Goal: Task Accomplishment & Management: Manage account settings

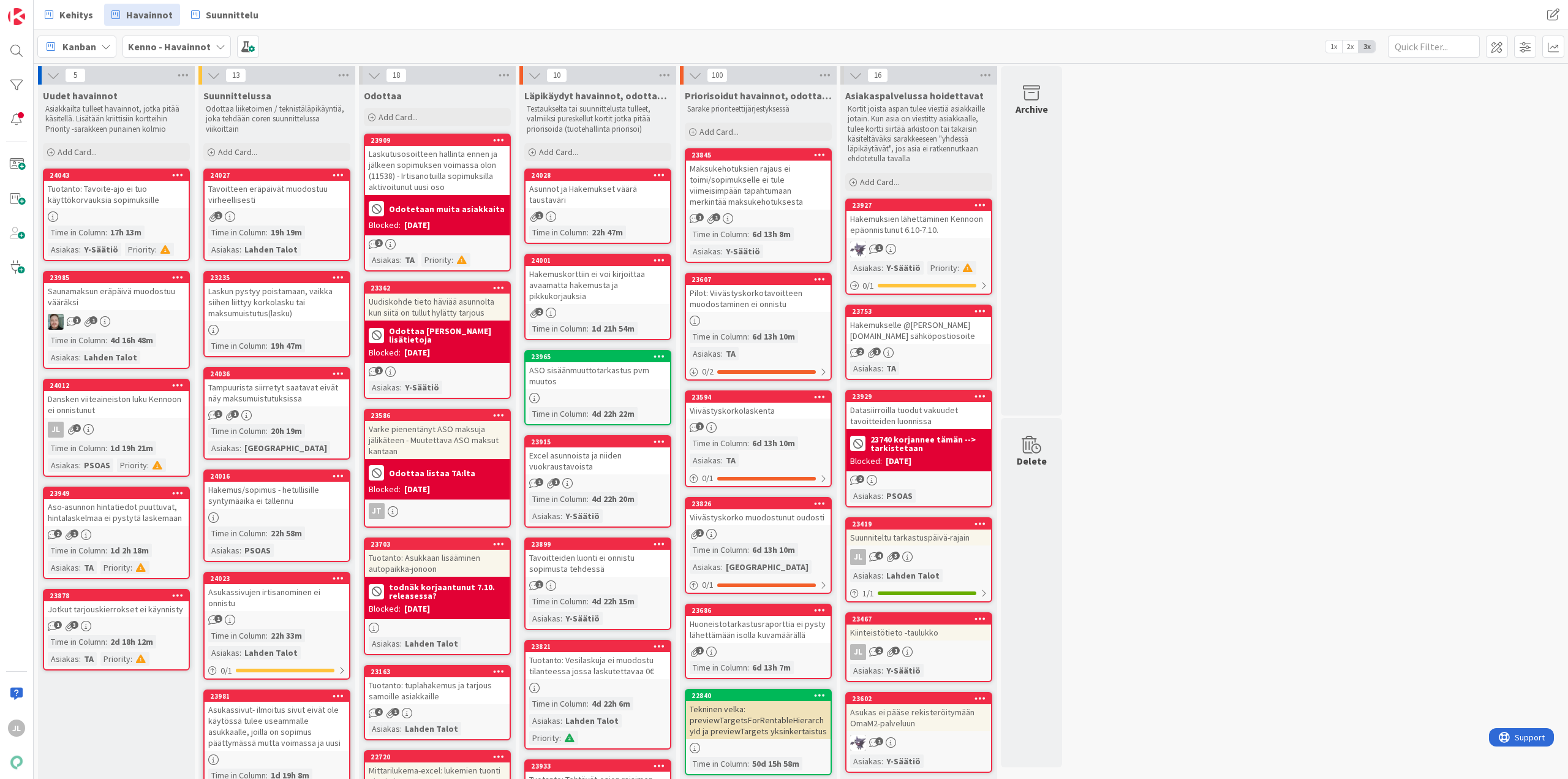
scroll to position [516, 0]
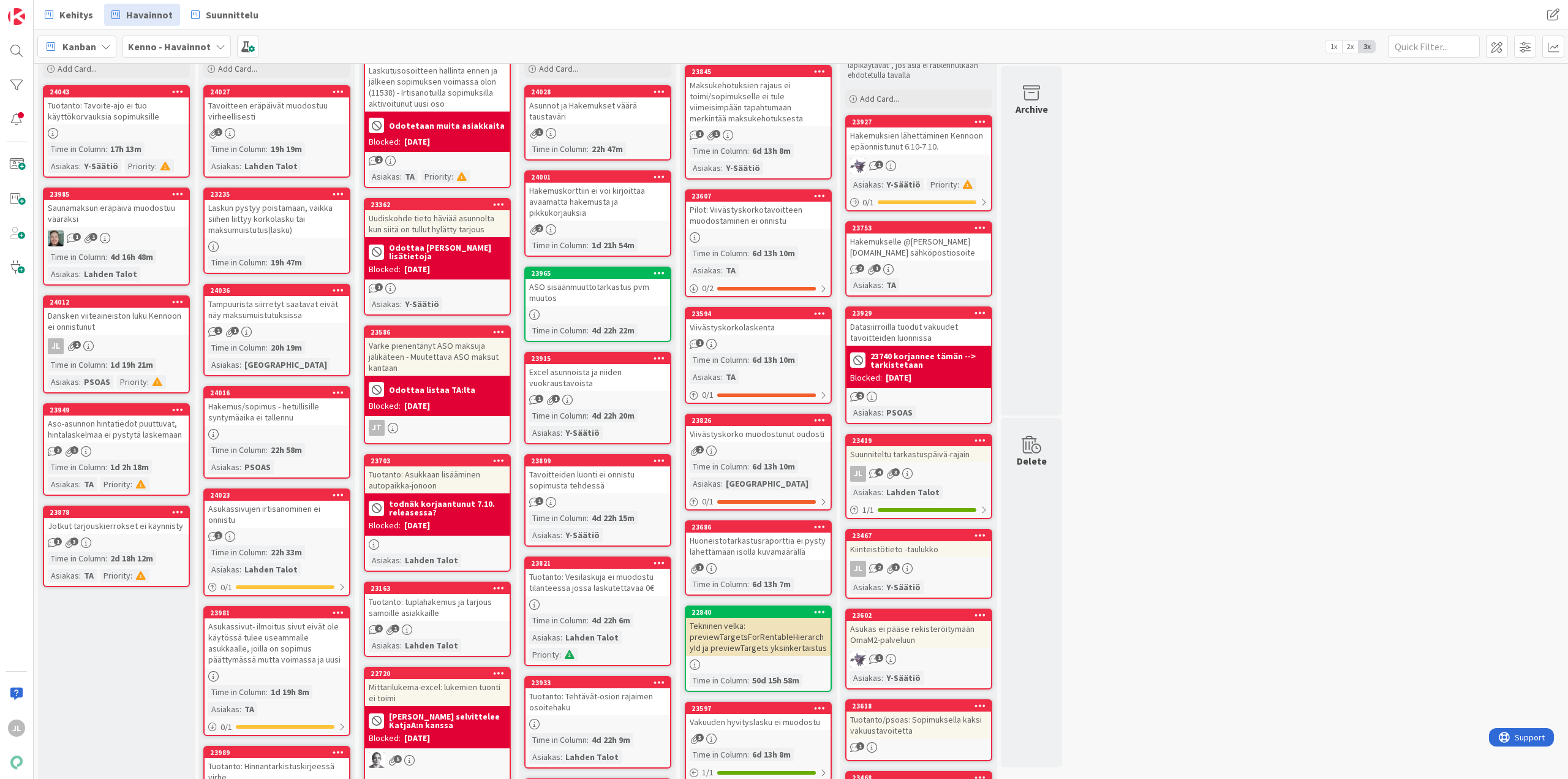
scroll to position [0, 0]
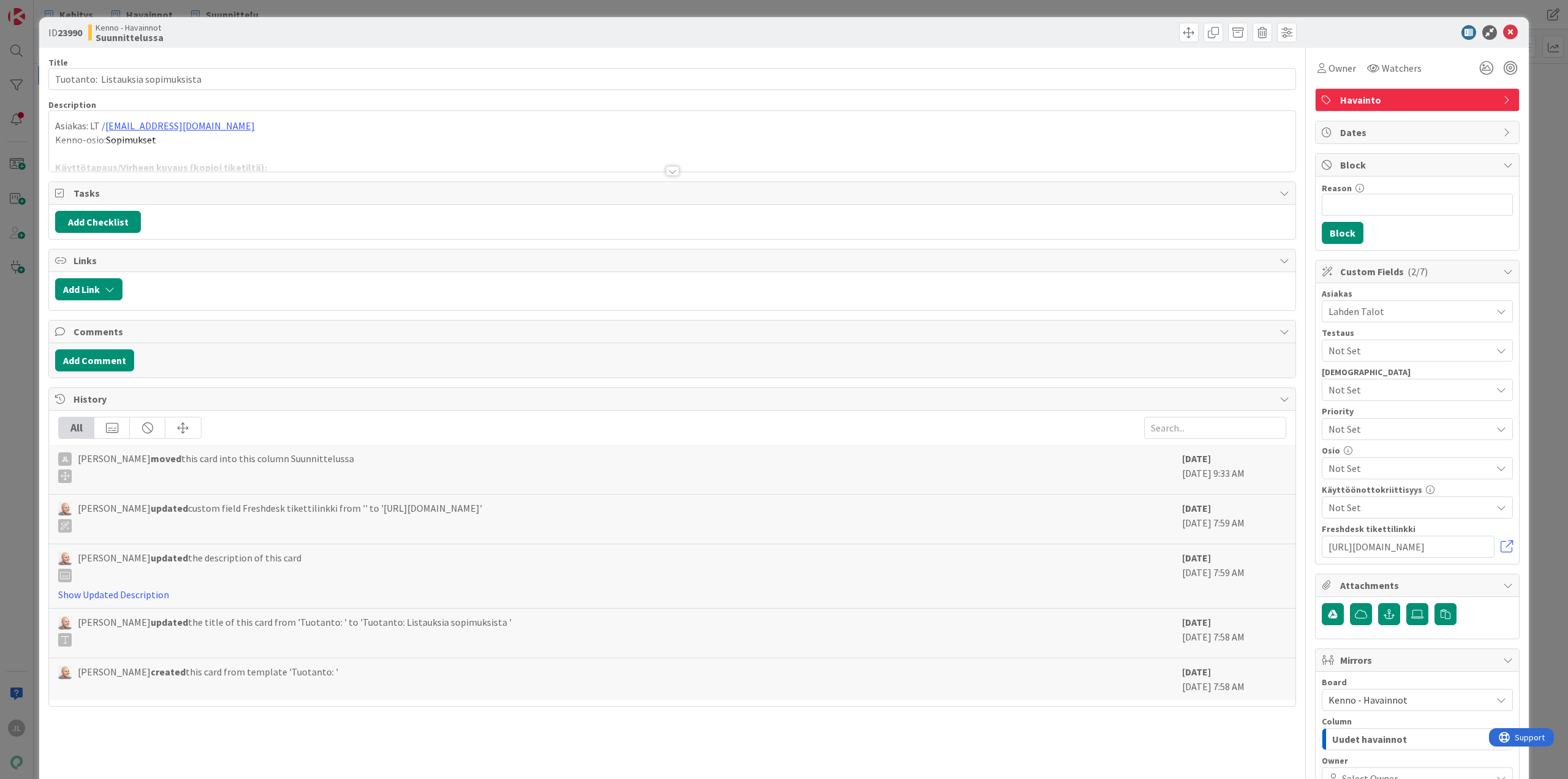
click at [574, 142] on div at bounding box center [672, 156] width 1246 height 31
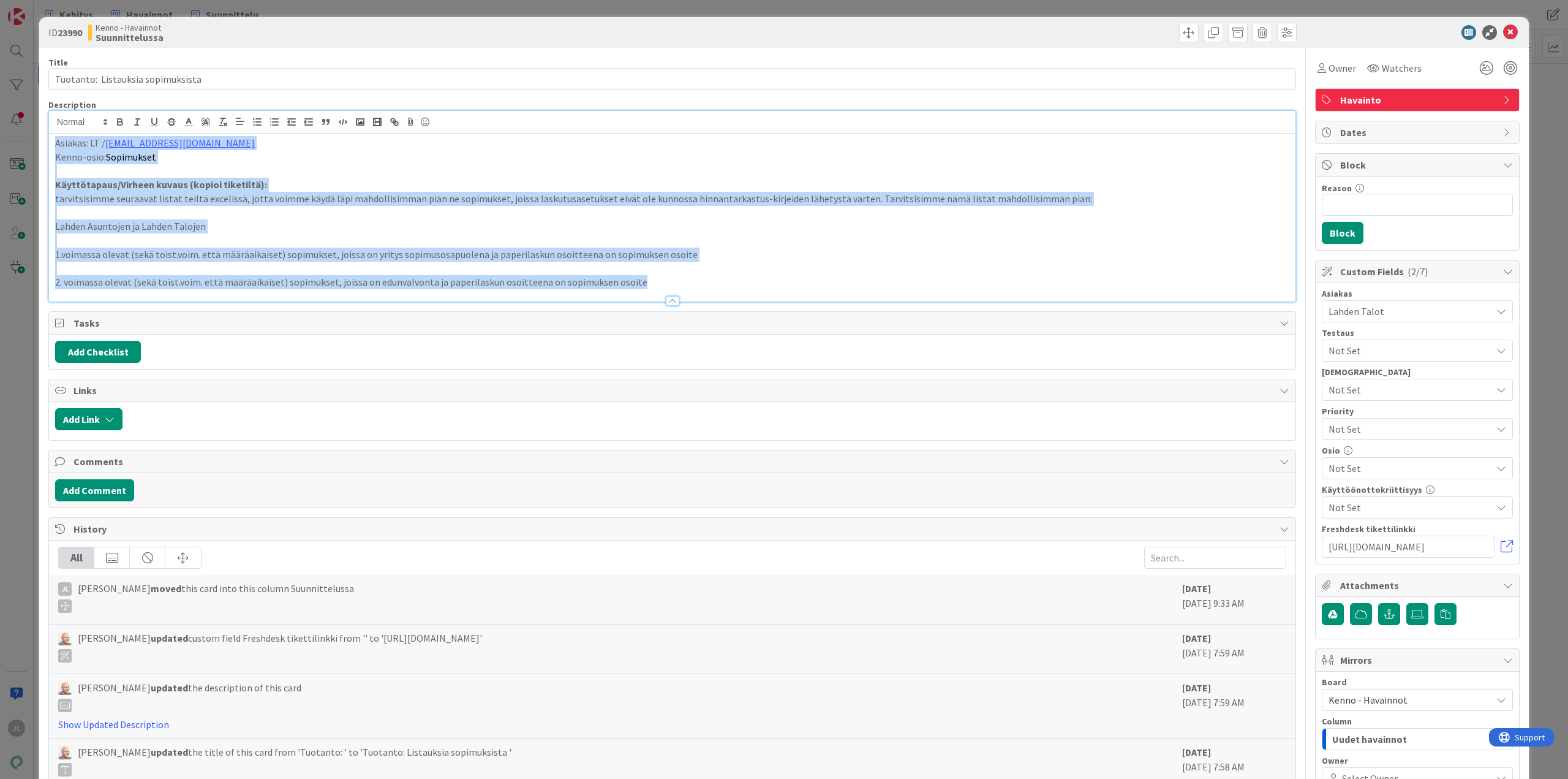
drag, startPoint x: 646, startPoint y: 283, endPoint x: 53, endPoint y: 147, distance: 608.4
click at [53, 147] on div "Asiakas: LT / [PERSON_NAME][EMAIL_ADDRESS][PERSON_NAME][DOMAIN_NAME] [PERSON_NA…" at bounding box center [672, 217] width 1246 height 168
copy div "Asiakas: LT / johanna.salmela@lahdentalot.fi Kenno-osio: Sopimukset Käyttötapau…"
click at [463, 210] on p at bounding box center [672, 213] width 1234 height 14
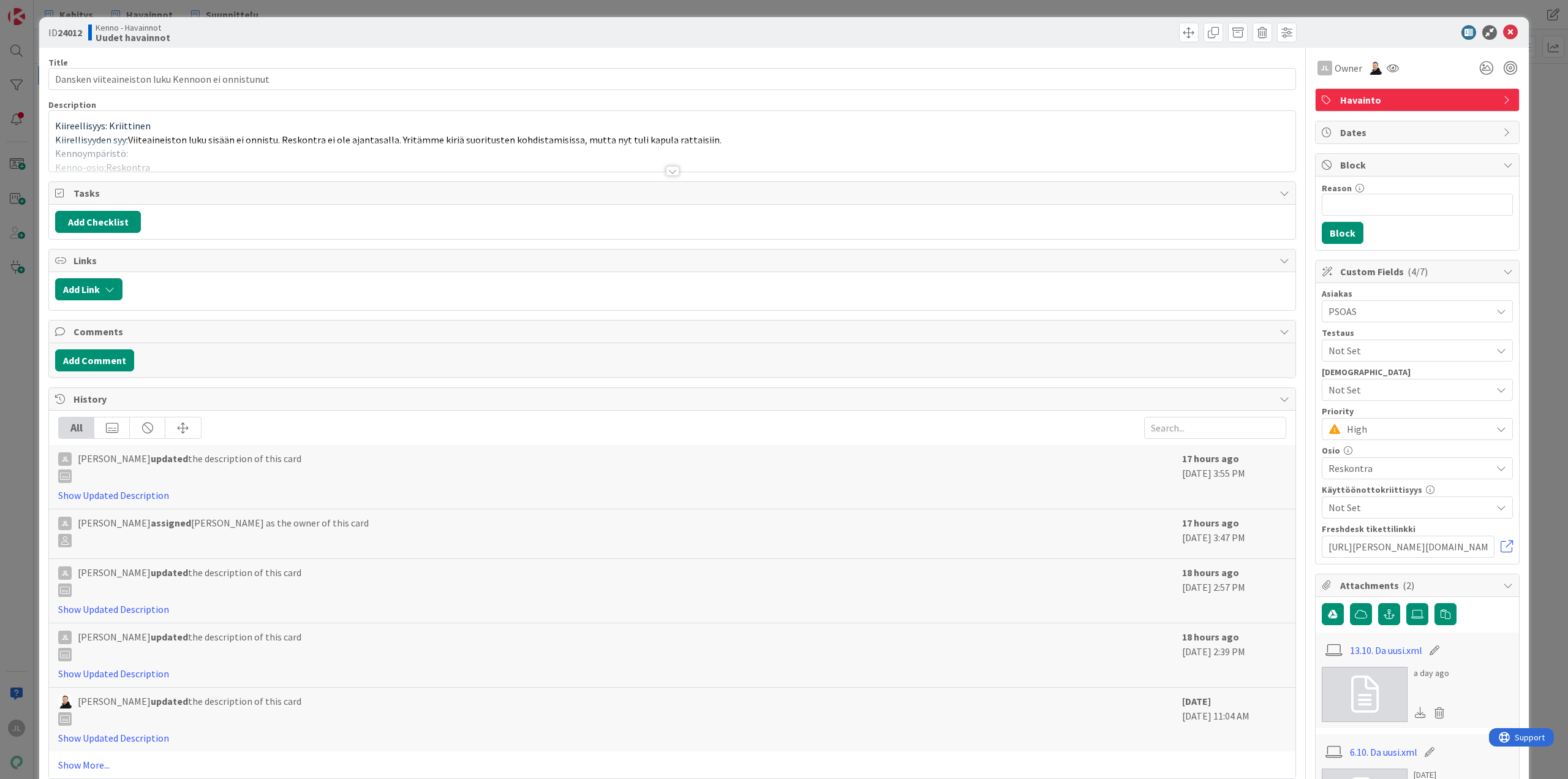
click at [293, 143] on div at bounding box center [672, 156] width 1246 height 31
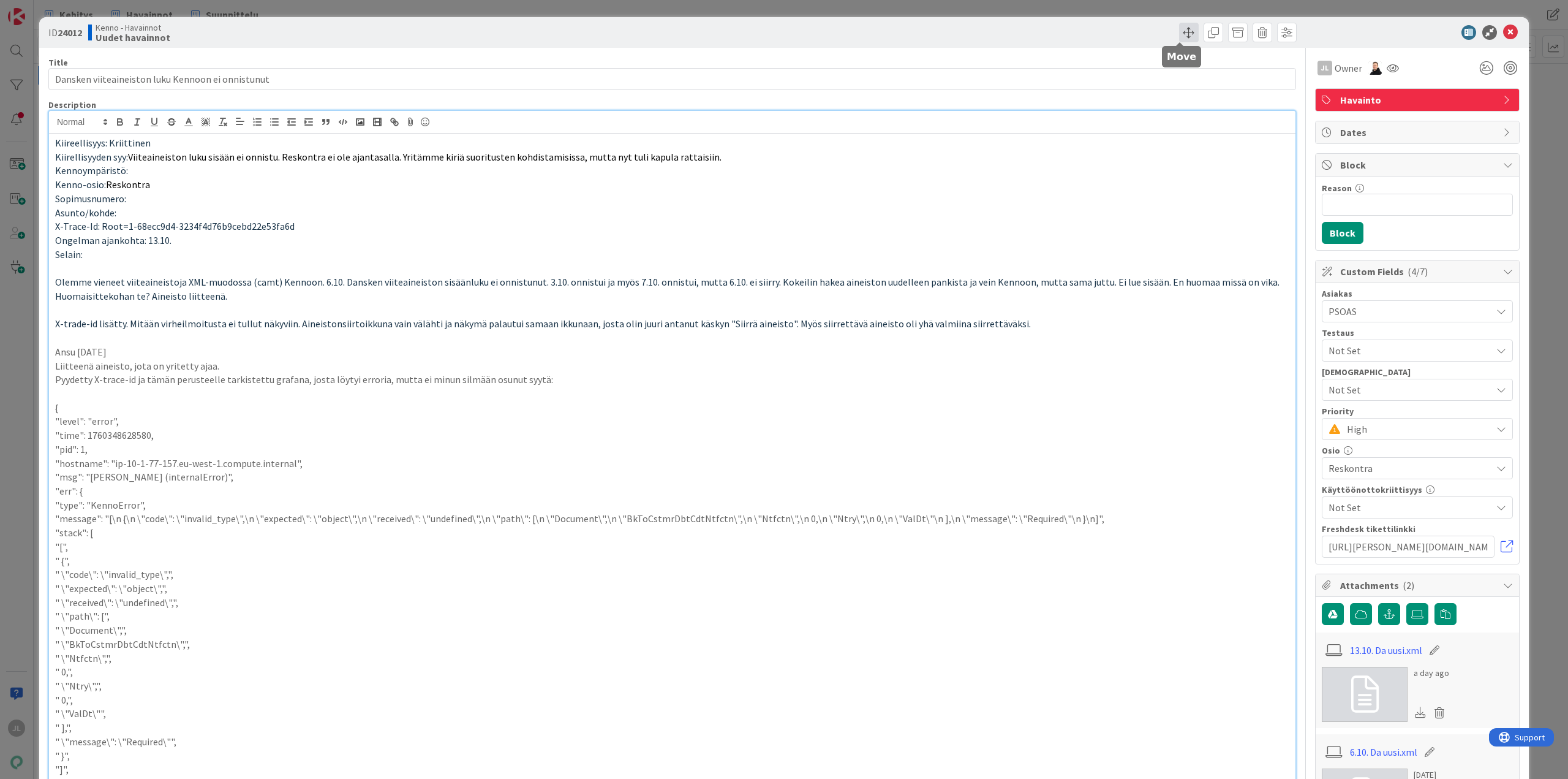
click at [1180, 33] on span at bounding box center [1188, 32] width 19 height 19
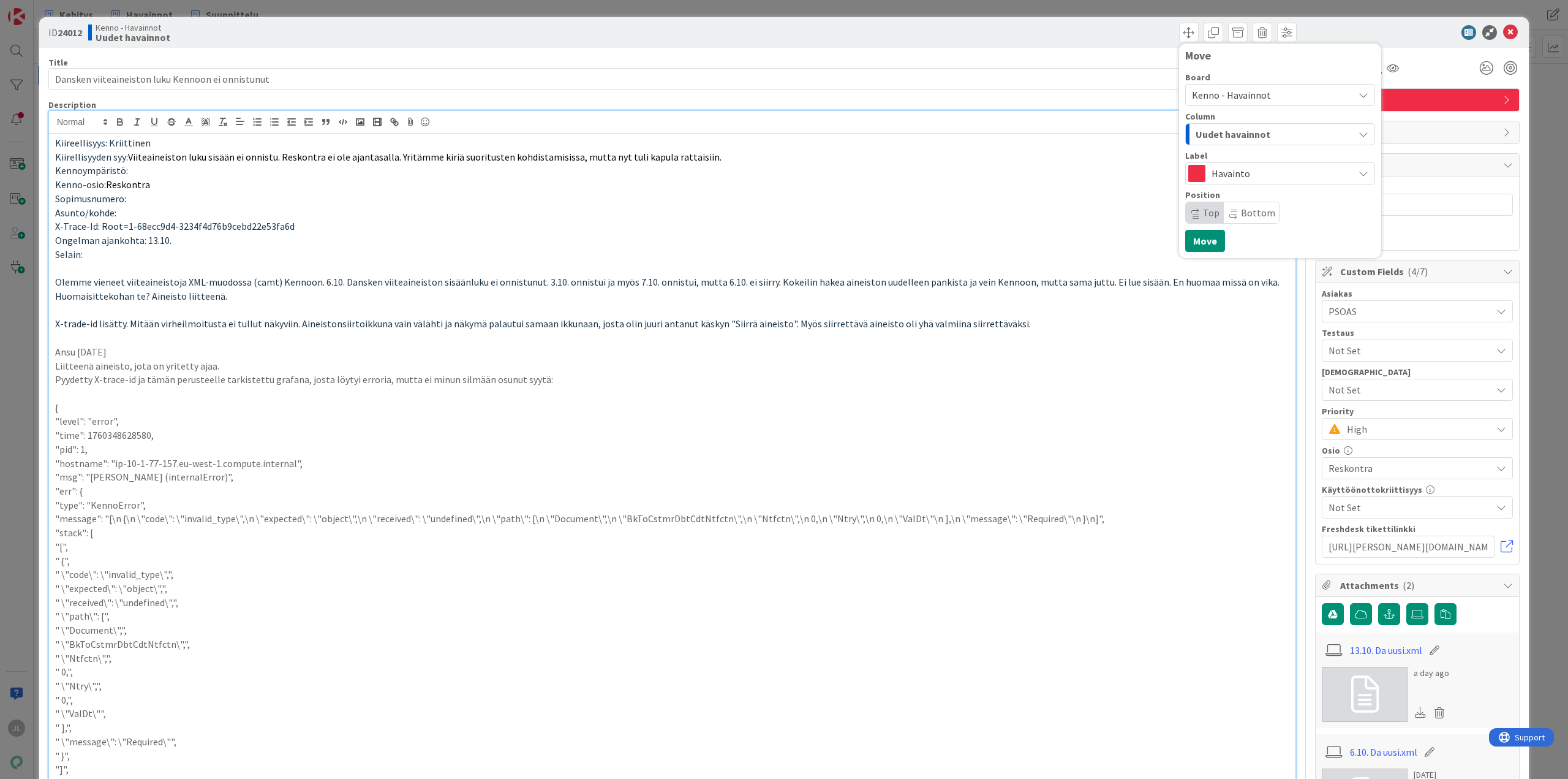
click at [1238, 99] on span "Kenno - Havainnot" at bounding box center [1231, 95] width 79 height 13
click at [1249, 63] on div "Move" at bounding box center [1280, 58] width 190 height 18
click at [1245, 132] on span "Uudet havainnot" at bounding box center [1233, 134] width 75 height 16
click at [1243, 95] on span "Kenno - Havainnot" at bounding box center [1231, 95] width 79 height 13
click at [1258, 186] on span "Kenno - Kehitys" at bounding box center [1294, 187] width 173 height 18
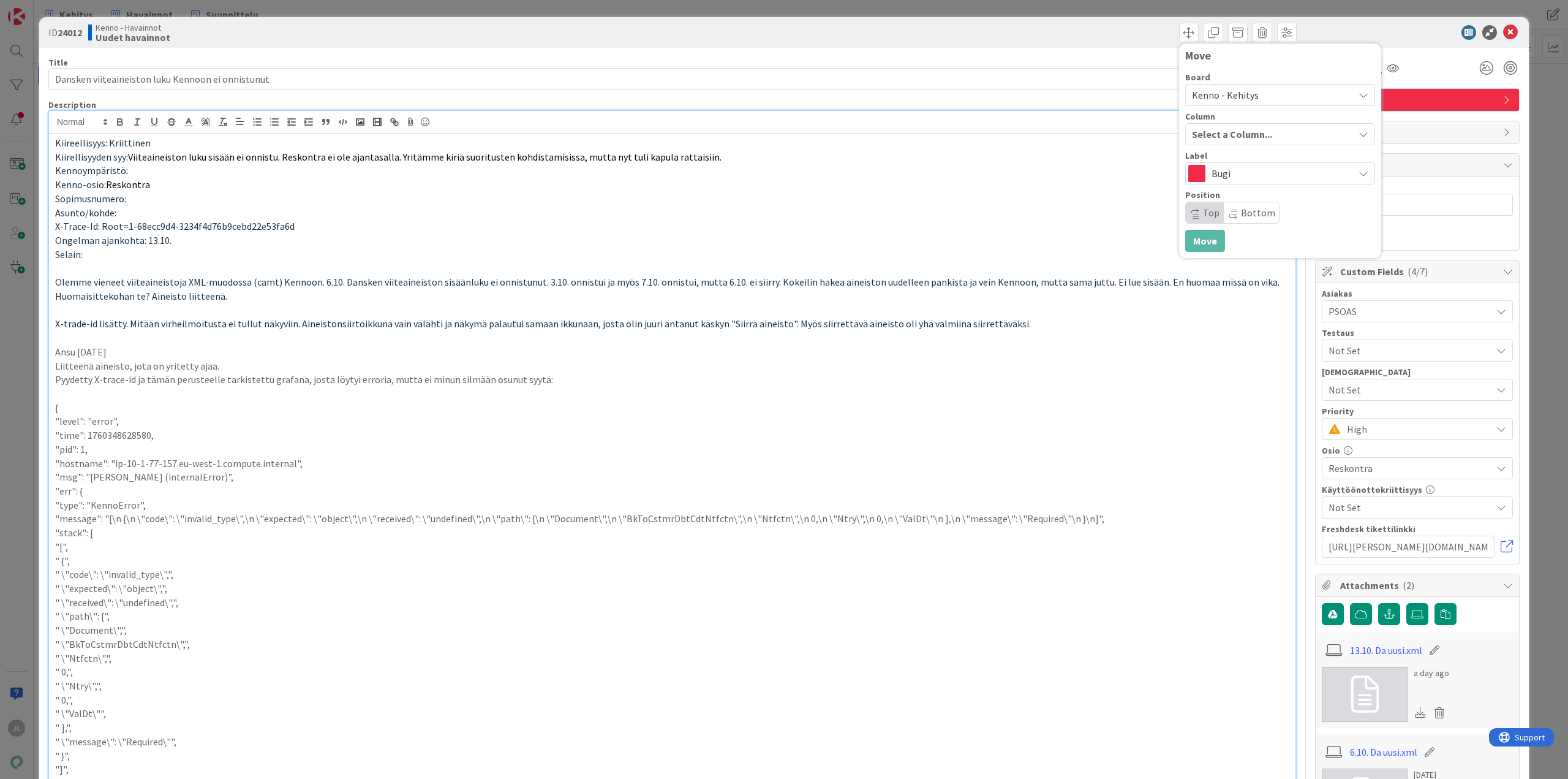
click at [1252, 134] on span "Select a Column..." at bounding box center [1232, 134] width 80 height 16
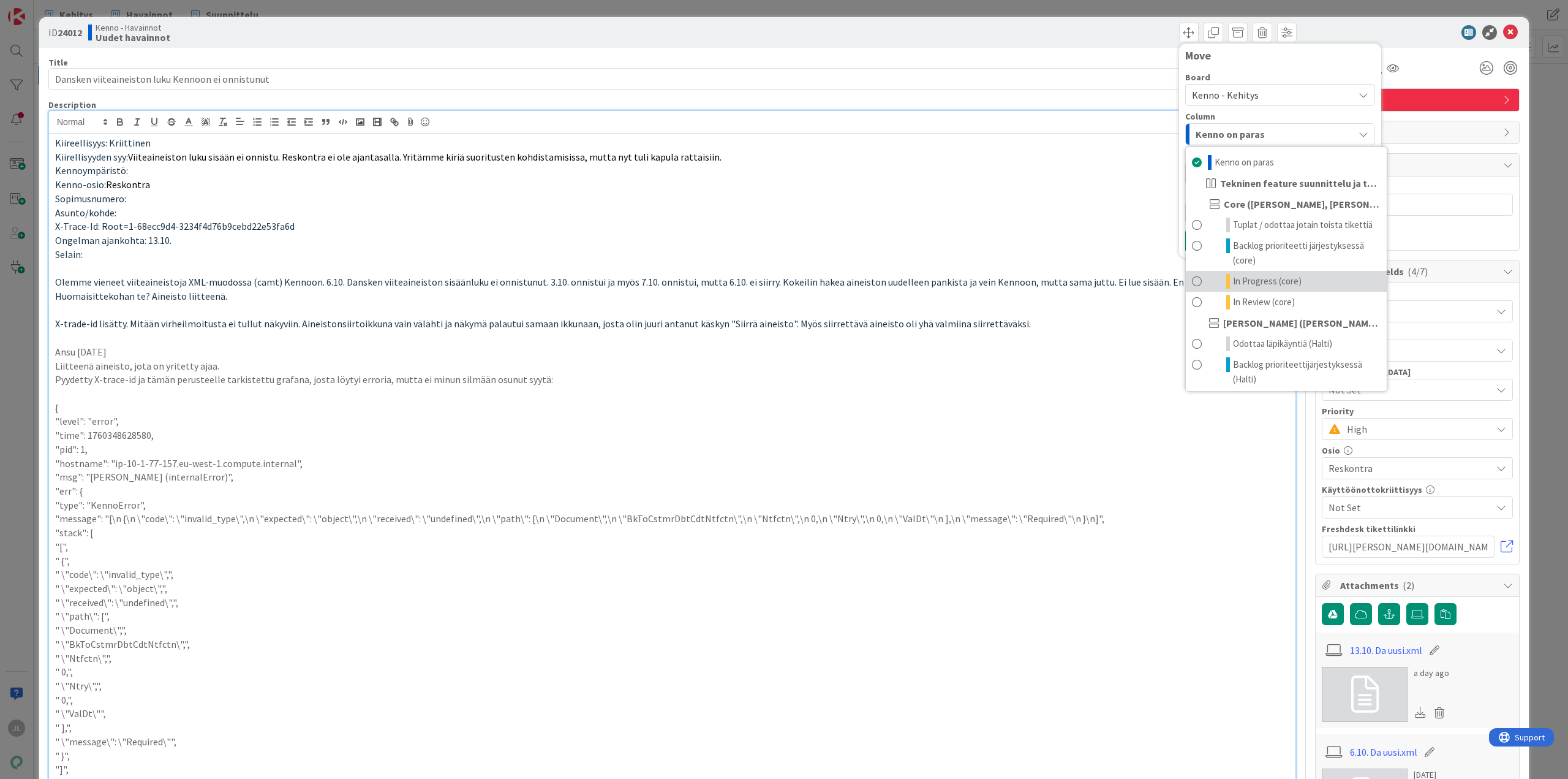
click at [1263, 276] on span "In Progress (core)" at bounding box center [1267, 281] width 68 height 14
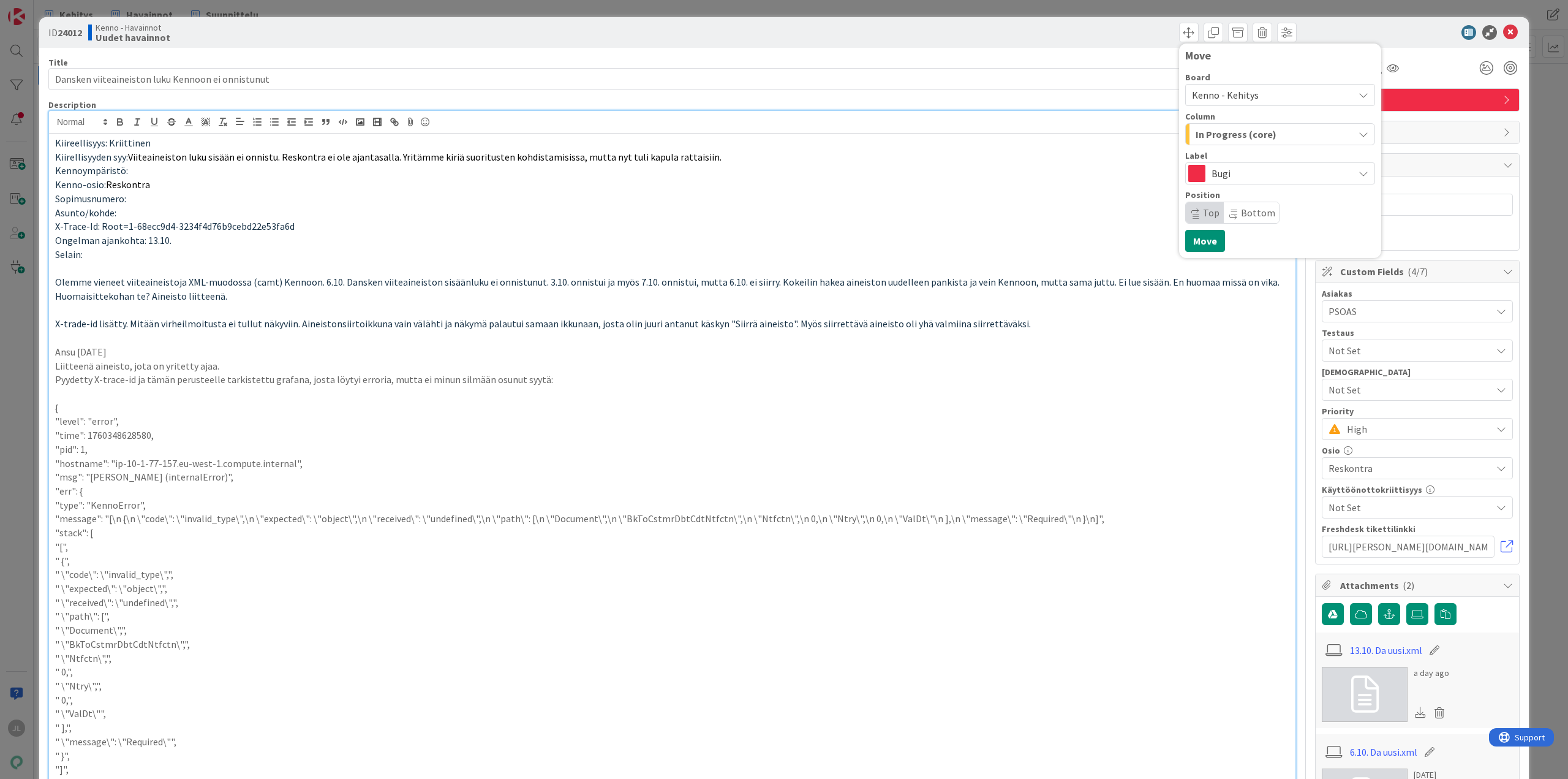
click at [1236, 133] on span "In Progress (core)" at bounding box center [1236, 134] width 81 height 16
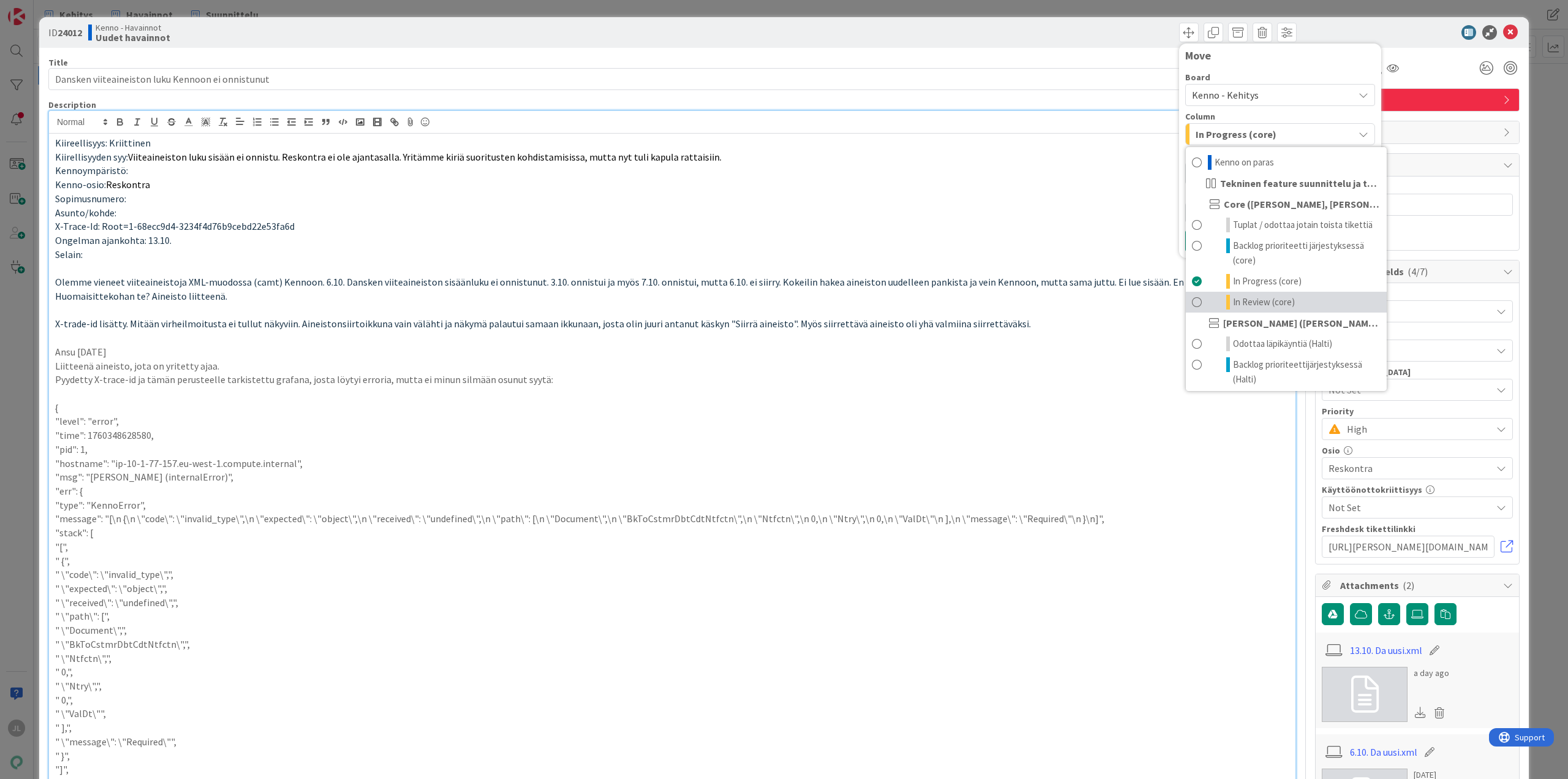
click at [1262, 302] on span "In Review (core)" at bounding box center [1263, 302] width 62 height 14
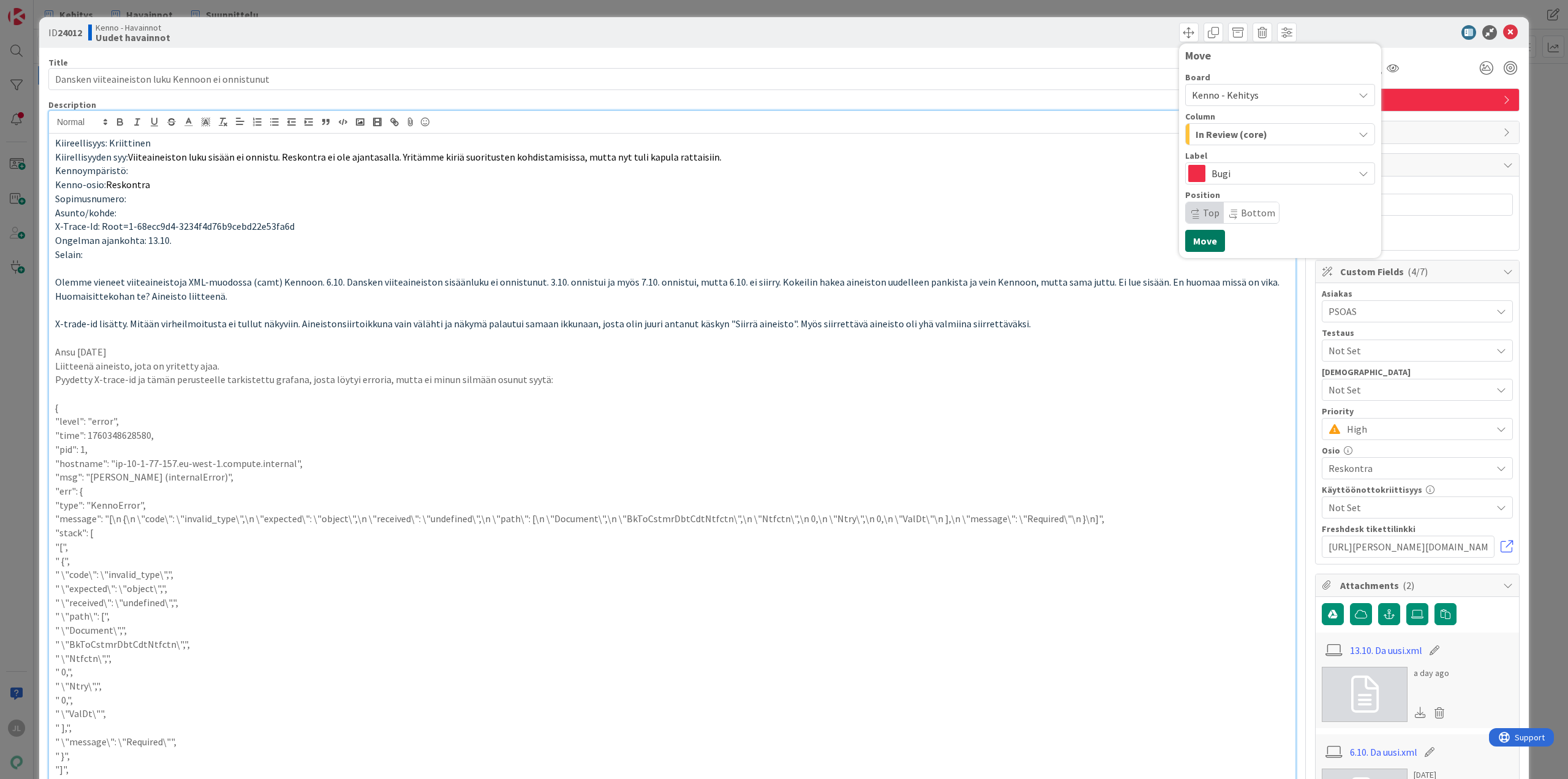
click at [1195, 240] on button "Move" at bounding box center [1204, 241] width 40 height 22
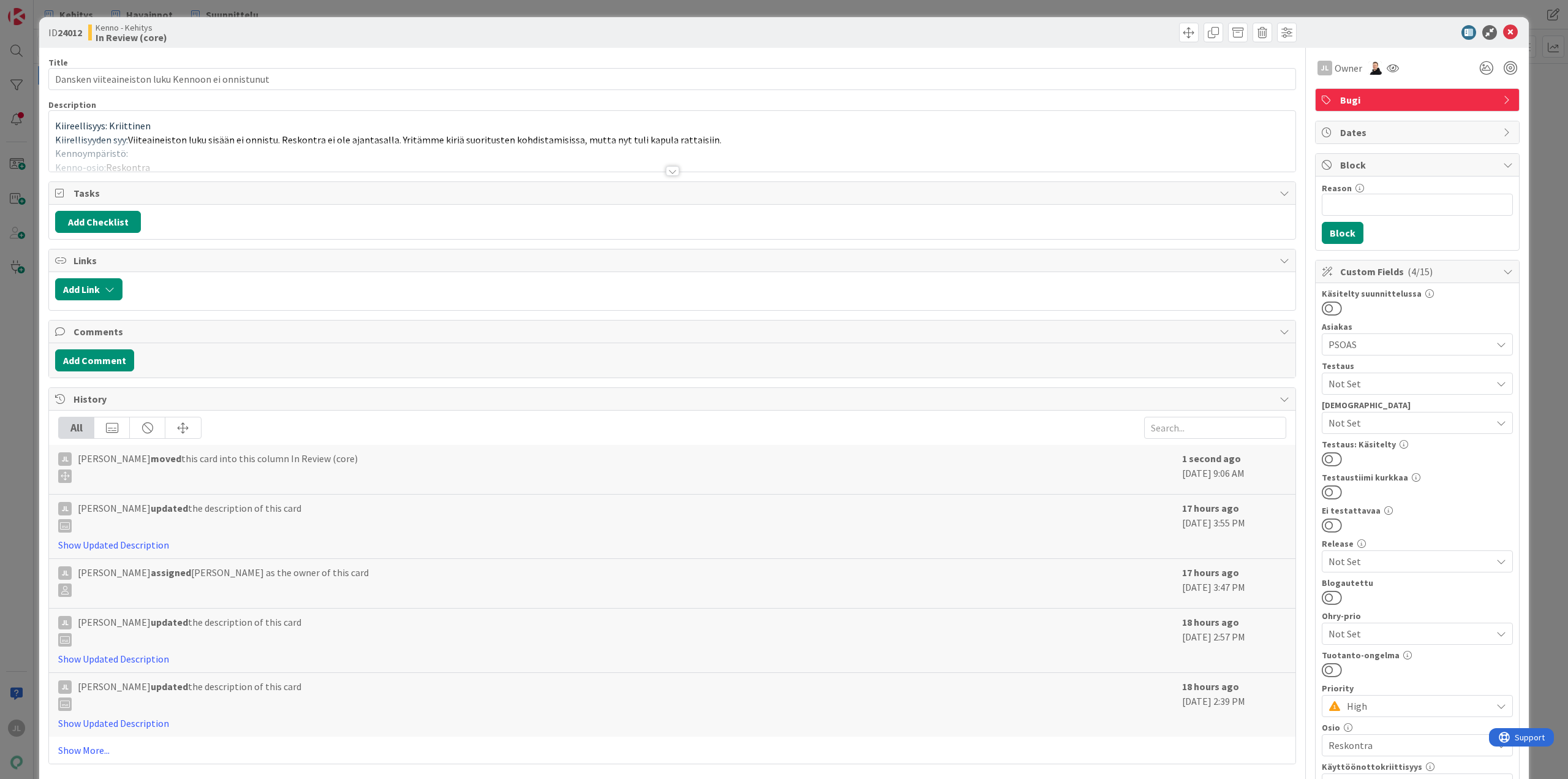
click at [890, 144] on div at bounding box center [672, 156] width 1246 height 31
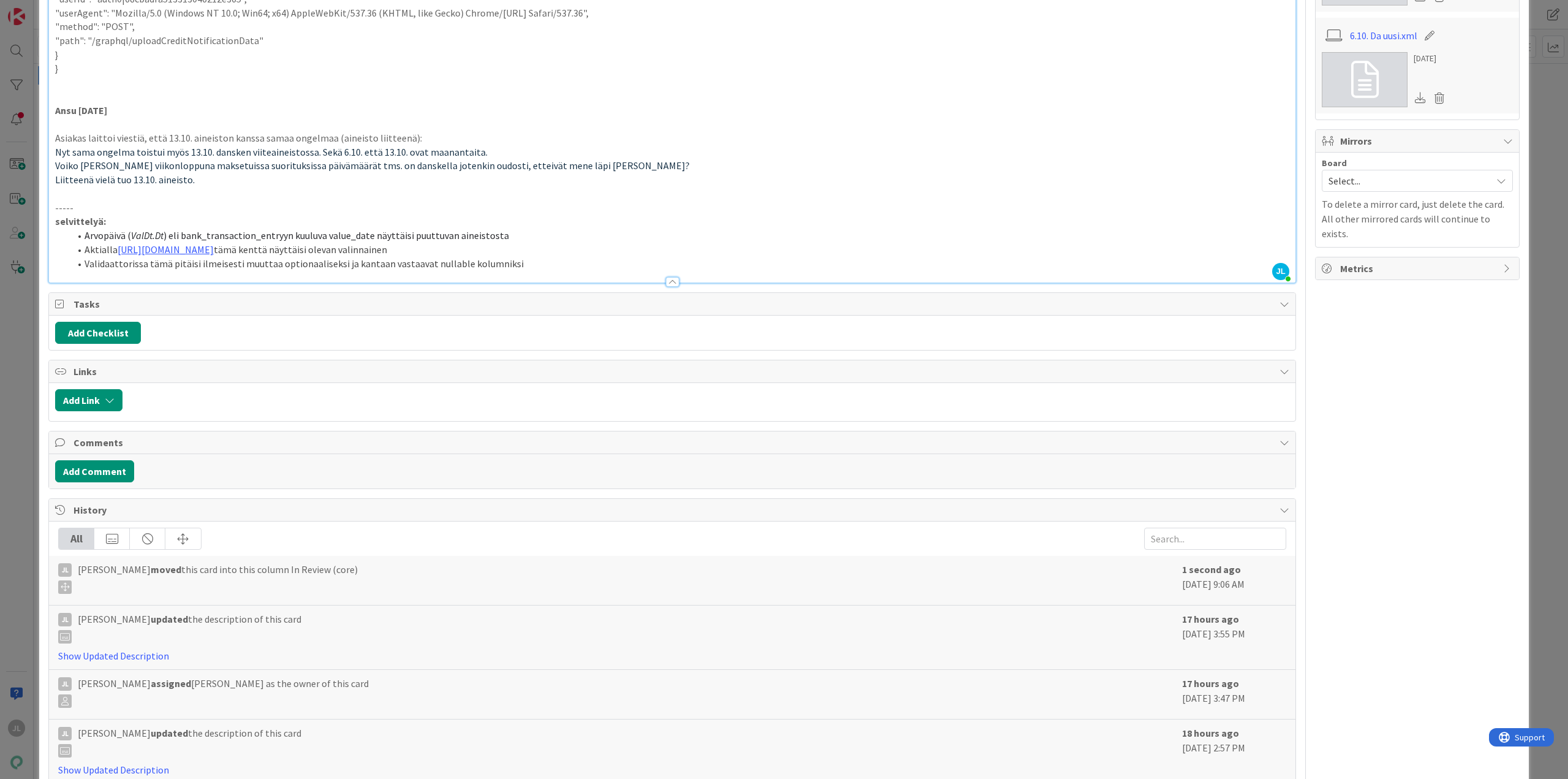
click at [549, 272] on div at bounding box center [672, 276] width 1246 height 13
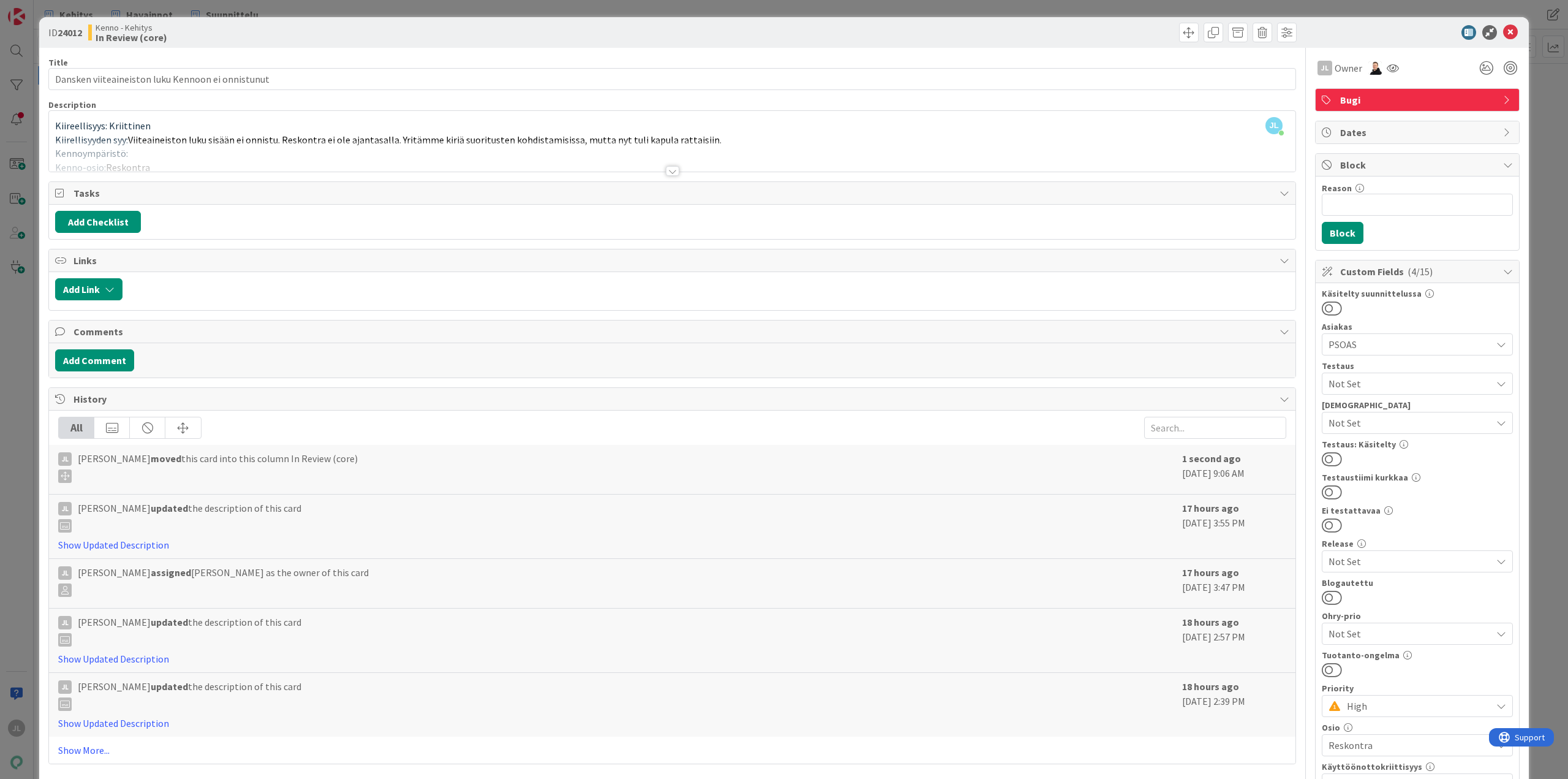
click at [610, 150] on div at bounding box center [672, 156] width 1246 height 31
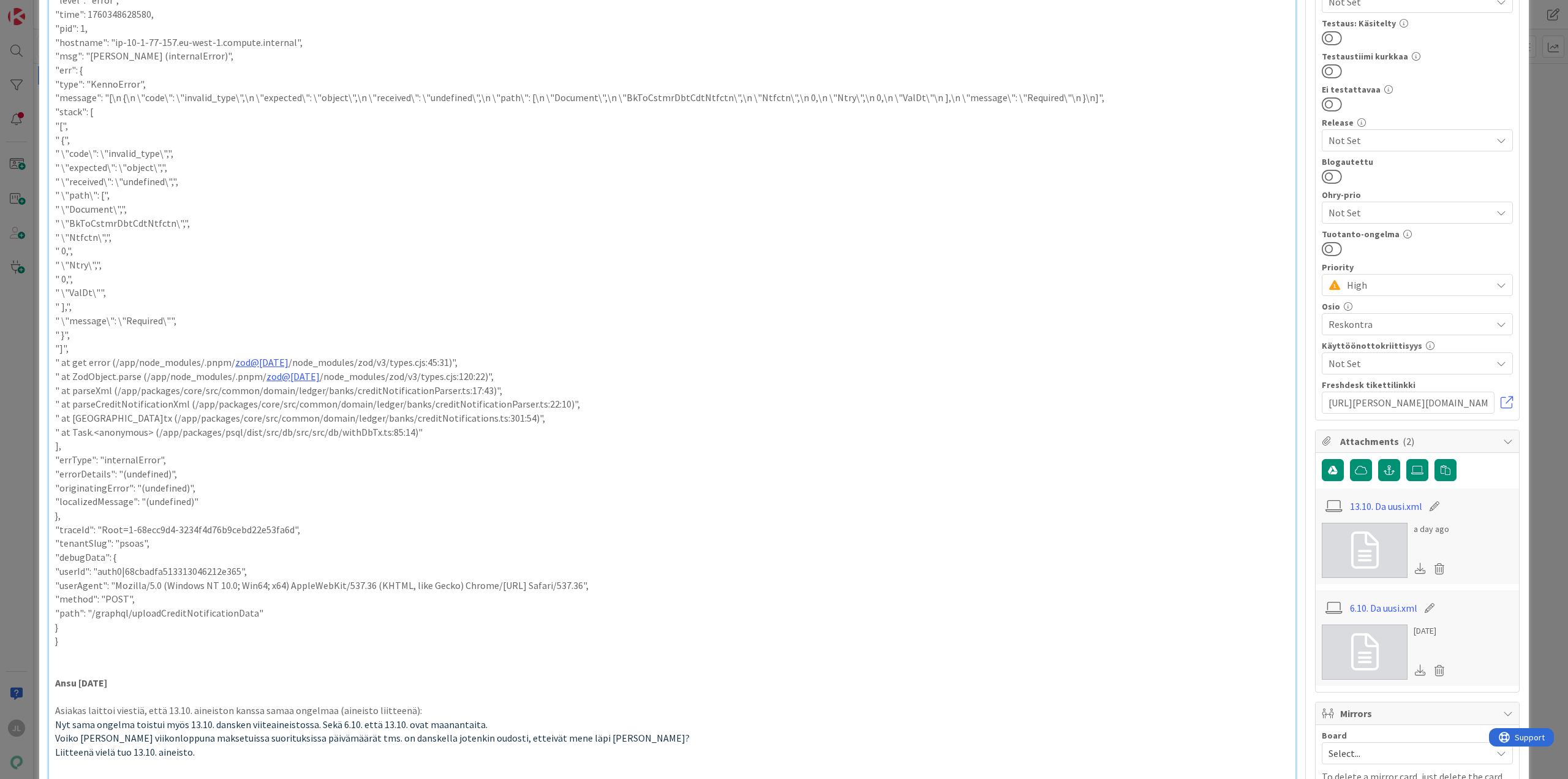
scroll to position [552, 0]
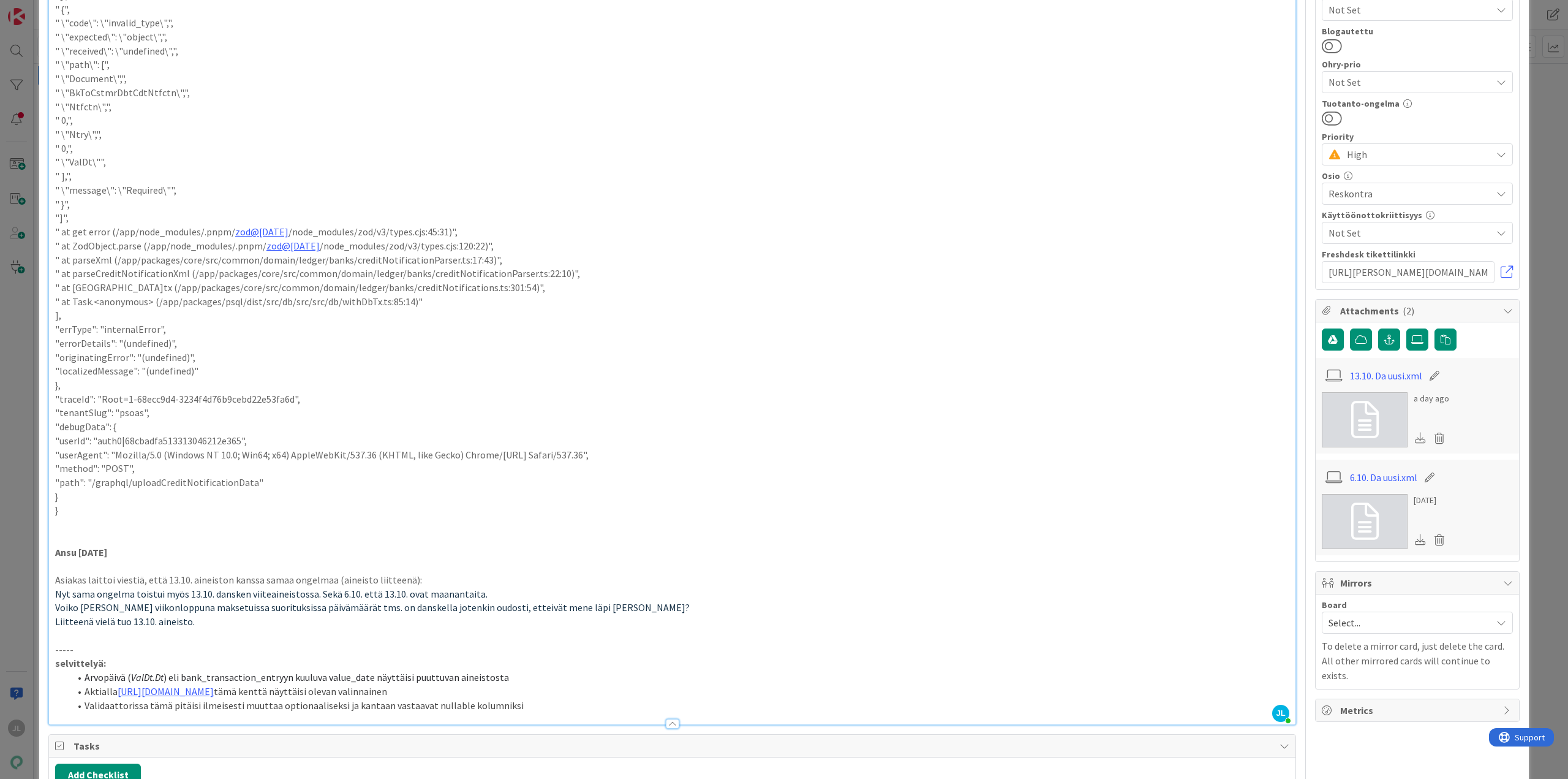
click at [516, 703] on li "Validaattorissa tämä pitäisi ilmeisesti muuttaa optionaaliseksi ja kantaan vast…" at bounding box center [679, 705] width 1219 height 14
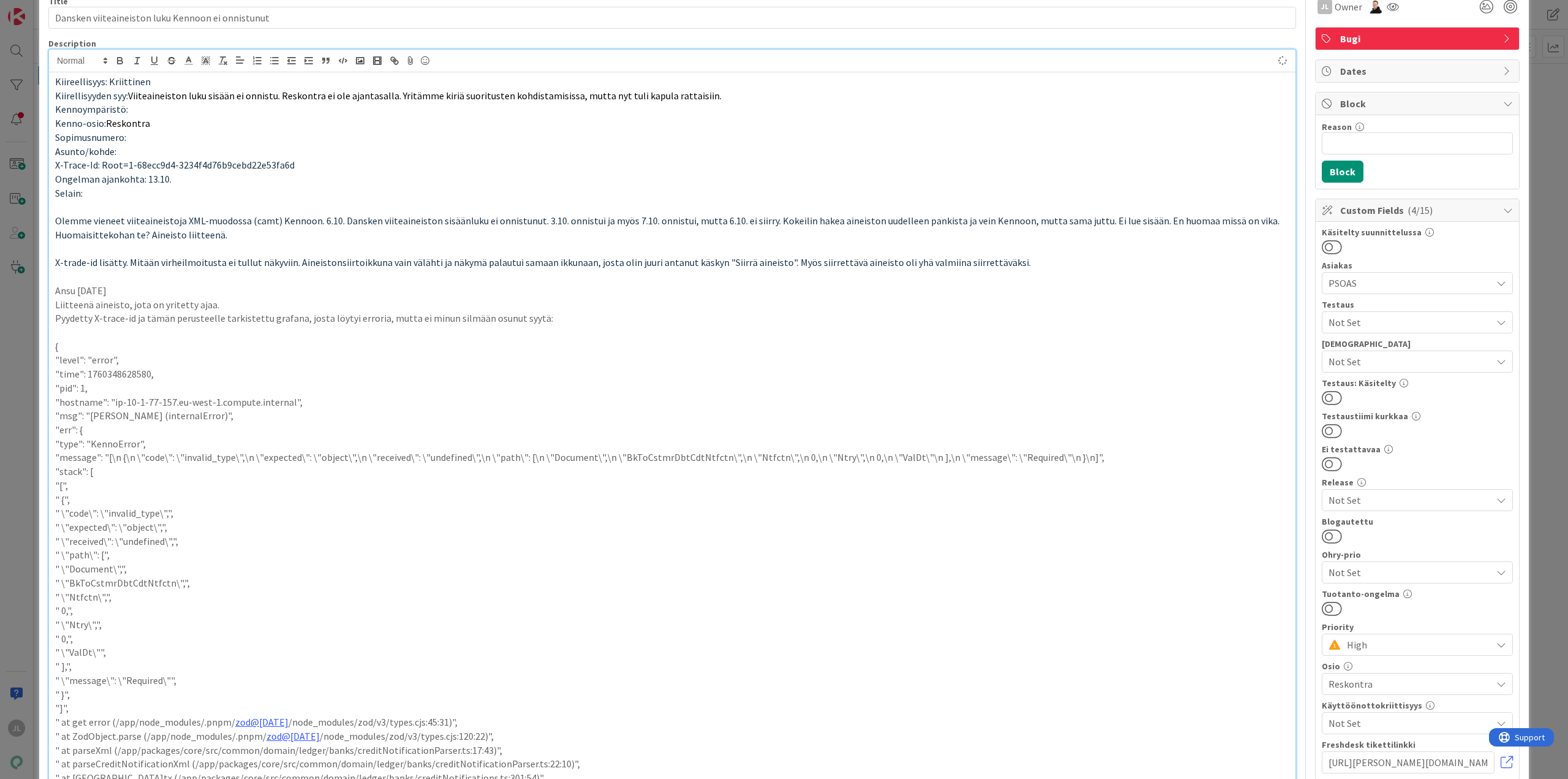
scroll to position [0, 0]
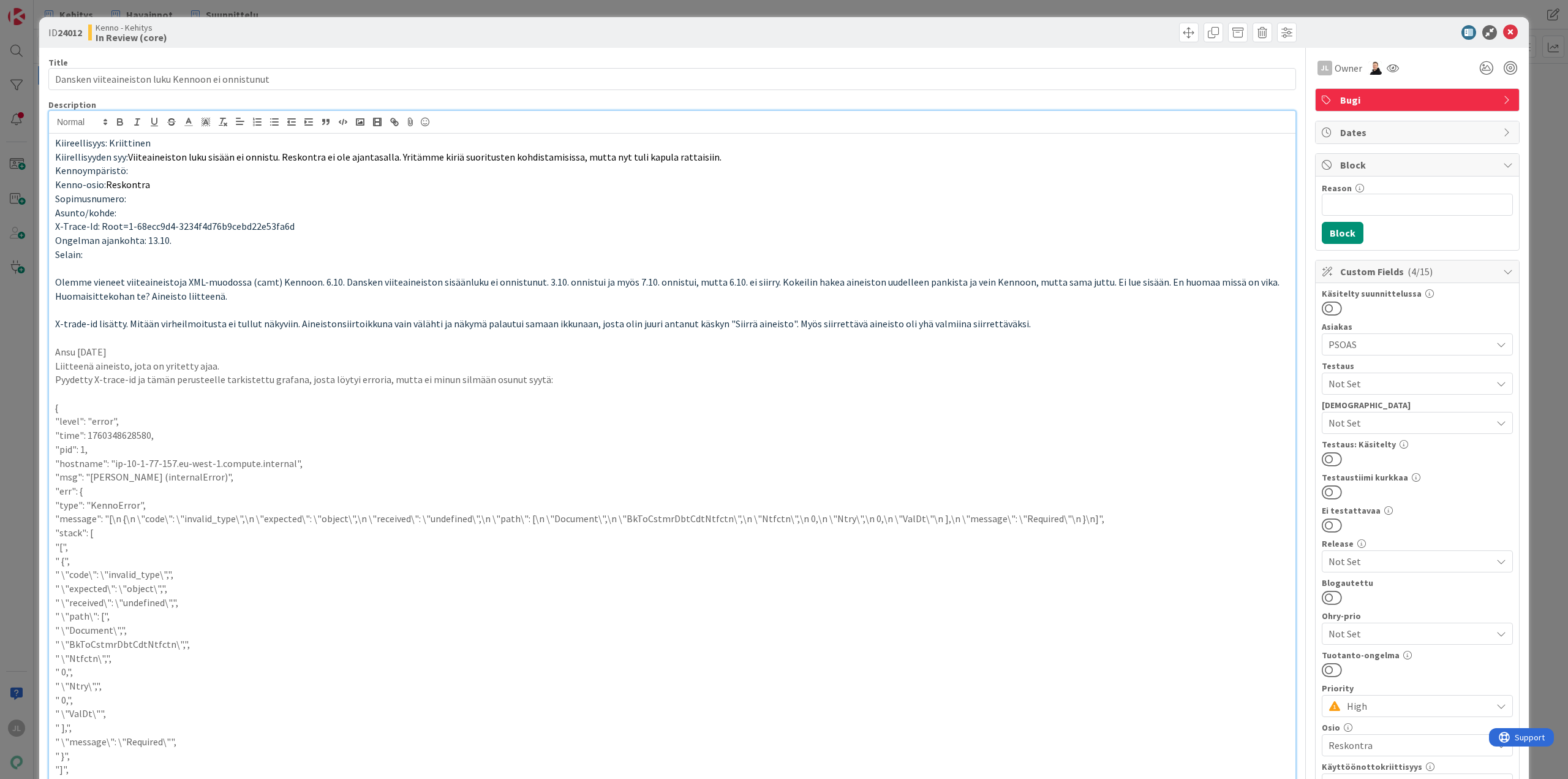
click at [19, 368] on div "ID 24012 Kenno - Kehitys In Review (core) Title 49 / 128 Dansken viiteaineiston…" at bounding box center [784, 389] width 1568 height 779
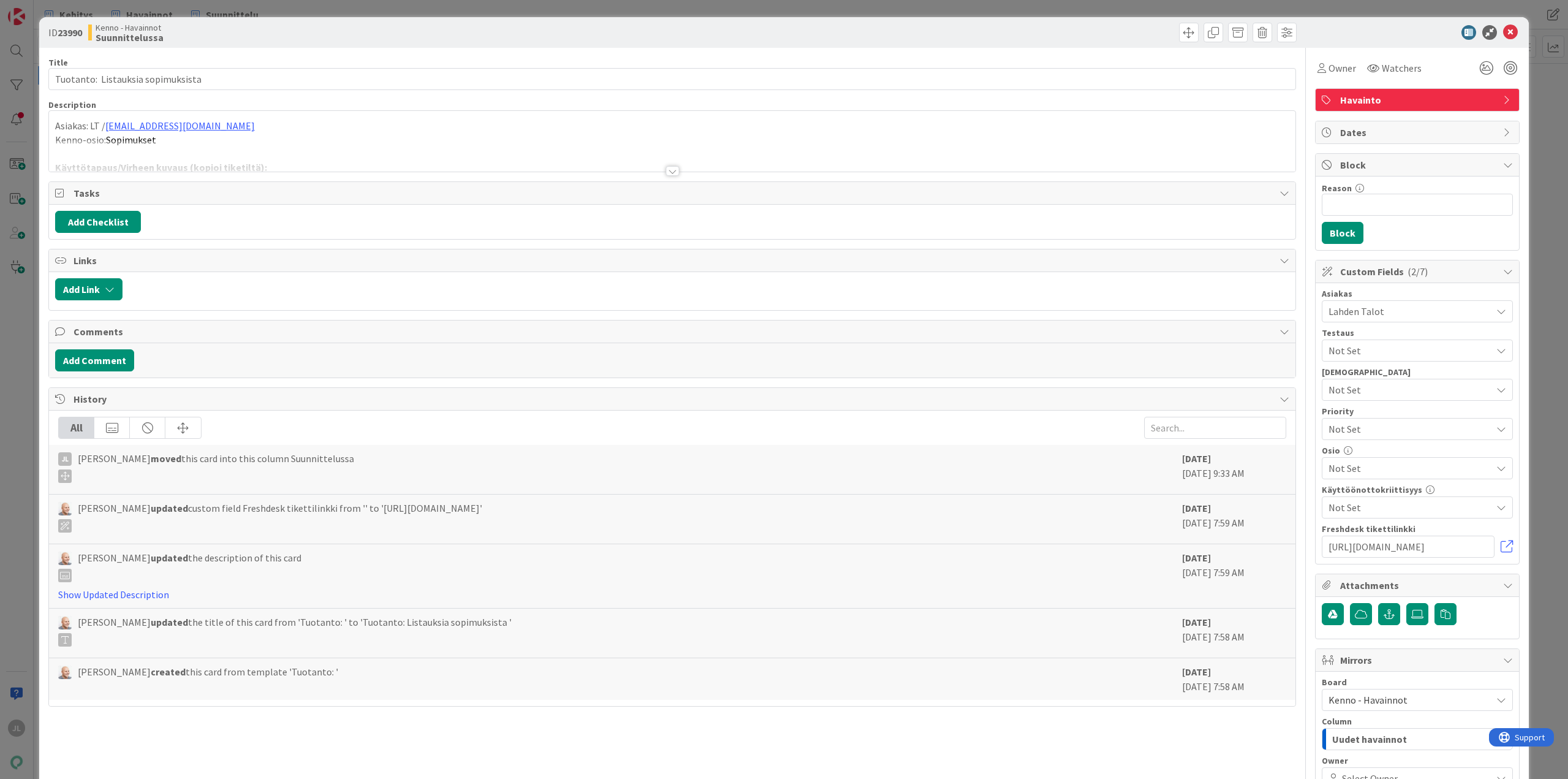
click at [342, 143] on div at bounding box center [672, 156] width 1246 height 31
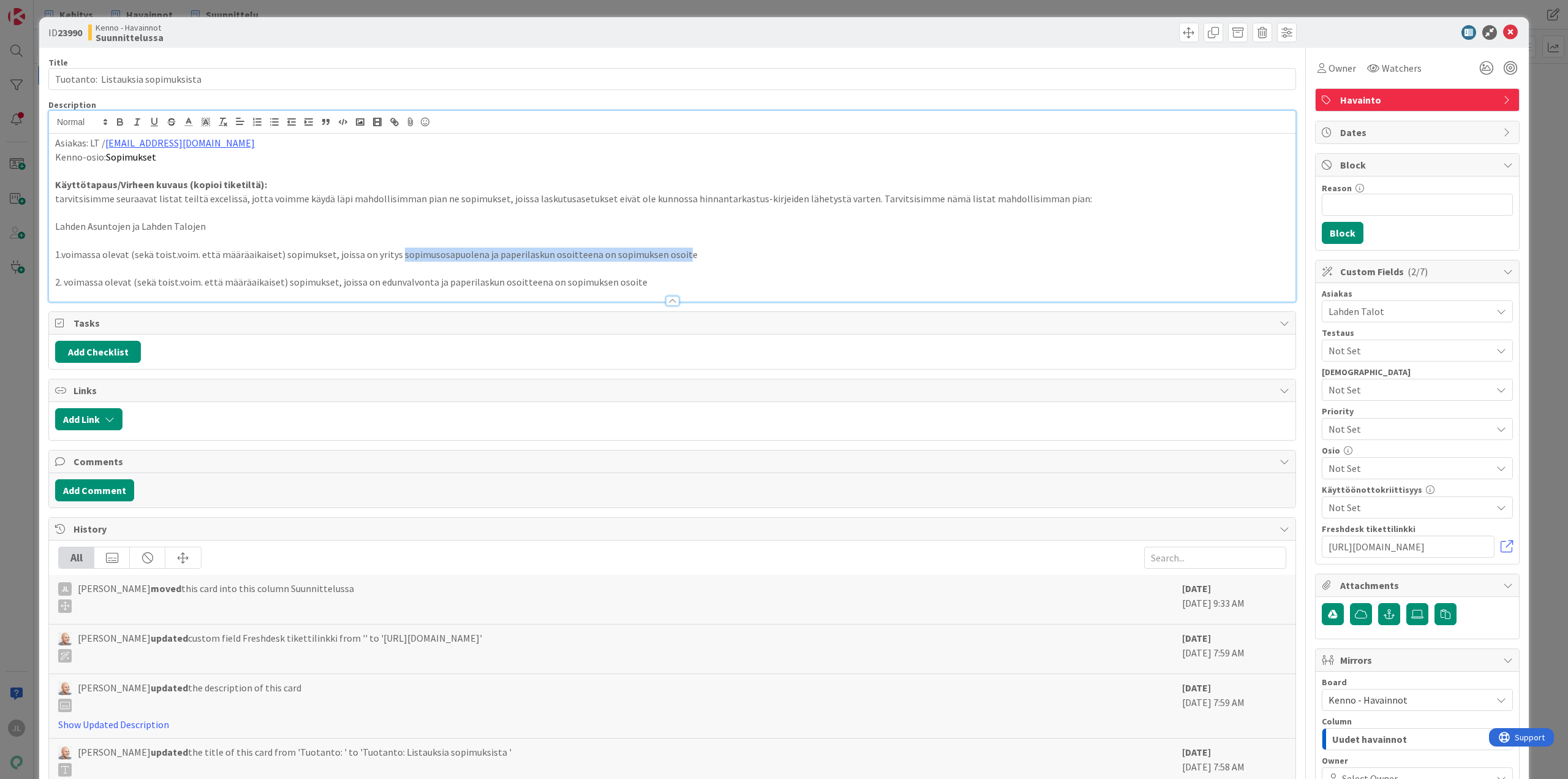
drag, startPoint x: 619, startPoint y: 252, endPoint x: 392, endPoint y: 249, distance: 227.0
click at [392, 249] on p "1.voimassa olevat (sekä toist.voim. että määräaikaiset) sopimukset, joissa on y…" at bounding box center [672, 254] width 1234 height 14
click at [703, 258] on p "1.voimassa olevat (sekä toist.voim. että määräaikaiset) sopimukset, joissa on y…" at bounding box center [672, 254] width 1234 height 14
drag, startPoint x: 367, startPoint y: 255, endPoint x: 478, endPoint y: 255, distance: 111.0
click at [478, 255] on p "1.voimassa olevat (sekä toist.voim. että määräaikaiset) sopimukset, joissa on y…" at bounding box center [672, 254] width 1234 height 14
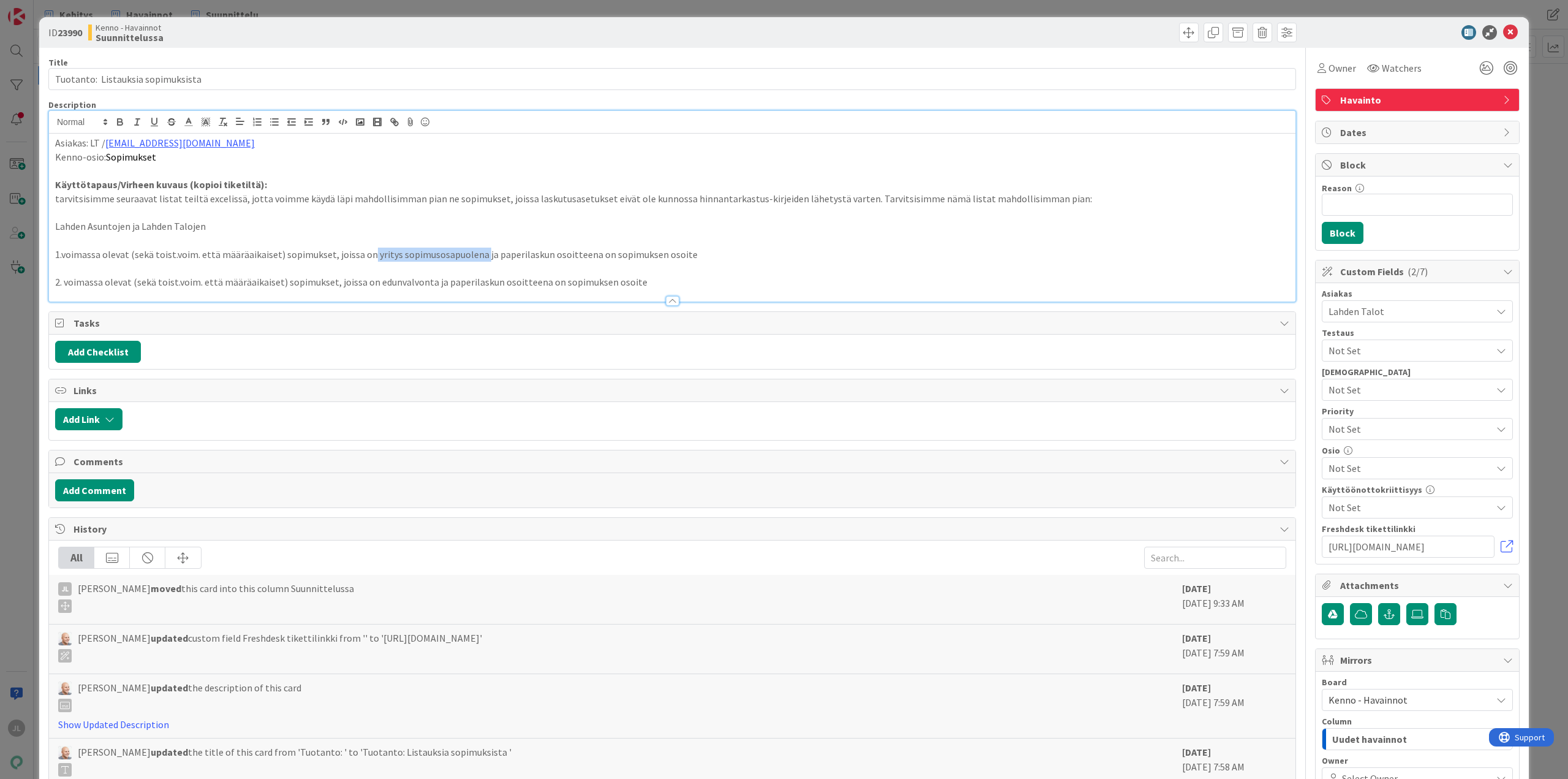
copy p "yritys sopimusosapuolena"
click at [710, 251] on p "1.voimassa olevat (sekä toist.voim. että määräaikaiset) sopimukset, joissa on y…" at bounding box center [672, 254] width 1234 height 14
drag, startPoint x: 632, startPoint y: 284, endPoint x: 429, endPoint y: 282, distance: 203.0
click at [429, 282] on p "2. voimassa olevat (sekä toist.voim. että määräaikaiset) sopimukset, joissa on …" at bounding box center [672, 282] width 1234 height 14
click at [401, 283] on p "2. voimassa olevat (sekä toist.voim. että määräaikaiset) sopimukset, joissa on …" at bounding box center [672, 282] width 1234 height 14
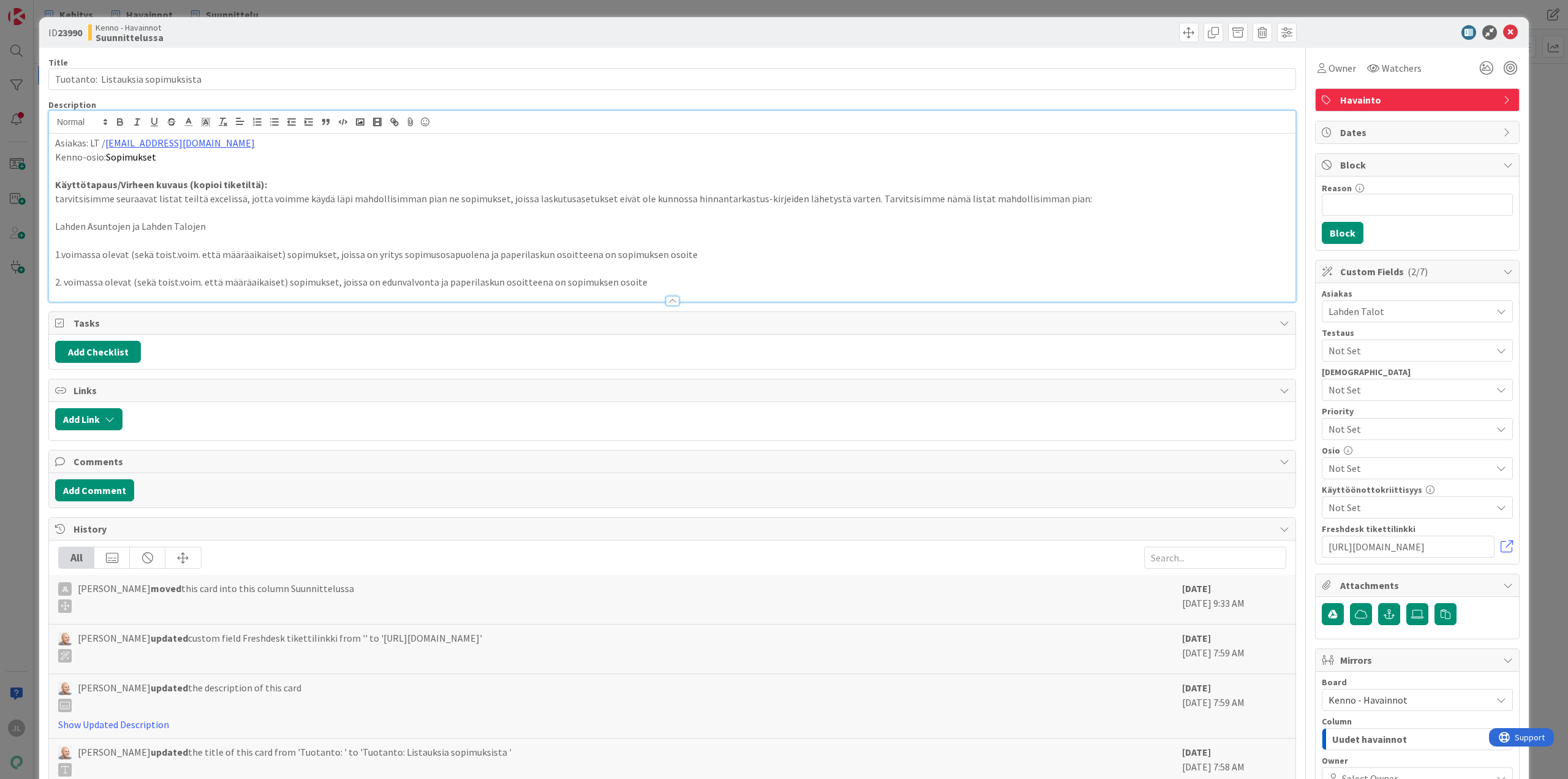
click at [396, 281] on p "2. voimassa olevat (sekä toist.voim. että määräaikaiset) sopimukset, joissa on …" at bounding box center [672, 282] width 1234 height 14
copy p "edunvalvonta"
drag, startPoint x: 678, startPoint y: 256, endPoint x: 181, endPoint y: 257, distance: 497.0
click at [181, 257] on p "1.voimassa olevat (sekä toist.voim. että määräaikaiset) sopimukset, joissa on y…" at bounding box center [672, 254] width 1234 height 14
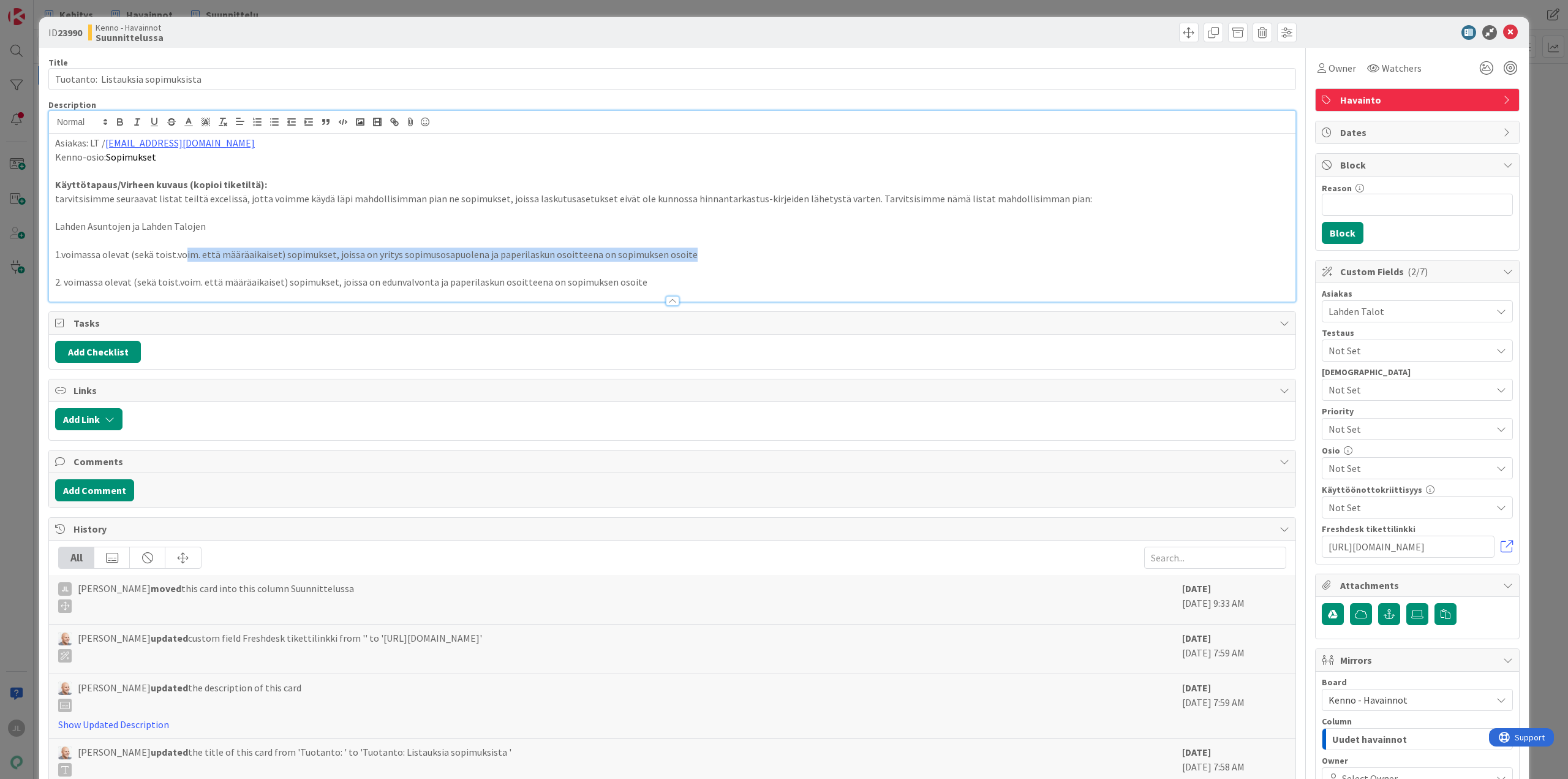
drag, startPoint x: 598, startPoint y: 258, endPoint x: 639, endPoint y: 259, distance: 41.0
click at [598, 258] on p "1.voimassa olevat (sekä toist.voim. että määräaikaiset) sopimukset, joissa on y…" at bounding box center [672, 254] width 1234 height 14
click at [680, 245] on p at bounding box center [672, 241] width 1234 height 14
drag, startPoint x: 598, startPoint y: 256, endPoint x: 62, endPoint y: 253, distance: 536.0
click at [62, 253] on div "Asiakas: LT / johanna.salmela@lahdentalot.fi Kenno-osio: Sopimukset Käyttötapau…" at bounding box center [672, 217] width 1246 height 168
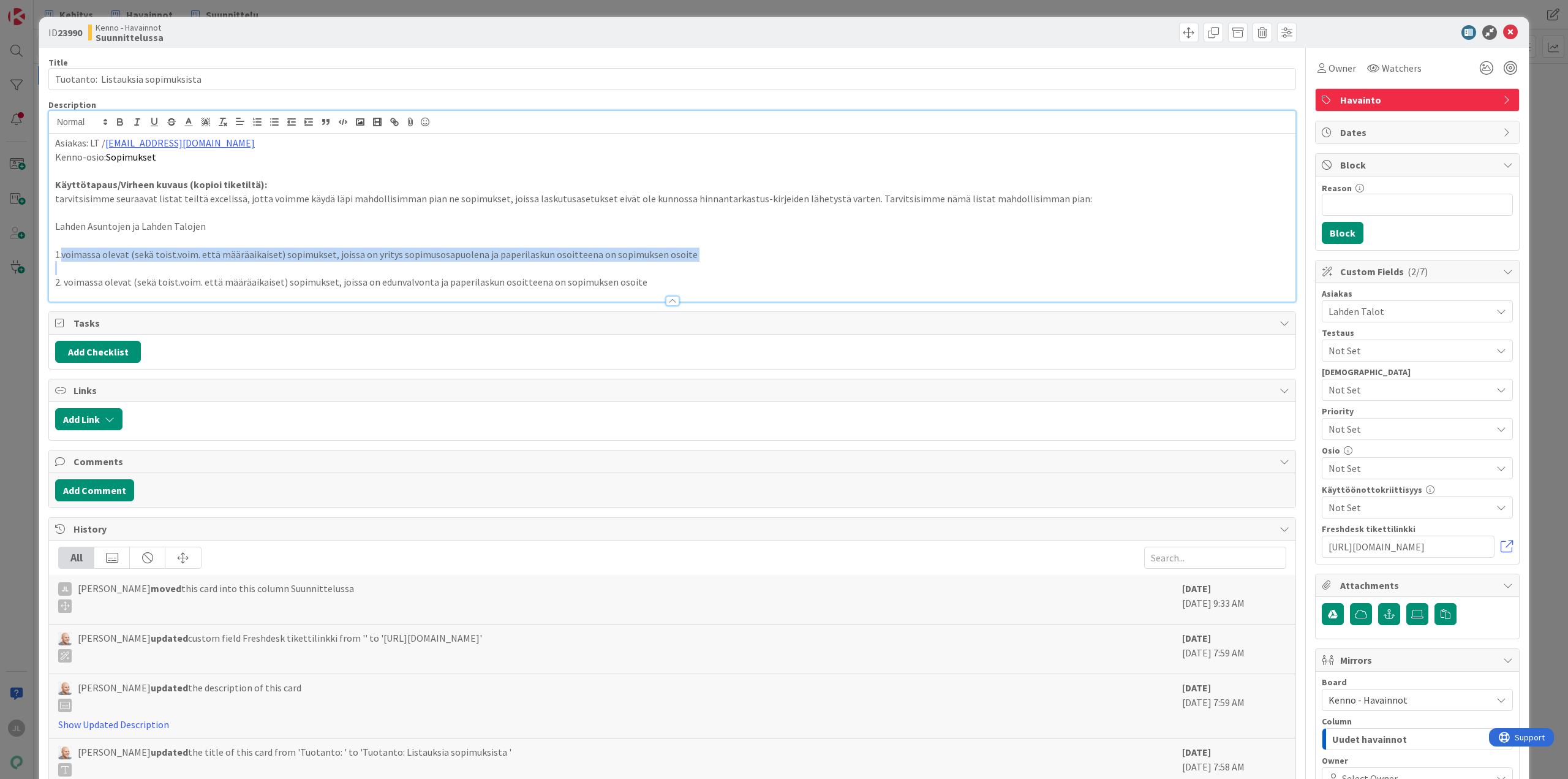
copy p "voimassa olevat (sekä toist.voim. että määräaikaiset) sopimukset, joissa on yri…"
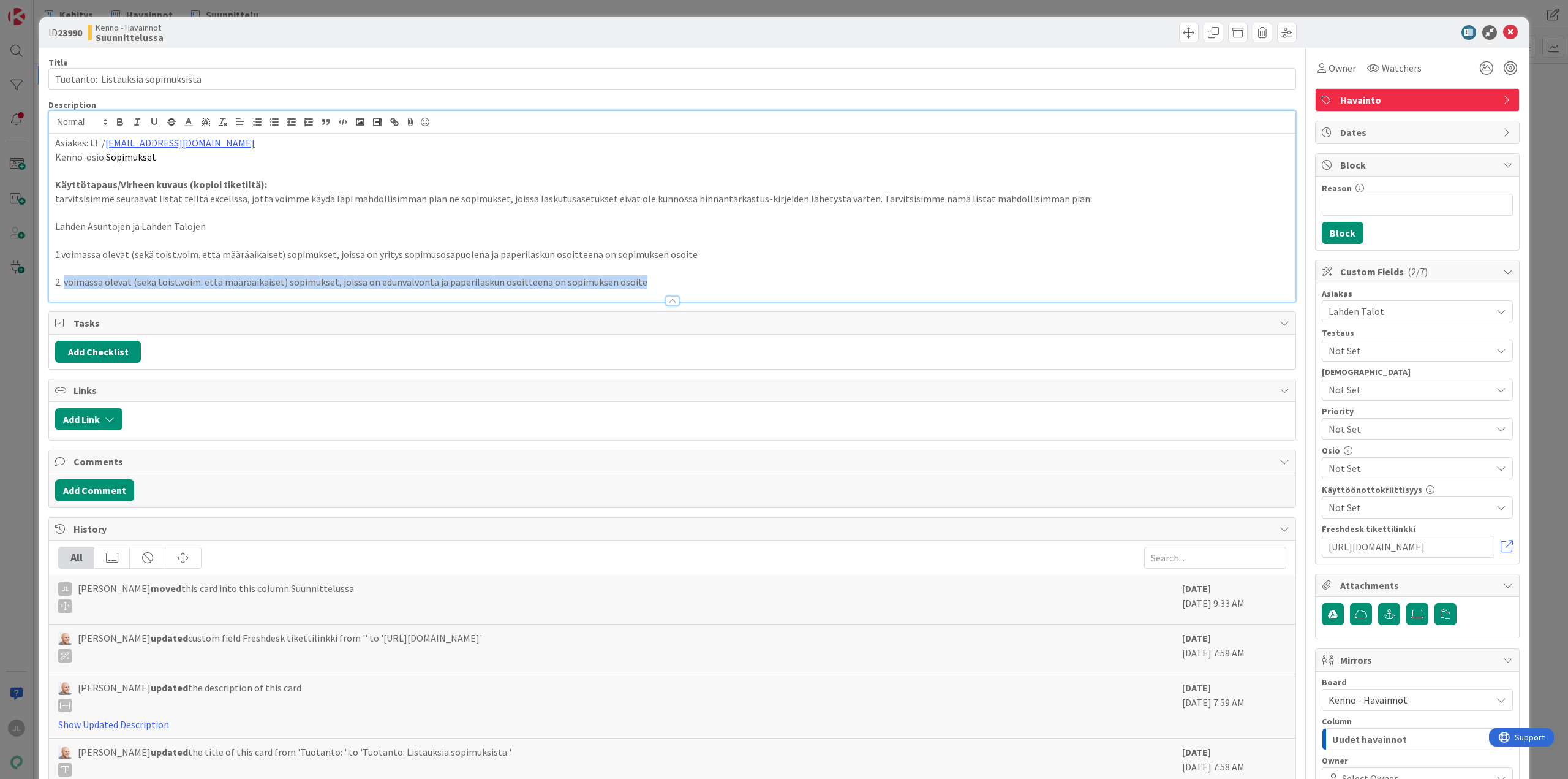
drag, startPoint x: 65, startPoint y: 285, endPoint x: 691, endPoint y: 283, distance: 626.0
click at [691, 283] on p "2. voimassa olevat (sekä toist.voim. että määräaikaiset) sopimukset, joissa on …" at bounding box center [672, 282] width 1234 height 14
copy p "voimassa olevat (sekä toist.voim. että määräaikaiset) sopimukset, joissa on edu…"
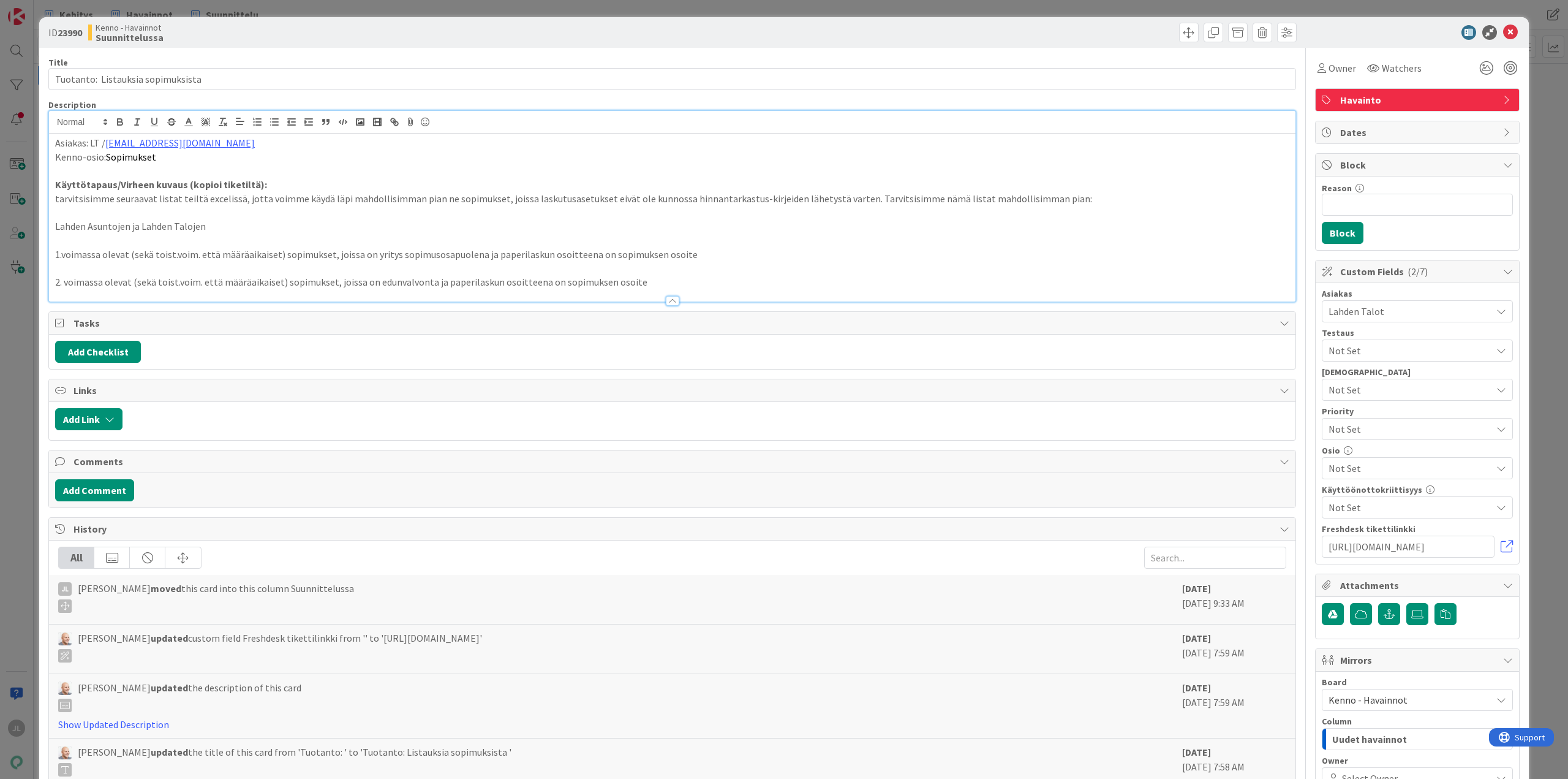
click at [716, 264] on p at bounding box center [672, 268] width 1234 height 14
click at [627, 278] on p "2. voimassa olevat (sekä toist.voim. että määräaikaiset) sopimukset, joissa on …" at bounding box center [672, 282] width 1234 height 14
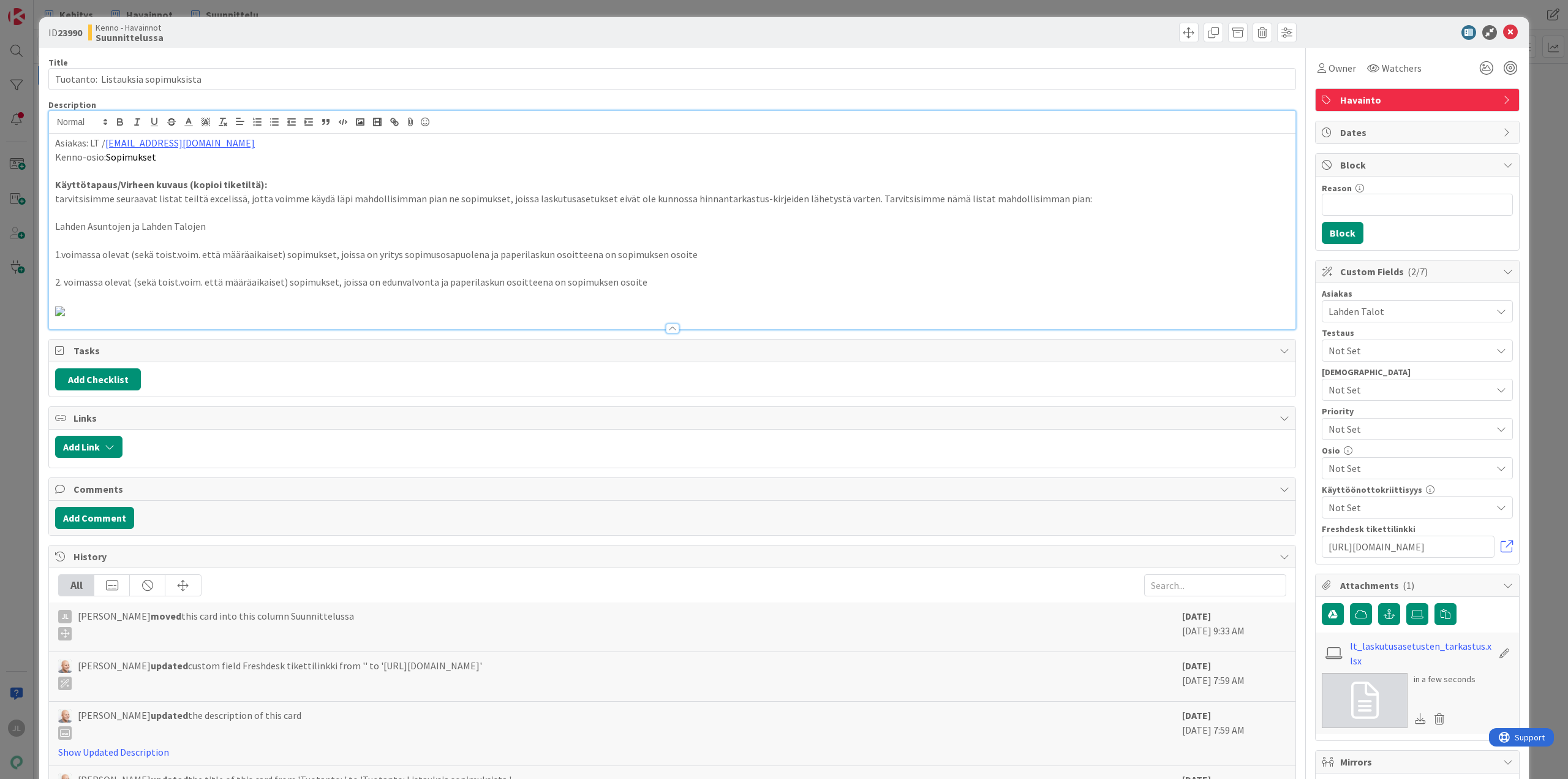
click at [626, 276] on p "2. voimassa olevat (sekä toist.voim. että määräaikaiset) sopimukset, joissa on …" at bounding box center [672, 282] width 1234 height 14
click at [804, 235] on p at bounding box center [672, 241] width 1234 height 14
click at [1411, 648] on link "lt_laskutusasetusten_tarkastus.xlsx" at bounding box center [1420, 653] width 142 height 30
click at [1179, 33] on span at bounding box center [1188, 32] width 19 height 19
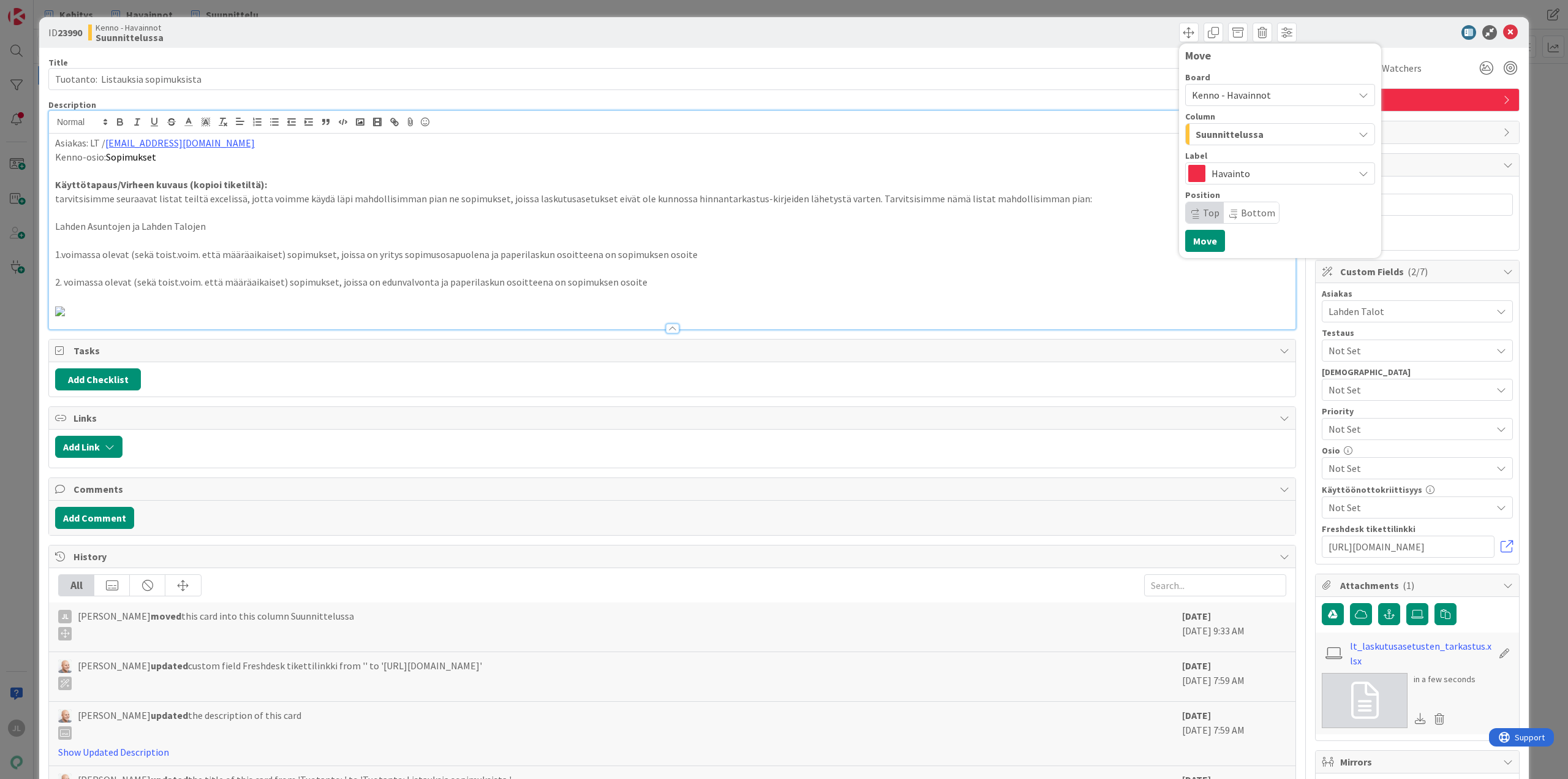
click at [1231, 134] on span "Suunnittelussa" at bounding box center [1230, 134] width 68 height 16
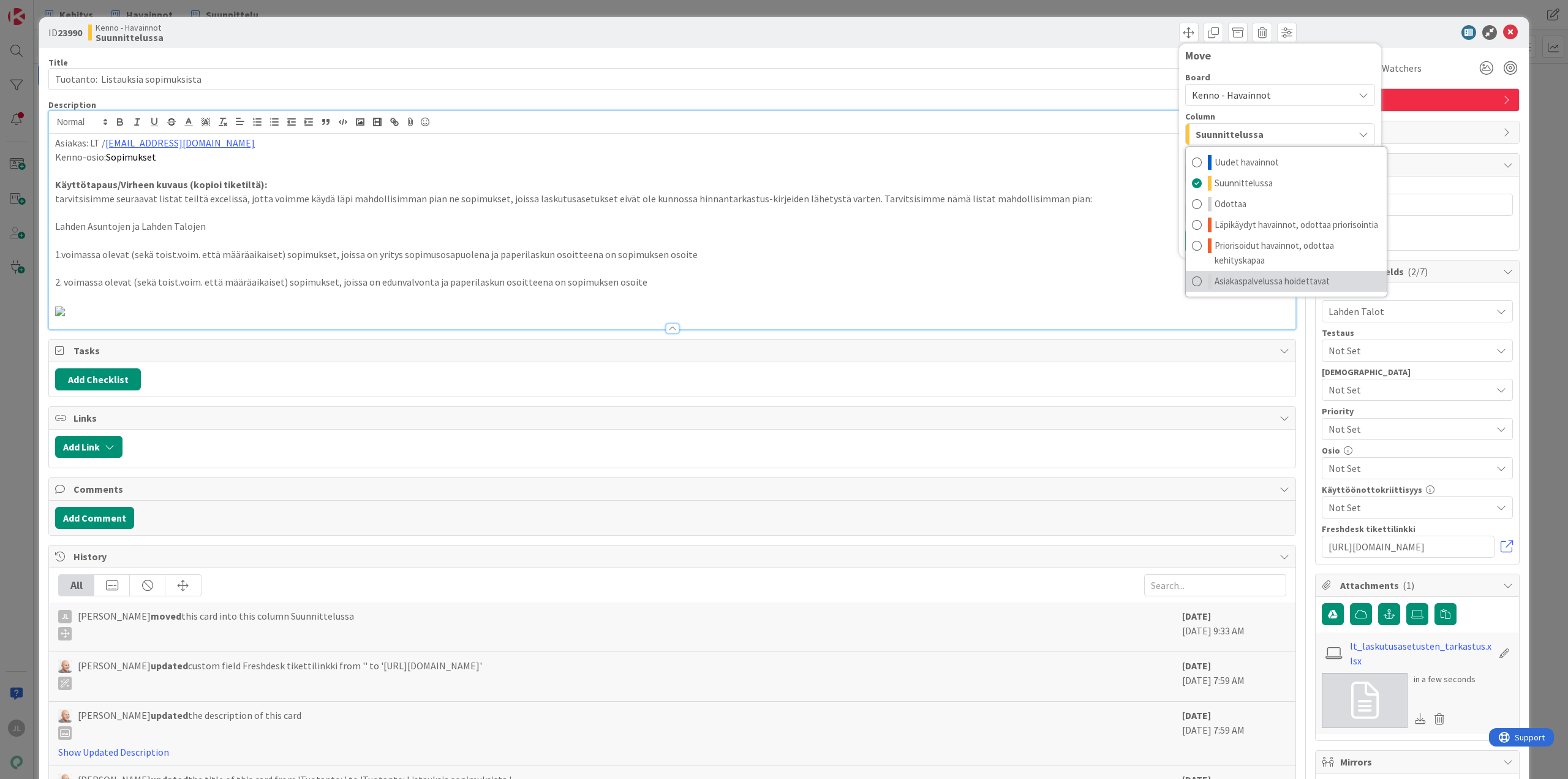
click at [1272, 273] on link "Asiakaspalvelussa hoidettavat" at bounding box center [1286, 281] width 201 height 21
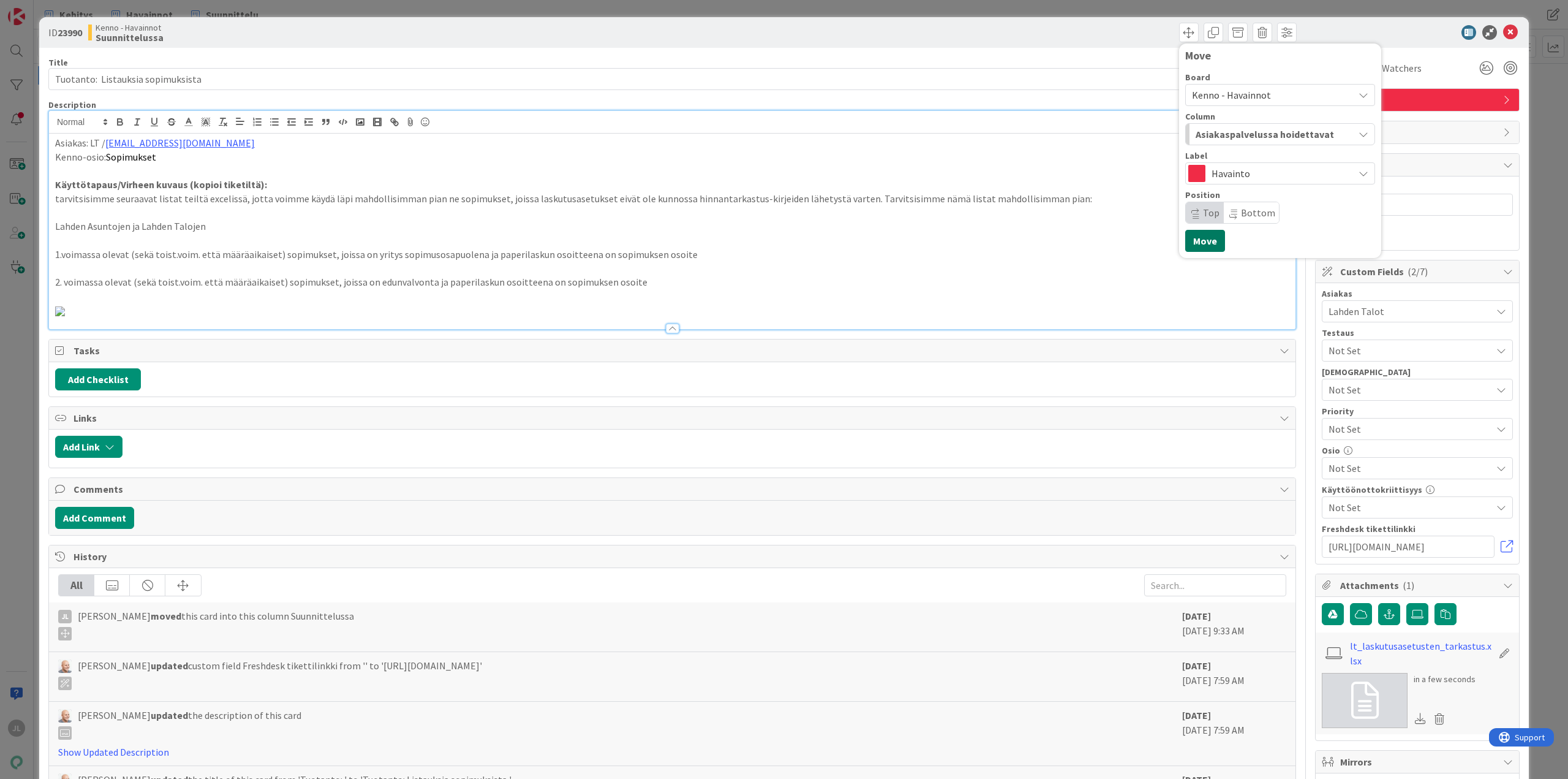
click at [1208, 242] on button "Move" at bounding box center [1204, 241] width 40 height 22
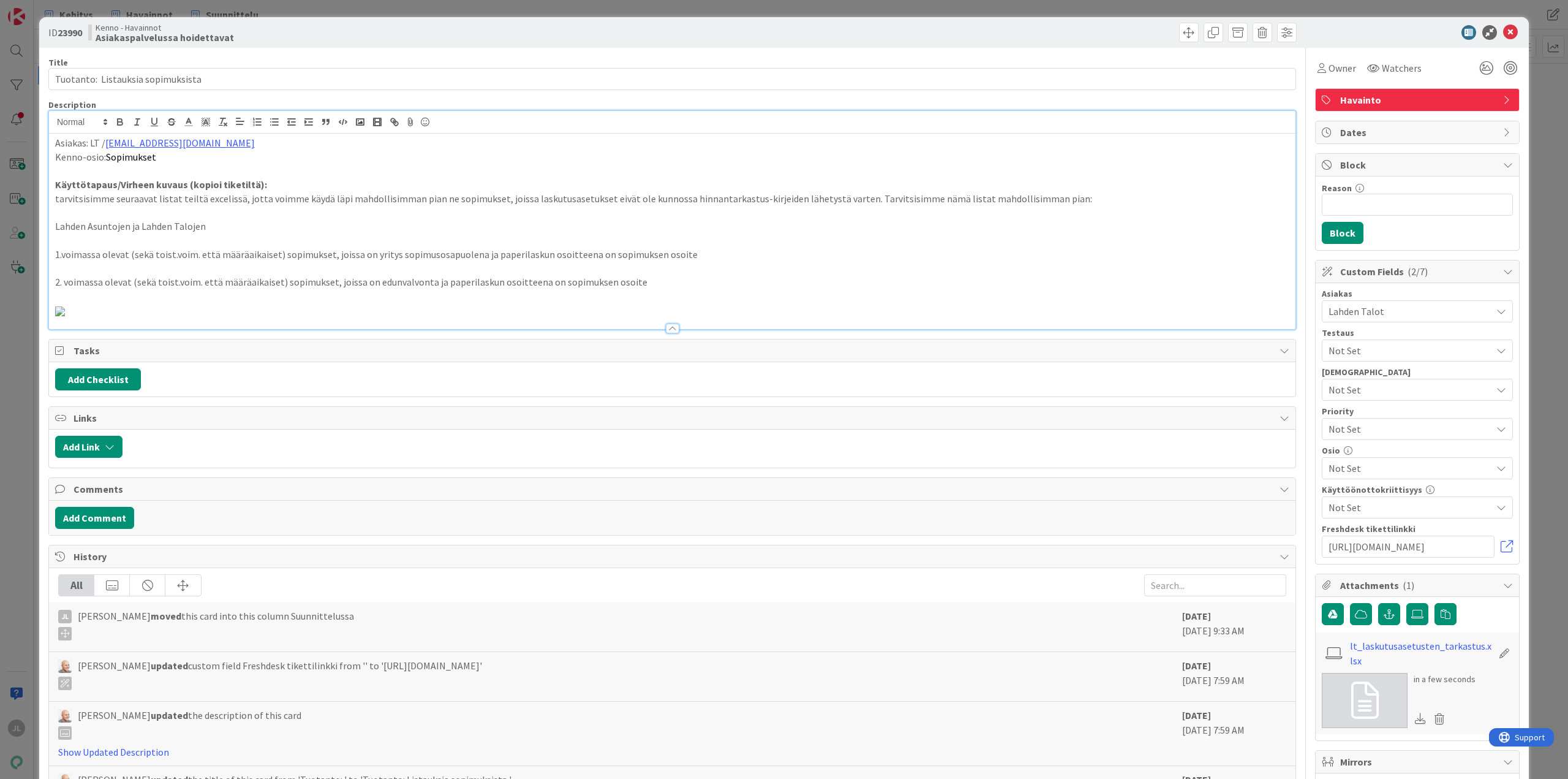
click at [9, 404] on div "ID 23990 Kenno - Havainnot Asiakaspalvelussa hoidettavat Move Move Title 35 / 1…" at bounding box center [784, 389] width 1568 height 779
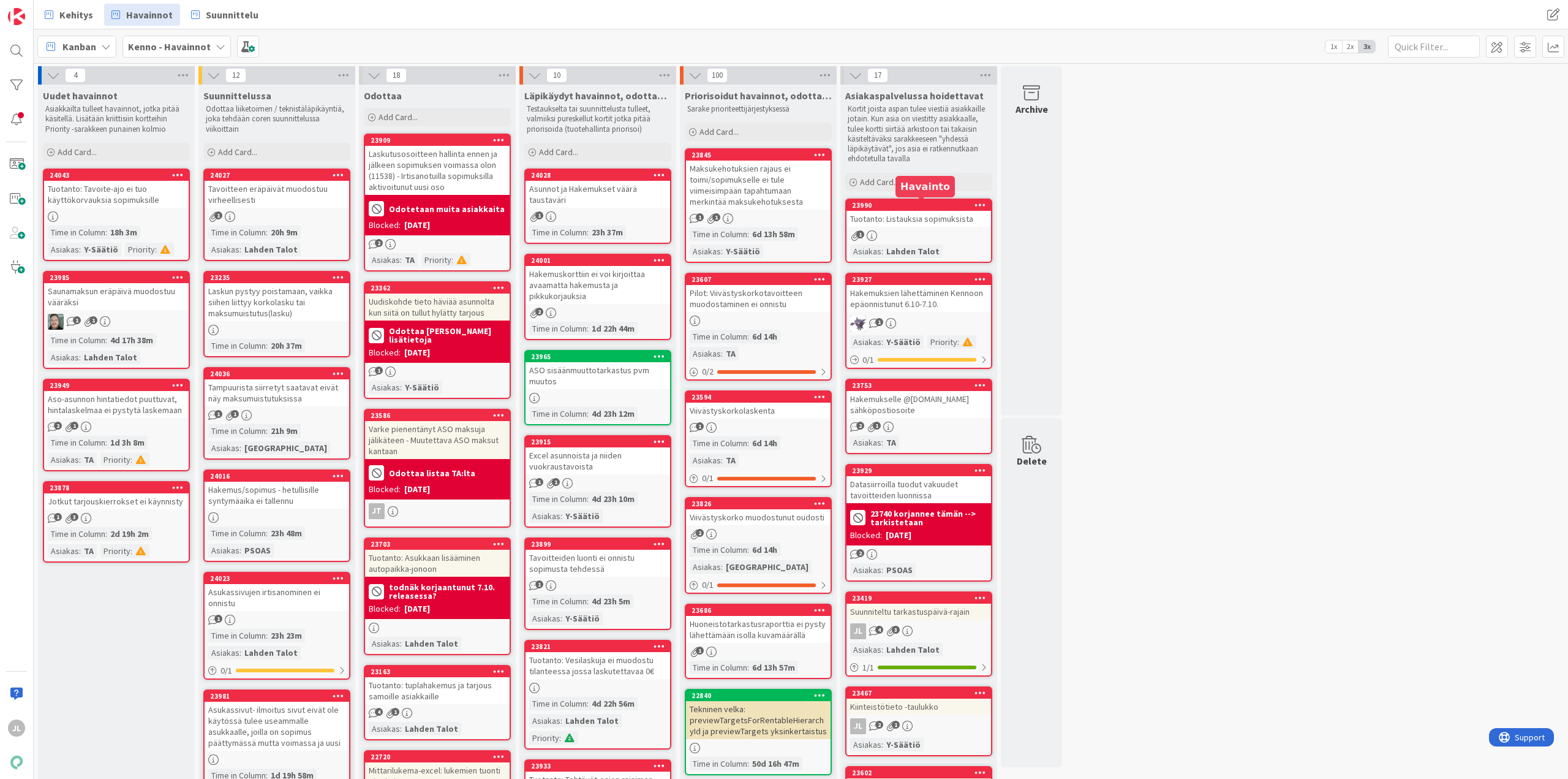
click at [920, 219] on div "Tuotanto: Listauksia sopimuksista" at bounding box center [919, 218] width 144 height 16
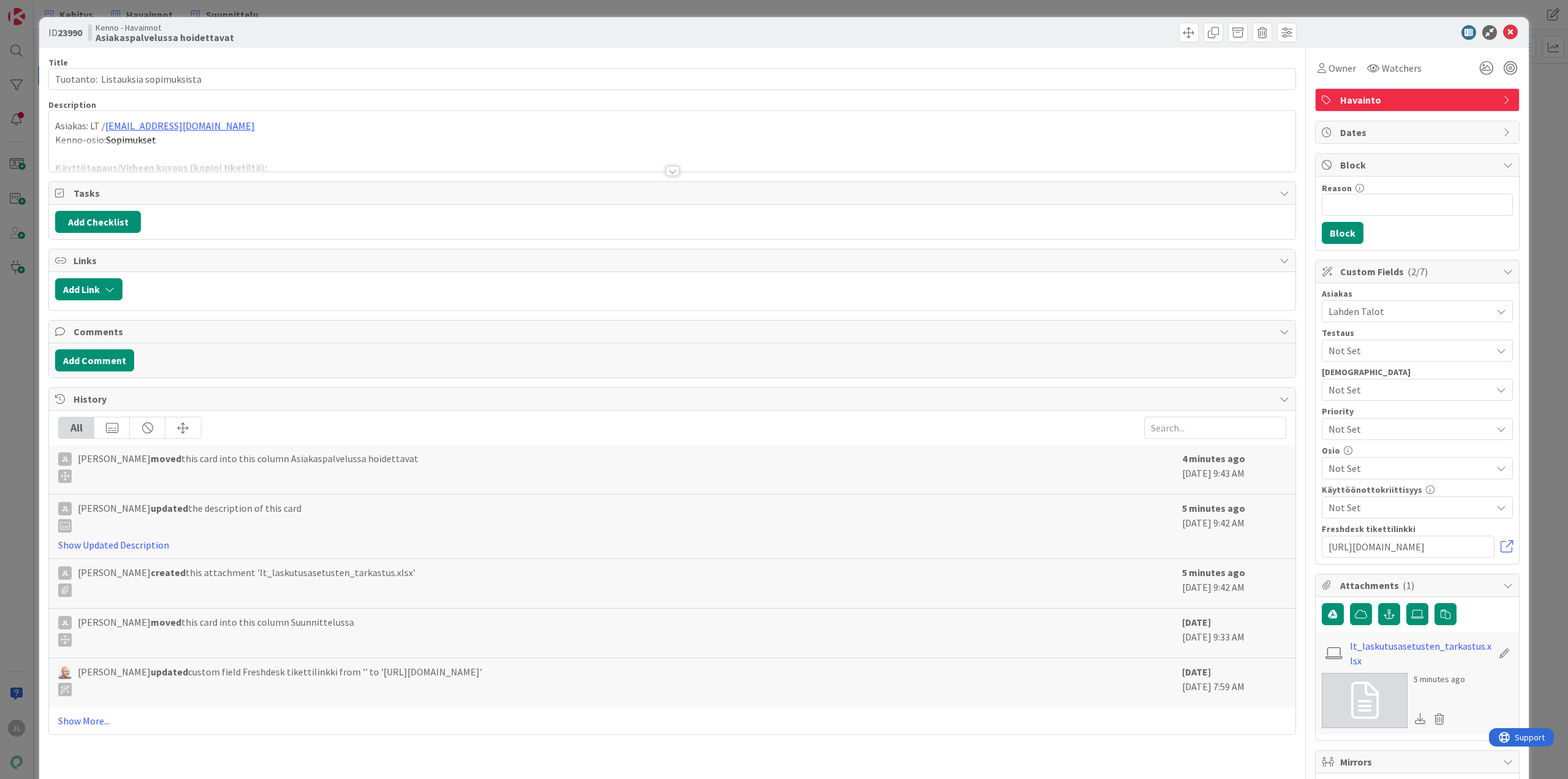
click at [341, 151] on div at bounding box center [672, 156] width 1246 height 31
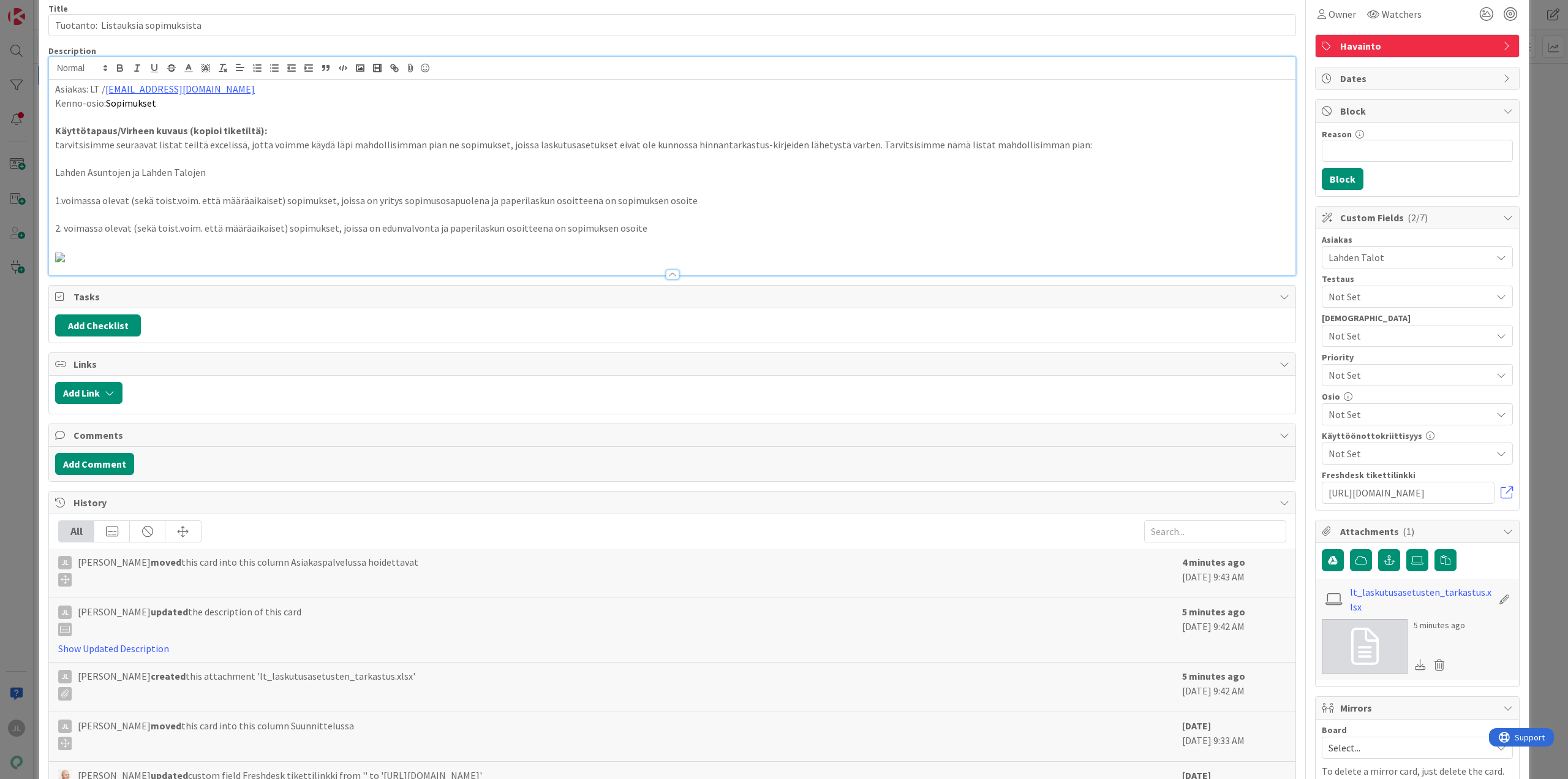
scroll to position [139, 0]
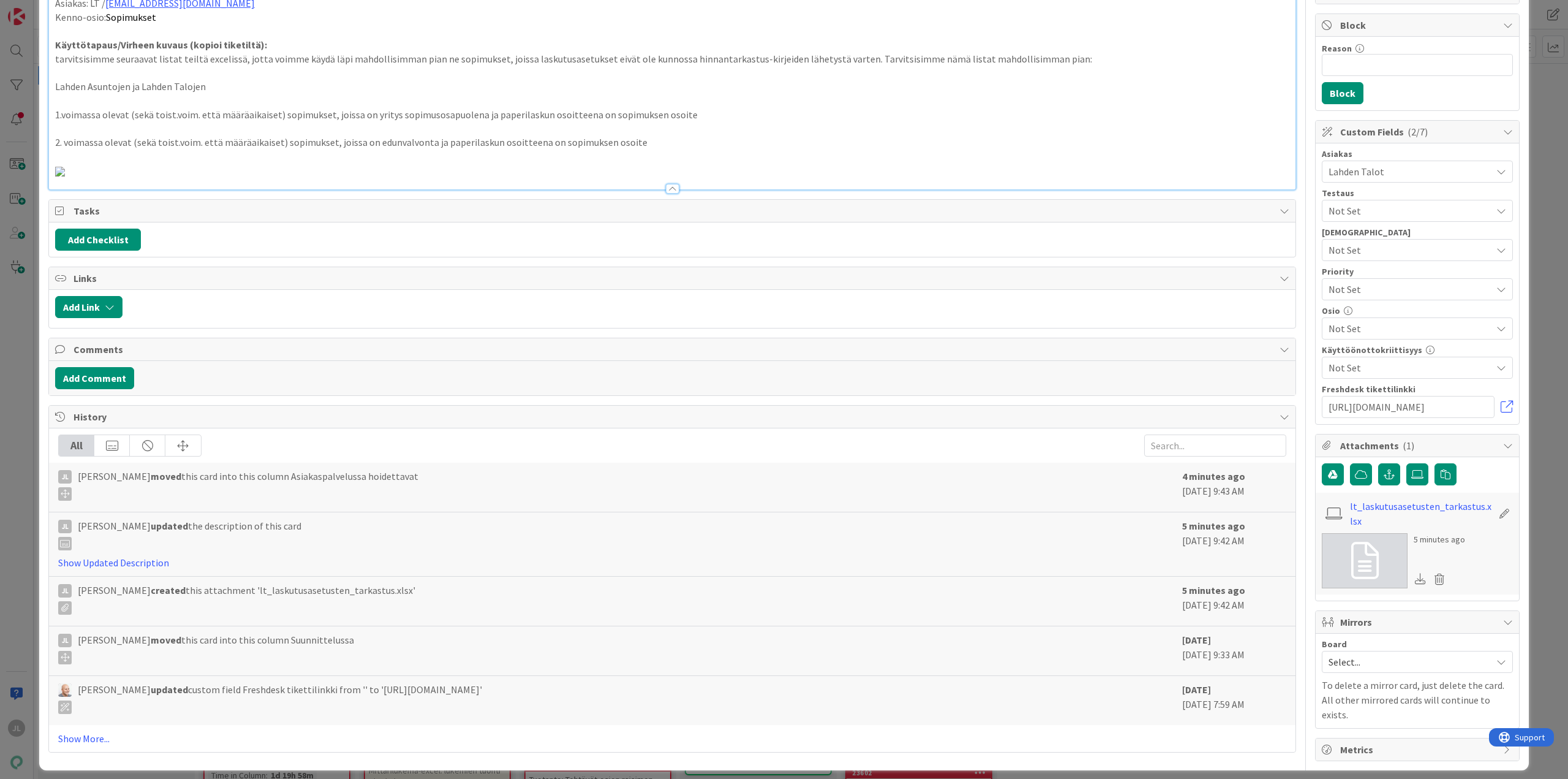
click at [763, 175] on p at bounding box center [672, 170] width 1234 height 14
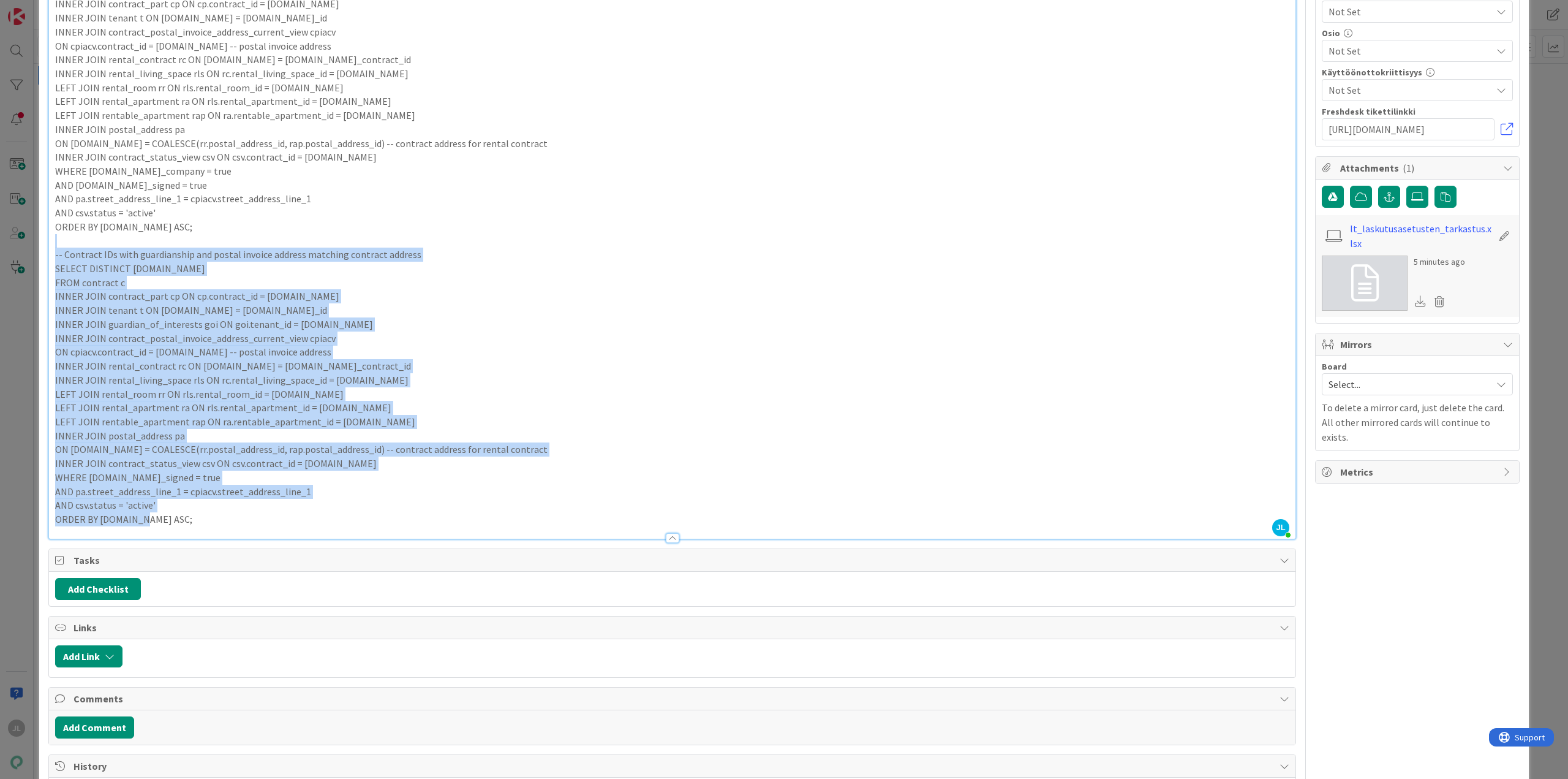
scroll to position [225, 0]
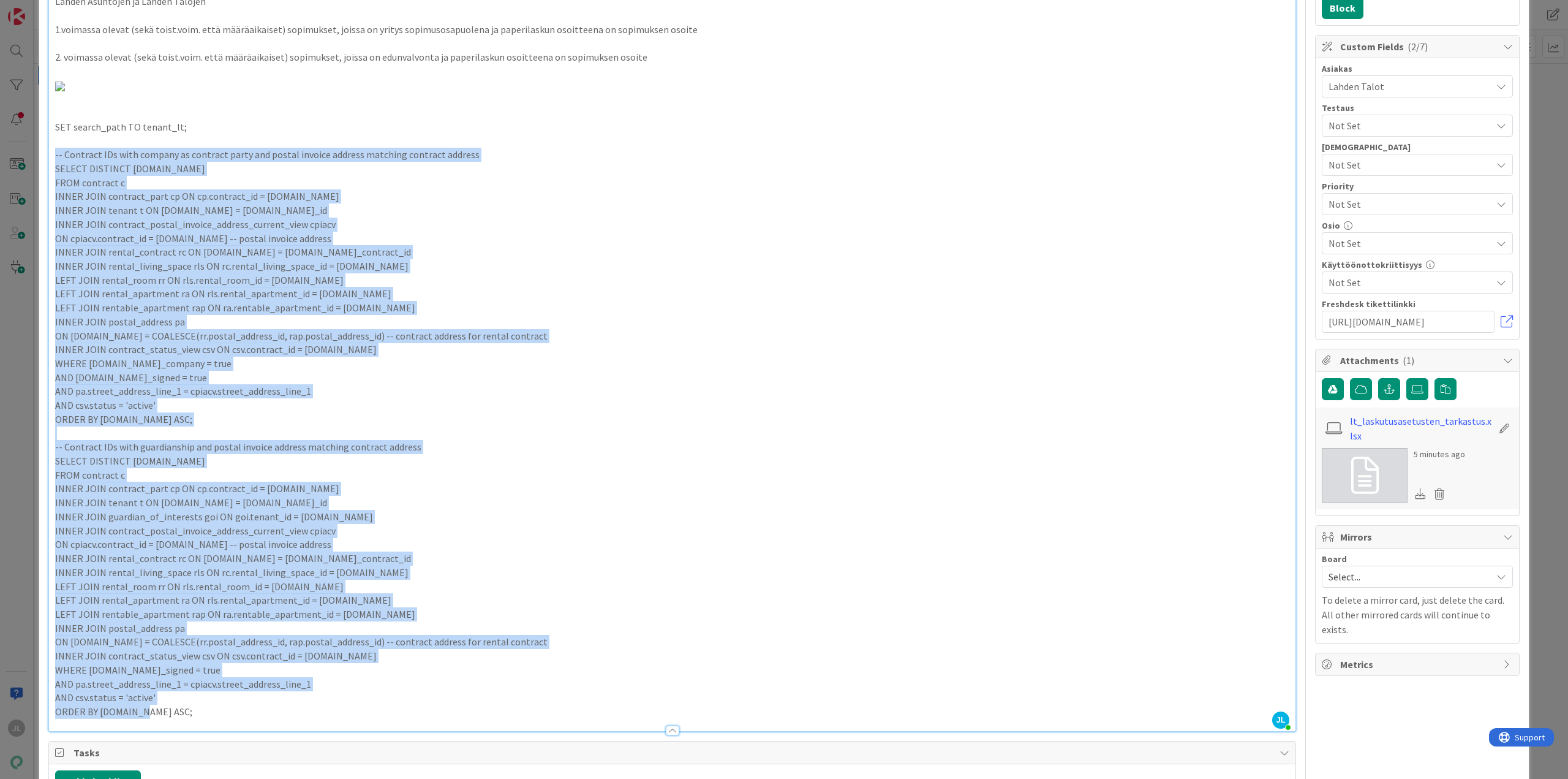
drag, startPoint x: 134, startPoint y: 422, endPoint x: 53, endPoint y: 157, distance: 277.1
click at [53, 157] on div "Asiakas: LT / johanna.salmela@lahdentalot.fi Kenno-osio: Sopimukset Käyttötapau…" at bounding box center [672, 320] width 1246 height 822
click at [149, 710] on p "ORDER BY [DOMAIN_NAME] ASC;" at bounding box center [672, 712] width 1234 height 14
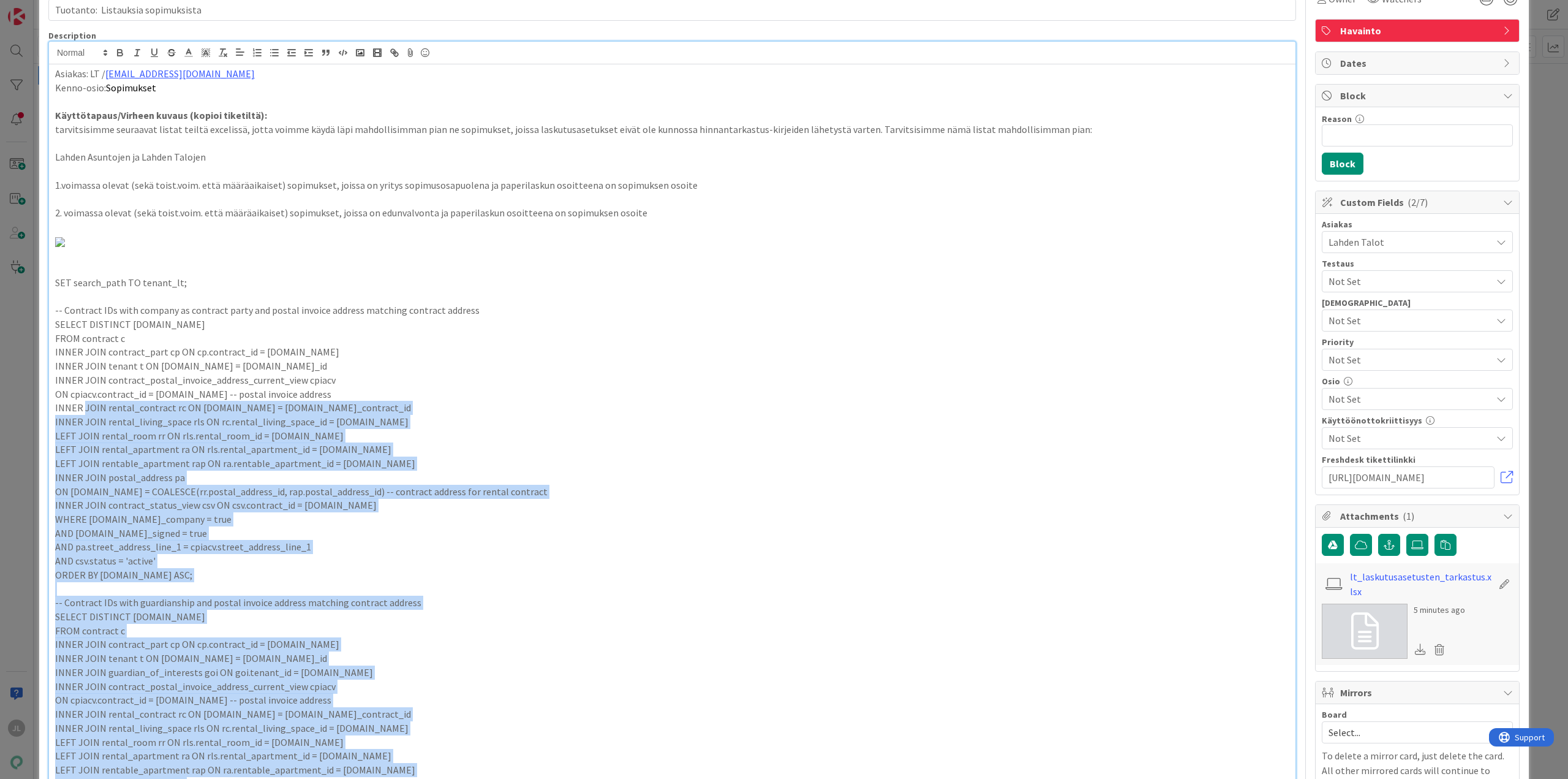
scroll to position [0, 0]
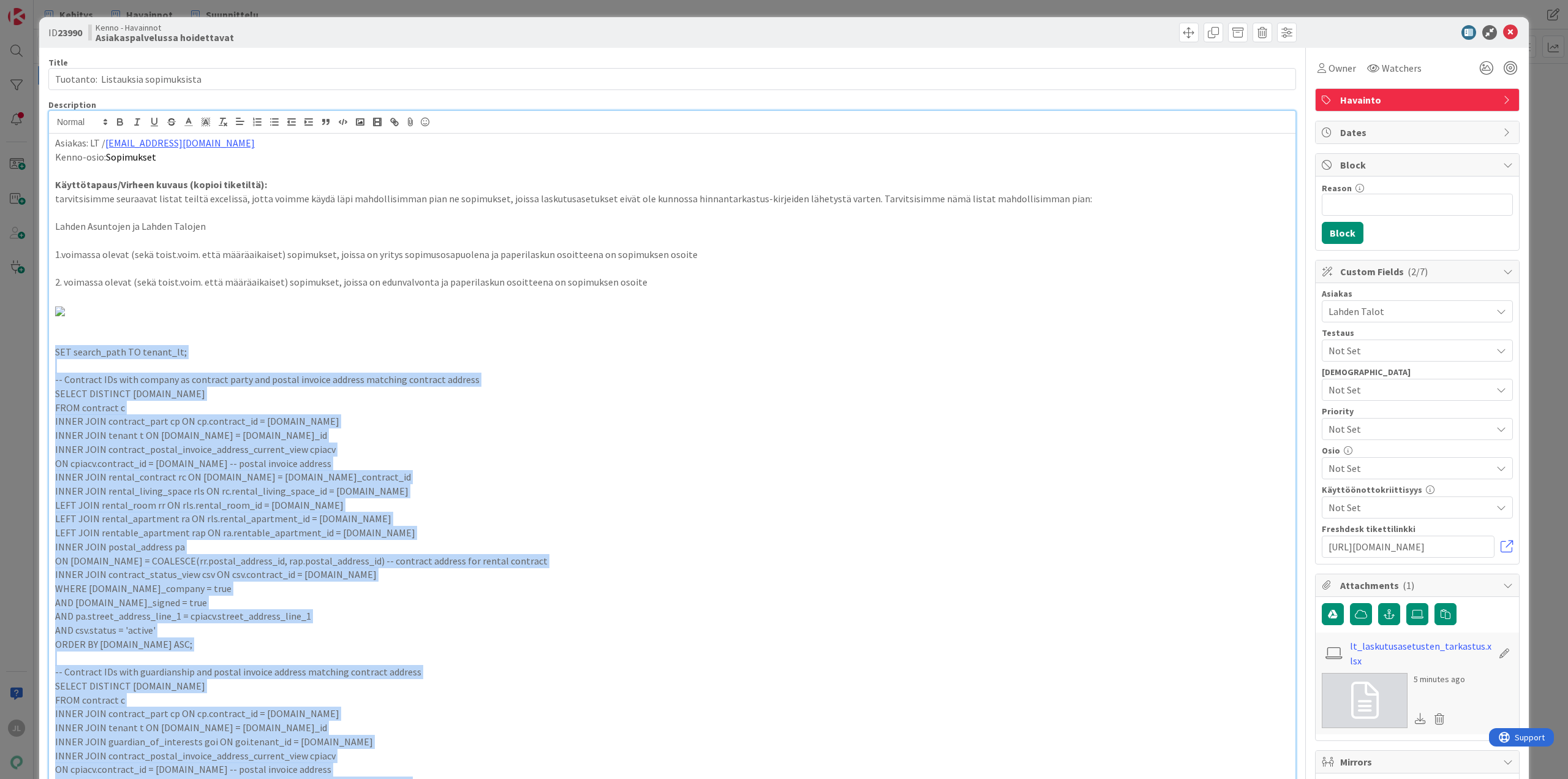
drag, startPoint x: 143, startPoint y: 716, endPoint x: 48, endPoint y: 351, distance: 377.2
click at [48, 351] on div "JL Jyri Laine just joined Asiakas: LT / johanna.salmela@lahdentalot.fi Kenno-os…" at bounding box center [672, 533] width 1248 height 846
click at [346, 124] on icon "button" at bounding box center [343, 122] width 11 height 11
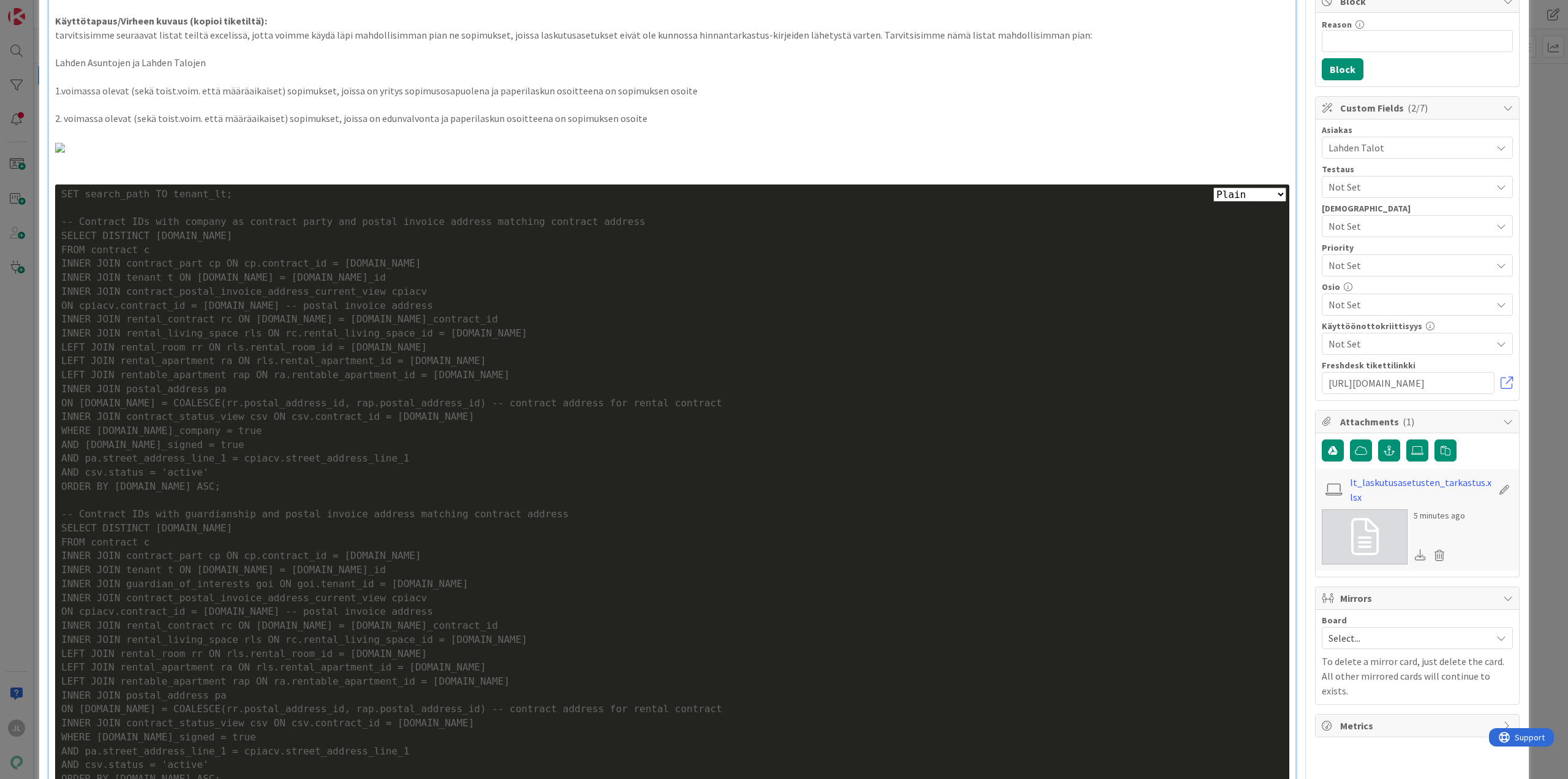
click at [396, 309] on div "ON cpiacv.contract_id = [DOMAIN_NAME] -- postal invoice address" at bounding box center [673, 306] width 1222 height 14
click at [298, 164] on p at bounding box center [672, 160] width 1234 height 14
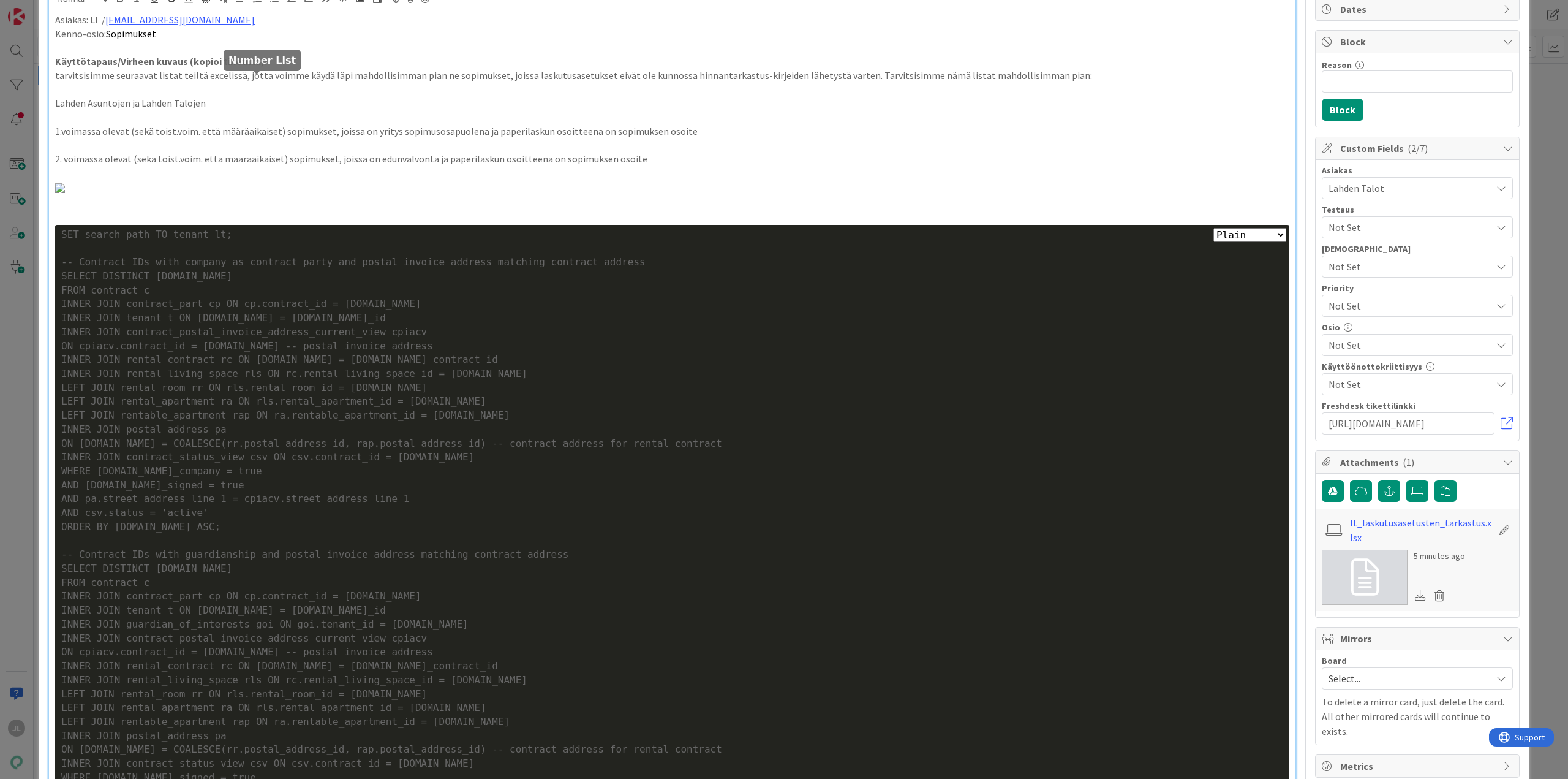
scroll to position [0, 0]
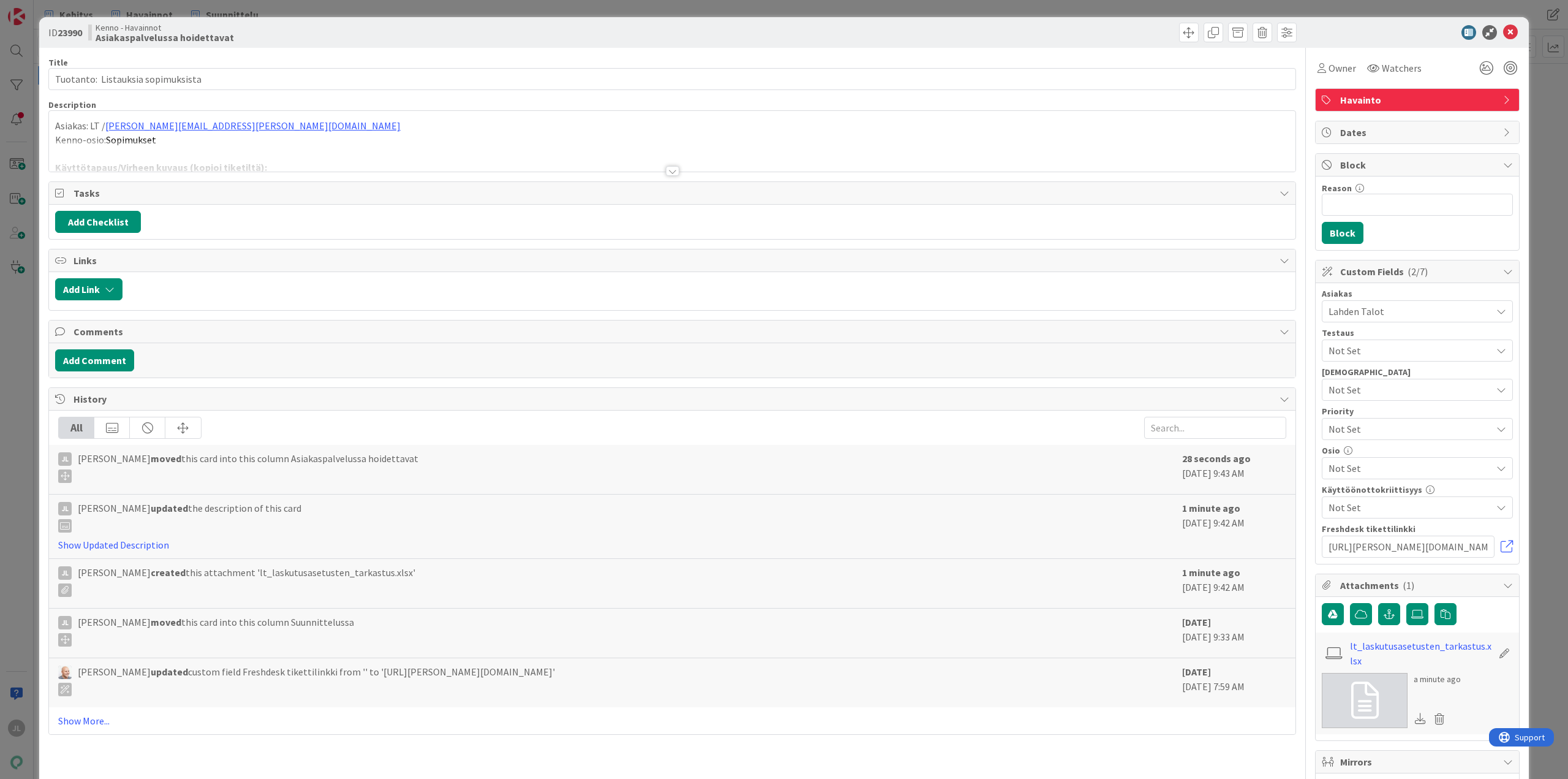
click at [836, 124] on p "Asiakas: LT / [PERSON_NAME][EMAIL_ADDRESS][PERSON_NAME][DOMAIN_NAME]" at bounding box center [672, 126] width 1234 height 14
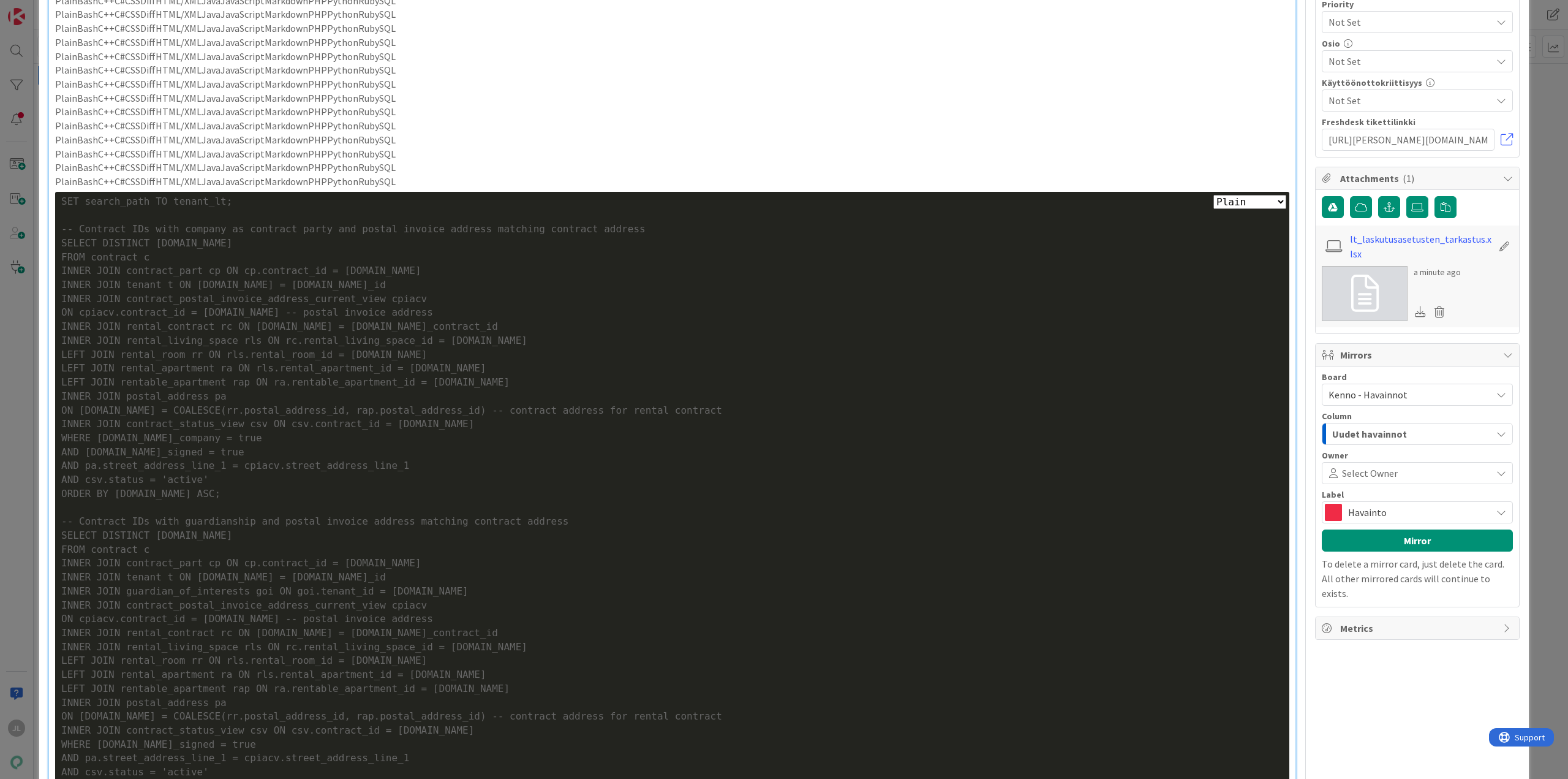
scroll to position [245, 0]
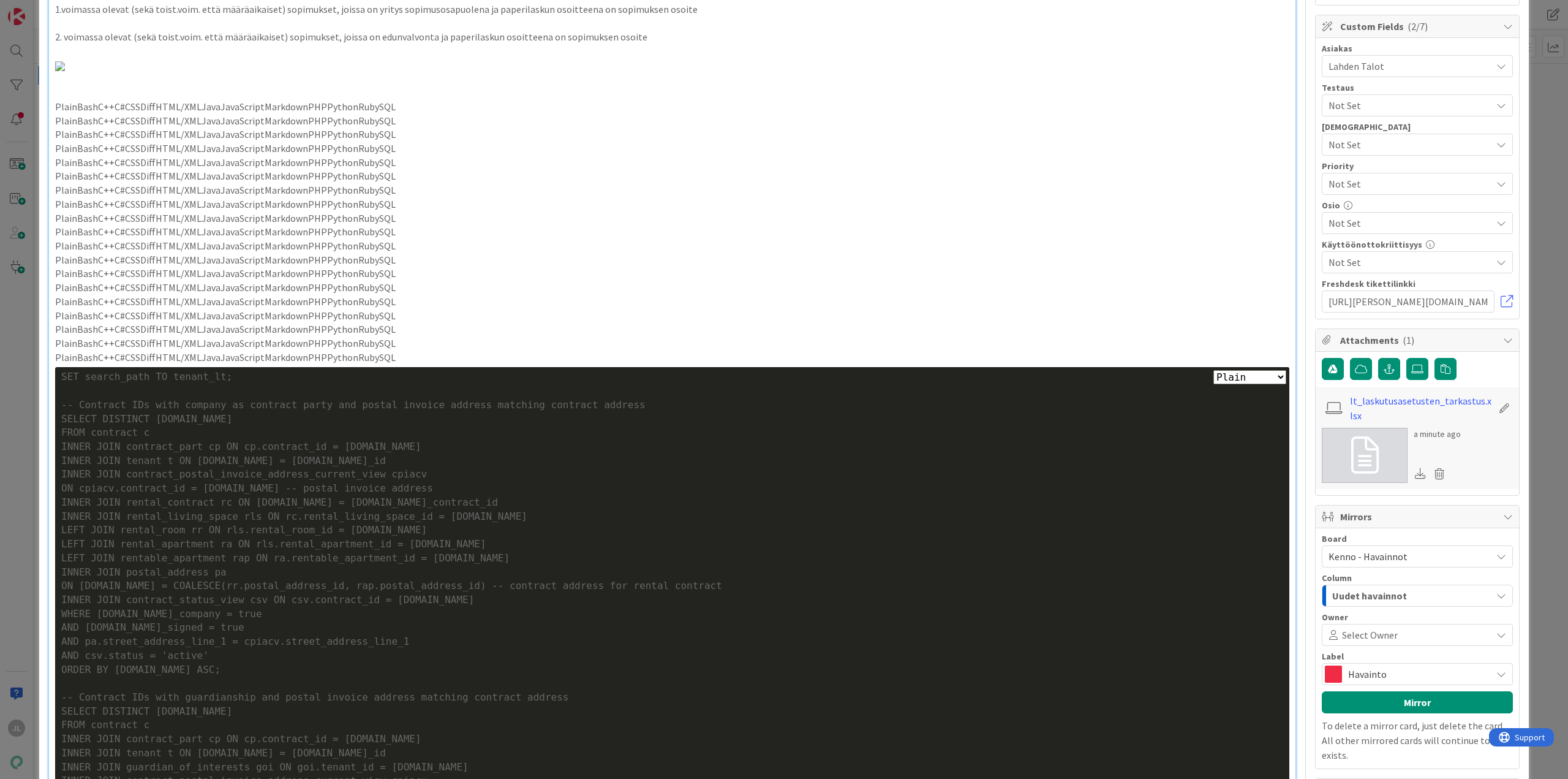
click at [310, 188] on p "PlainBashC++C#CSSDiffHTML/XMLJavaJavaScriptMarkdownPHPPythonRubySQL" at bounding box center [672, 190] width 1234 height 14
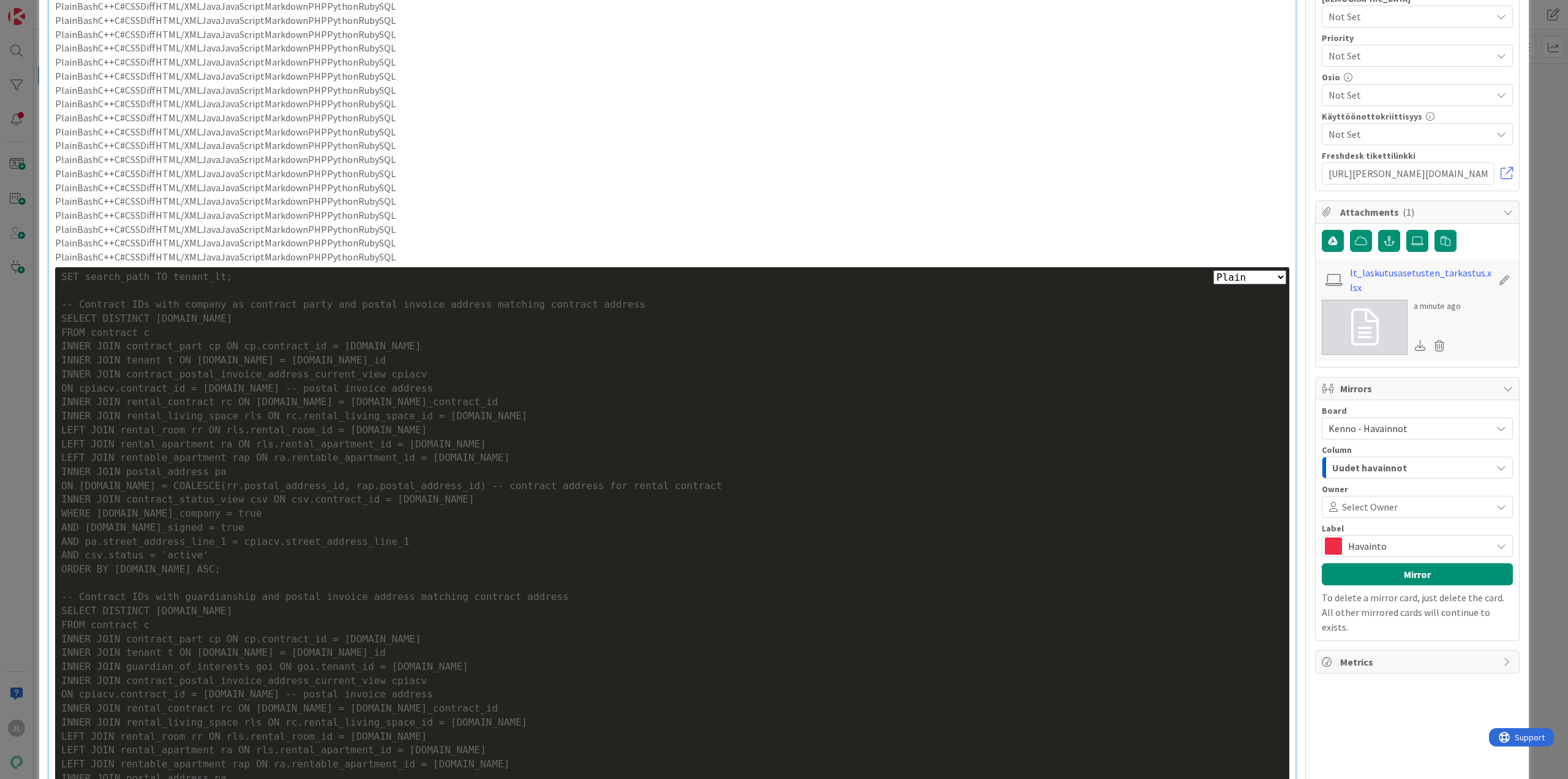
scroll to position [429, 0]
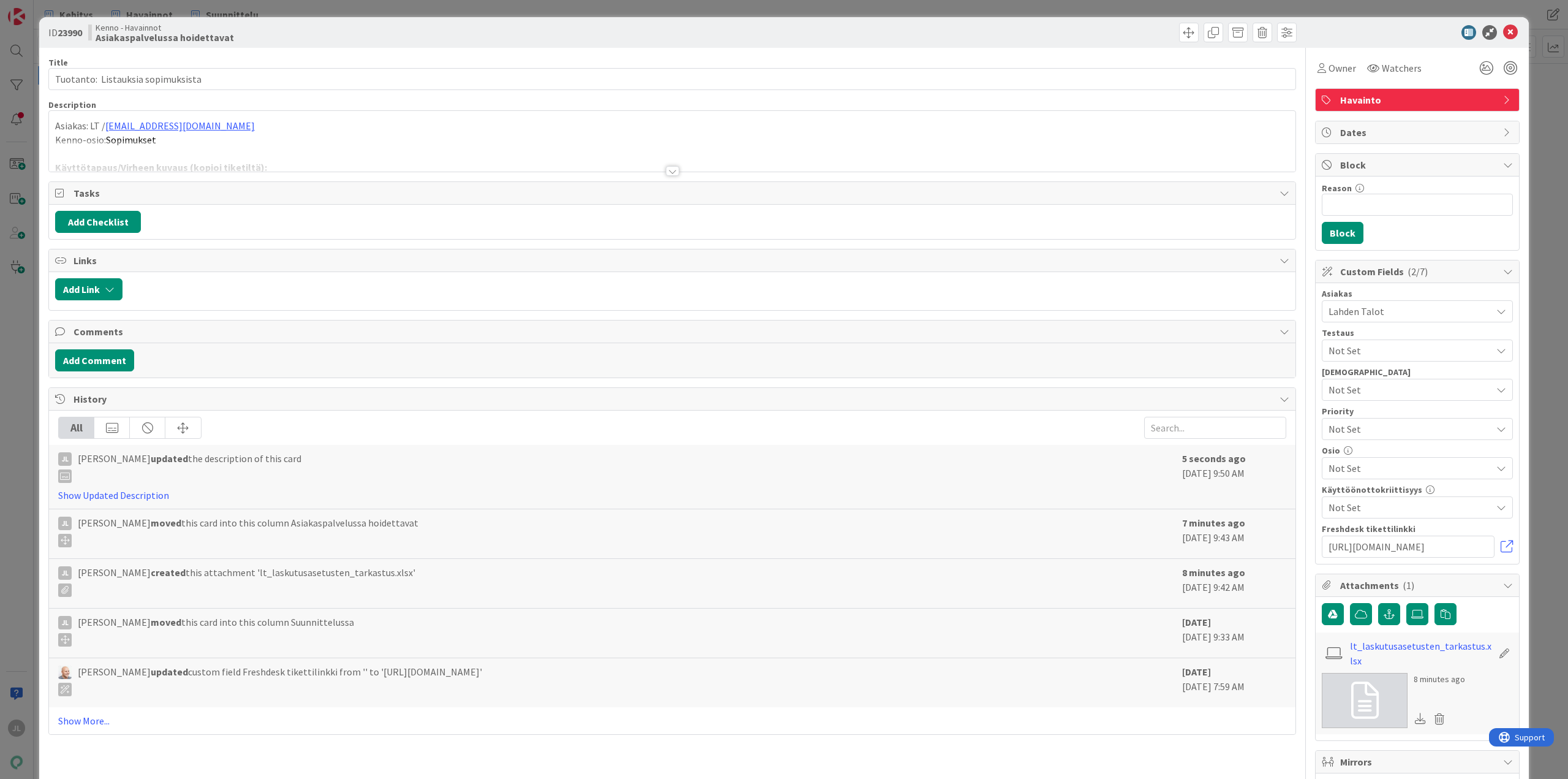
click at [491, 147] on div at bounding box center [672, 156] width 1246 height 31
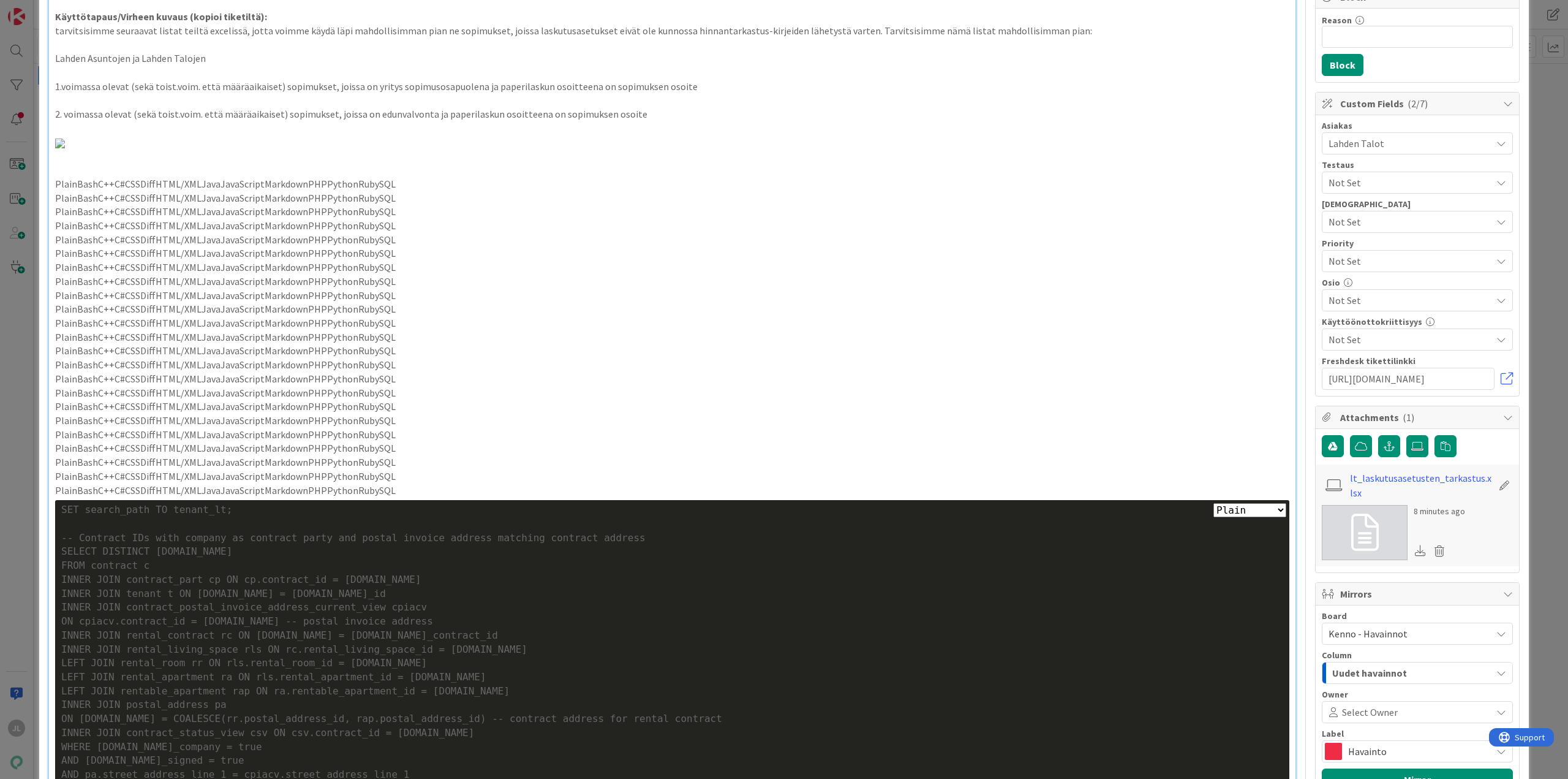
scroll to position [245, 0]
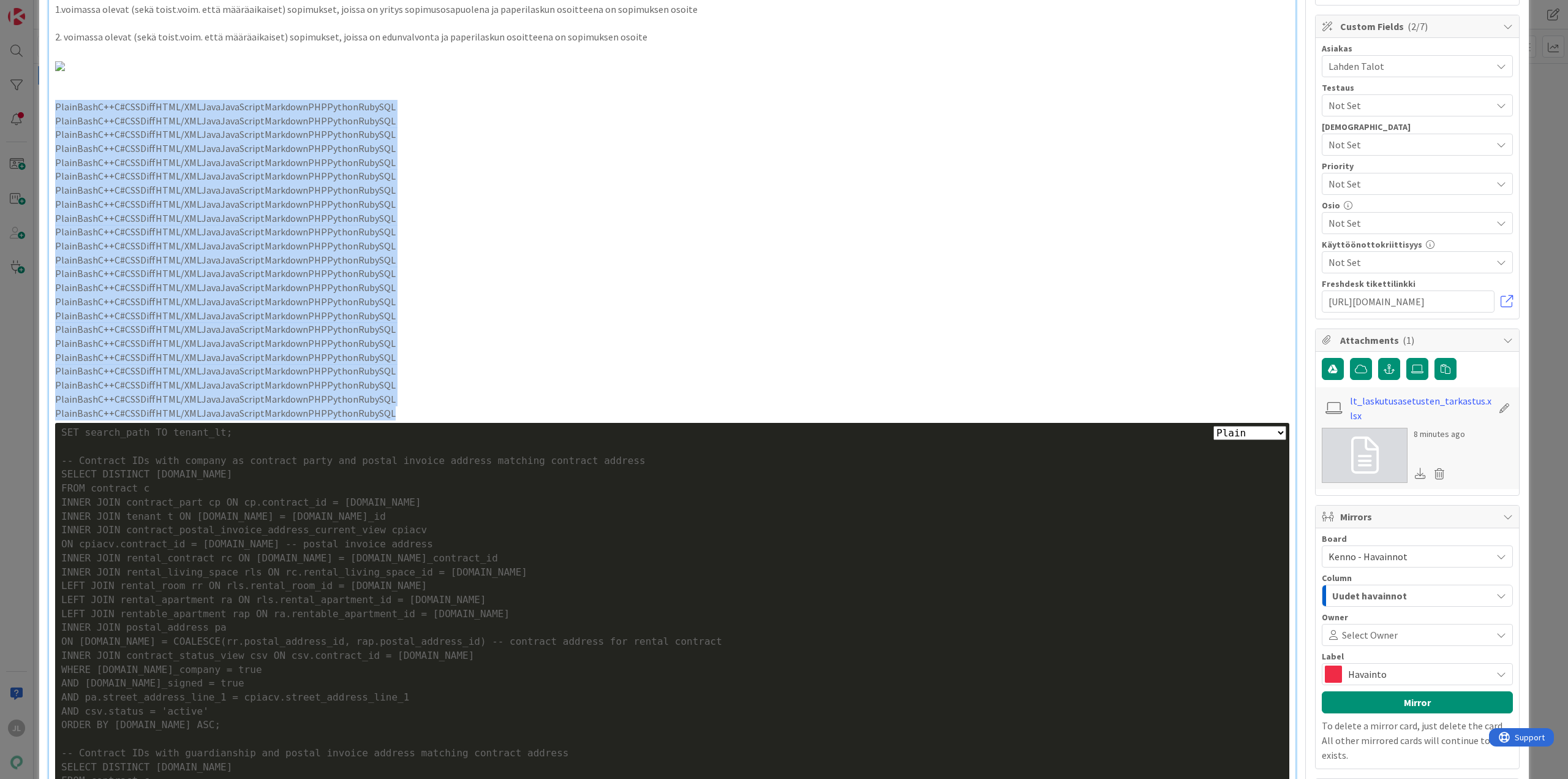
drag, startPoint x: 387, startPoint y: 410, endPoint x: 37, endPoint y: 111, distance: 460.3
click at [37, 111] on div "ID 23990 Kenno - Havainnot Asiakaspalvelussa hoidettavat Title 35 / 128 Tuotant…" at bounding box center [784, 389] width 1568 height 779
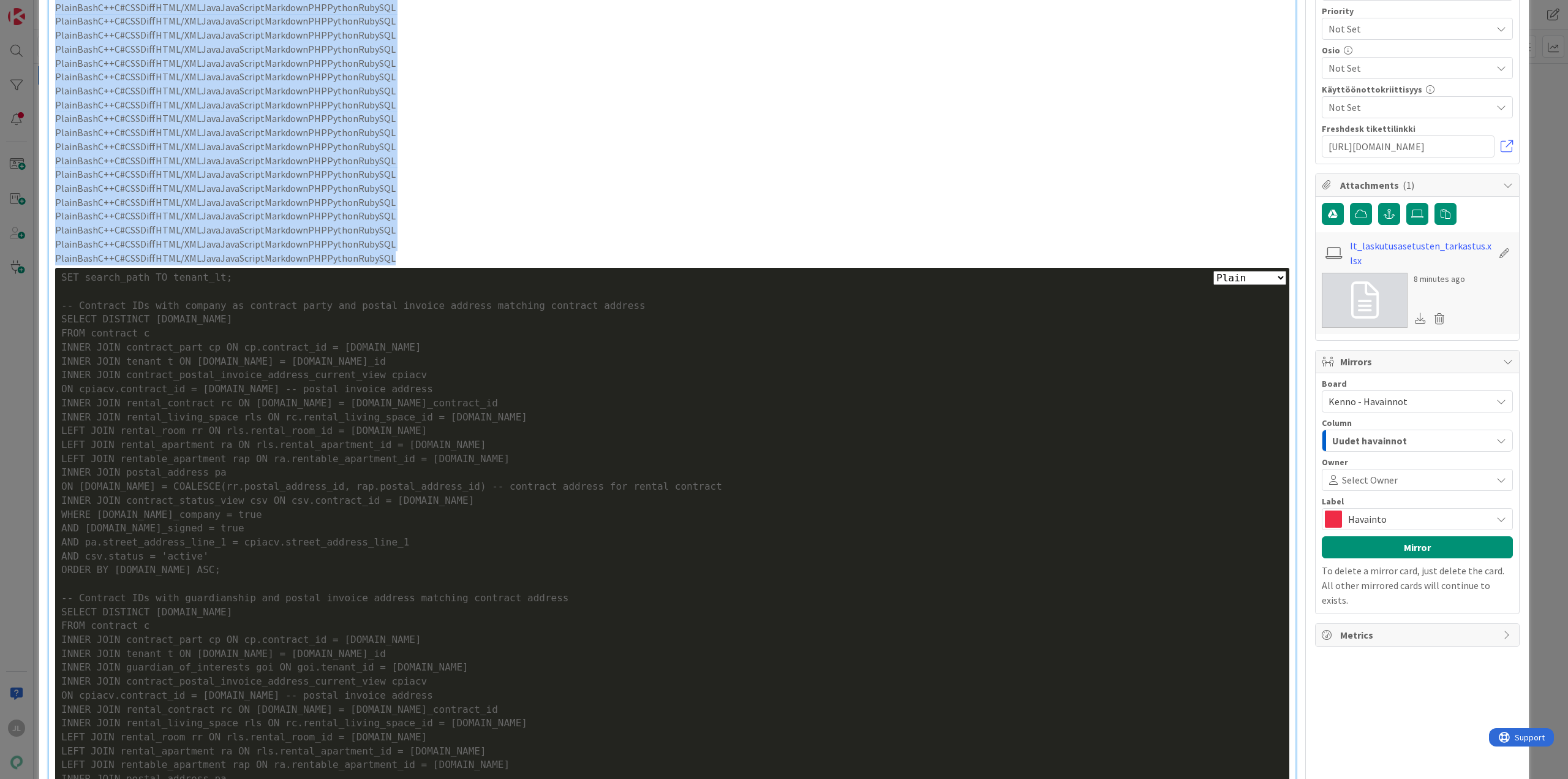
scroll to position [368, 0]
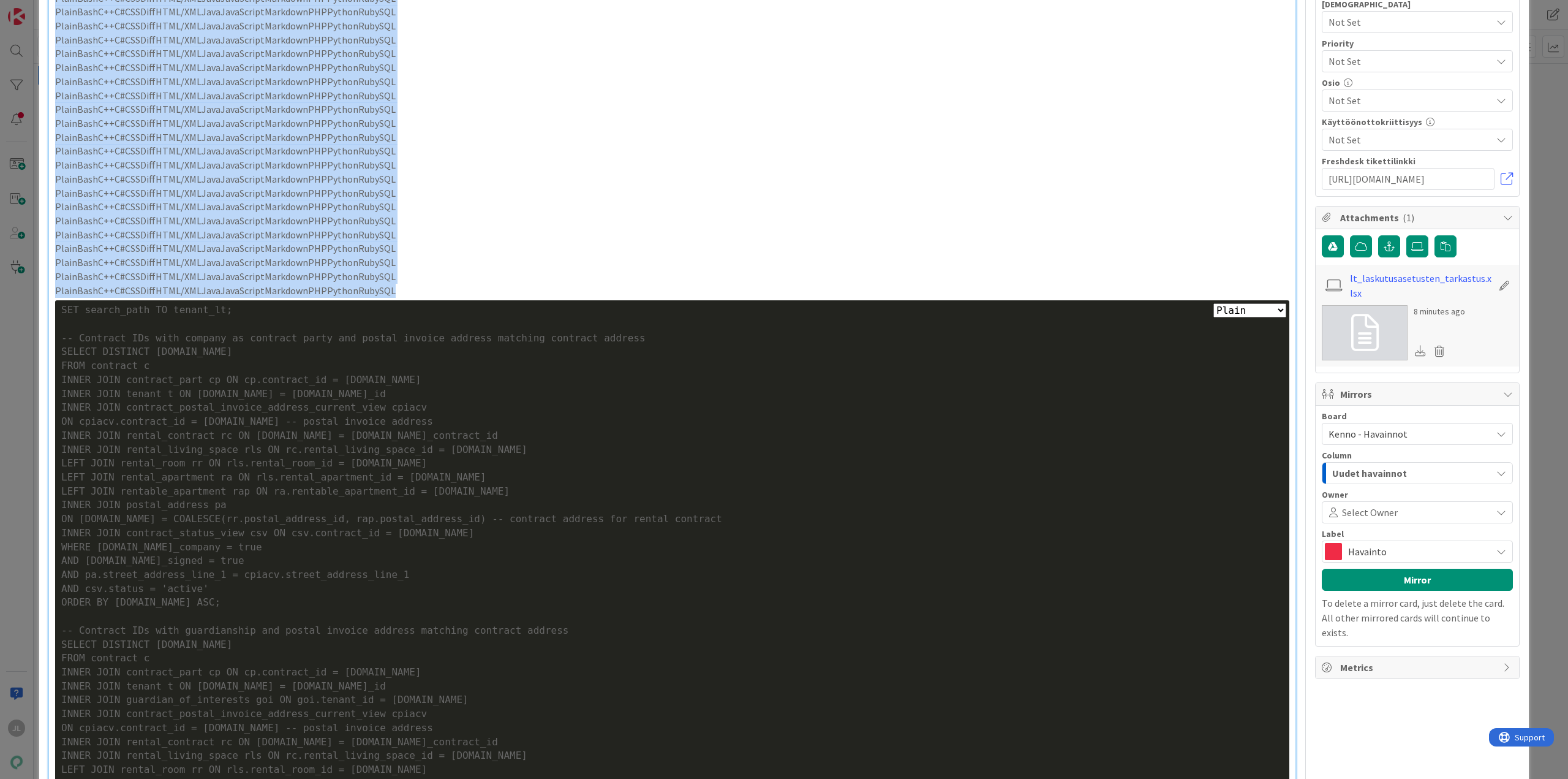
click at [445, 180] on p "PlainBashC++C#CSSDiffHTML/XMLJavaJavaScriptMarkdownPHPPythonRubySQL" at bounding box center [672, 179] width 1234 height 14
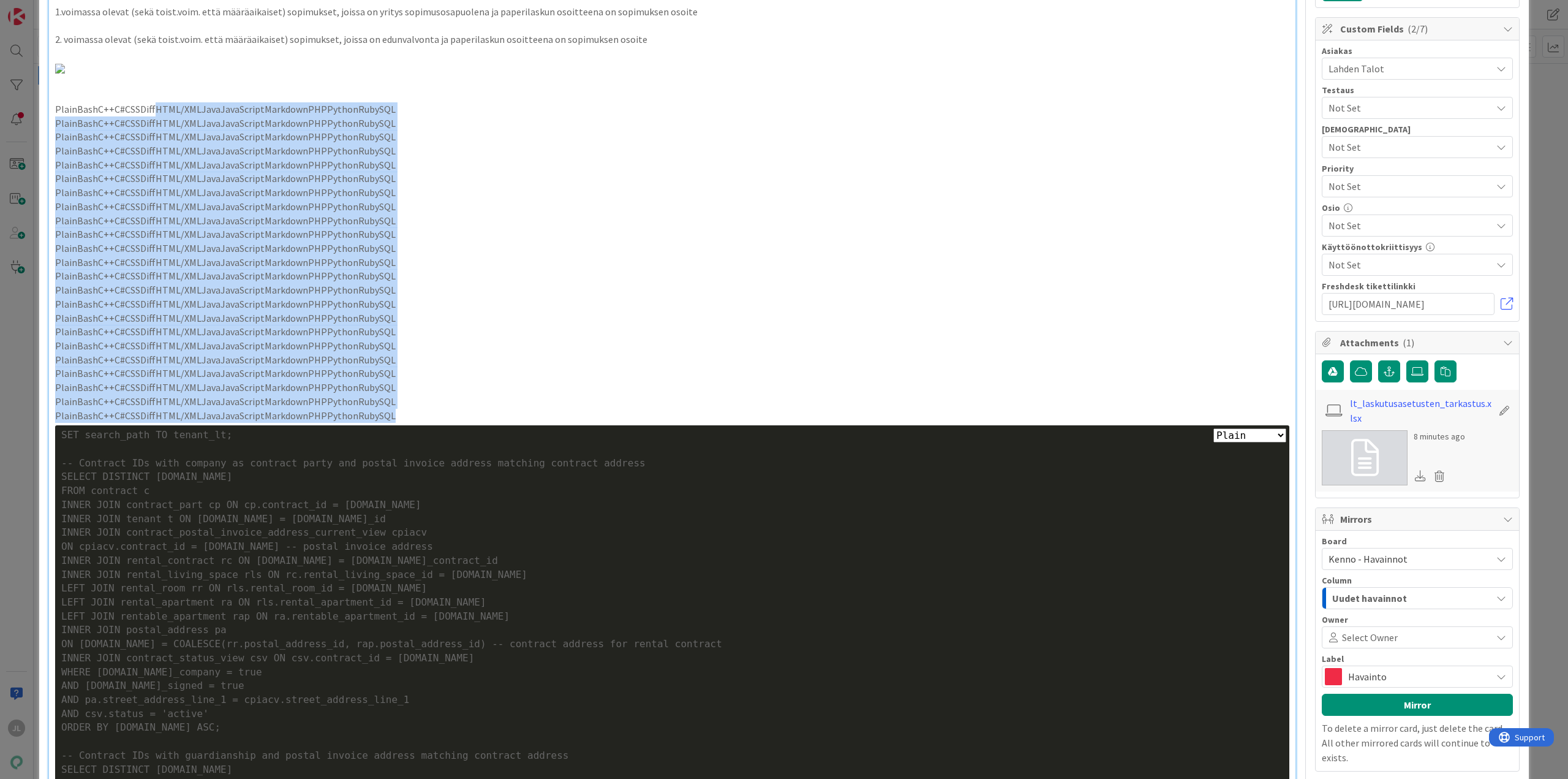
scroll to position [184, 0]
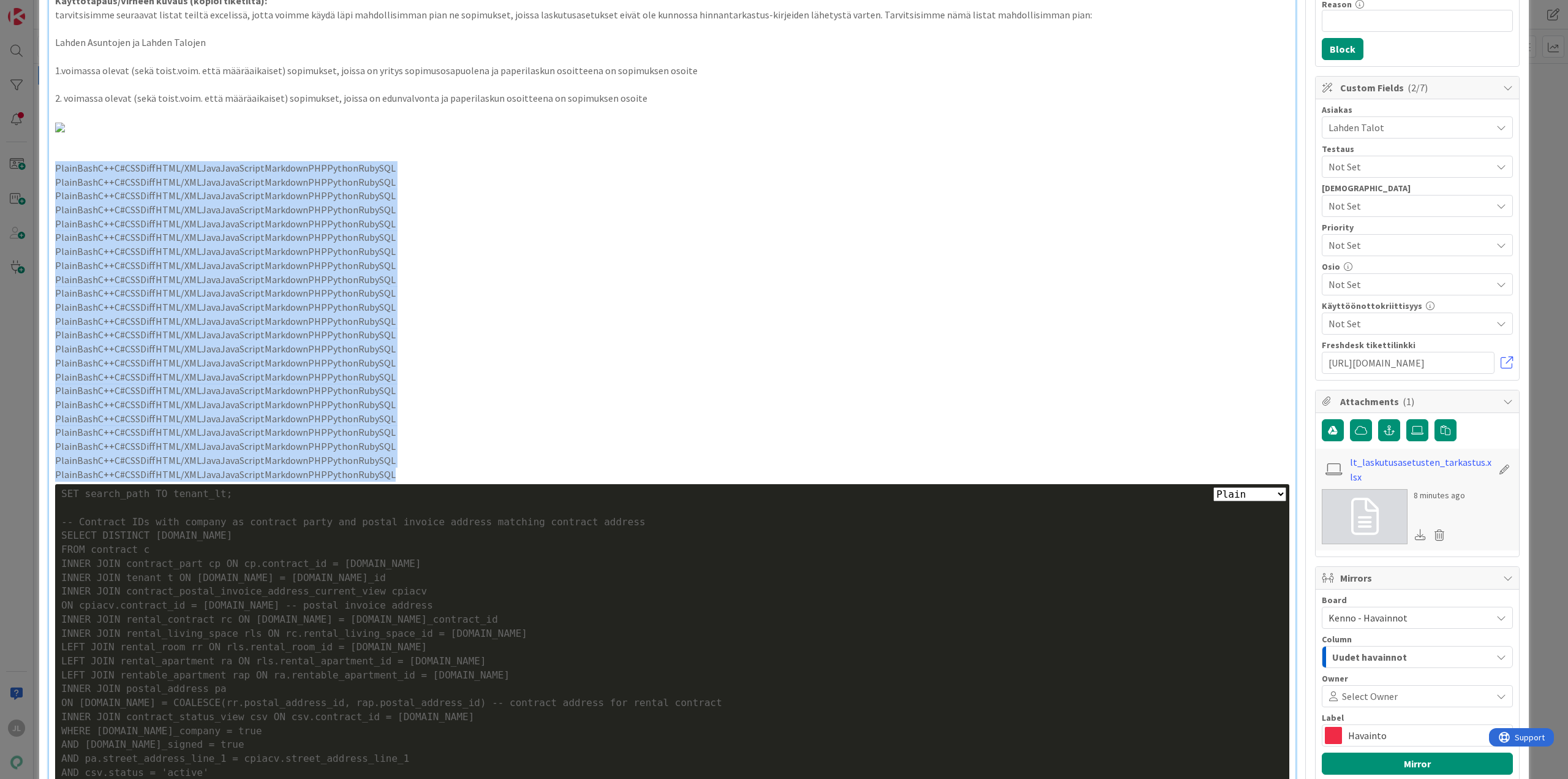
drag, startPoint x: 392, startPoint y: 291, endPoint x: 48, endPoint y: 167, distance: 365.7
click at [48, 167] on div "Asiakas: LT / [PERSON_NAME][EMAIL_ADDRESS][DOMAIN_NAME] Kenno-osio: Sopimukset …" at bounding box center [672, 515] width 1248 height 1178
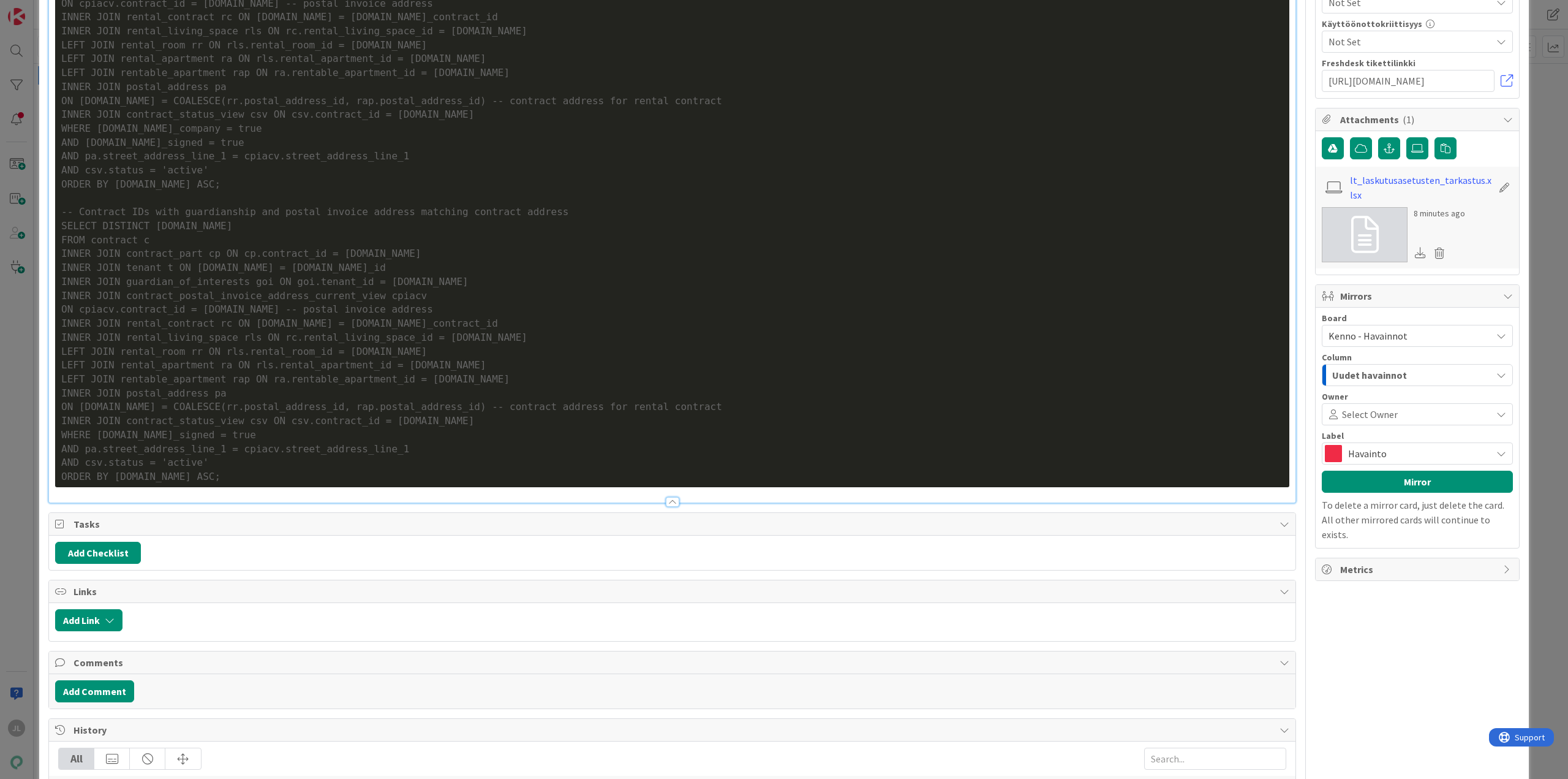
scroll to position [411, 0]
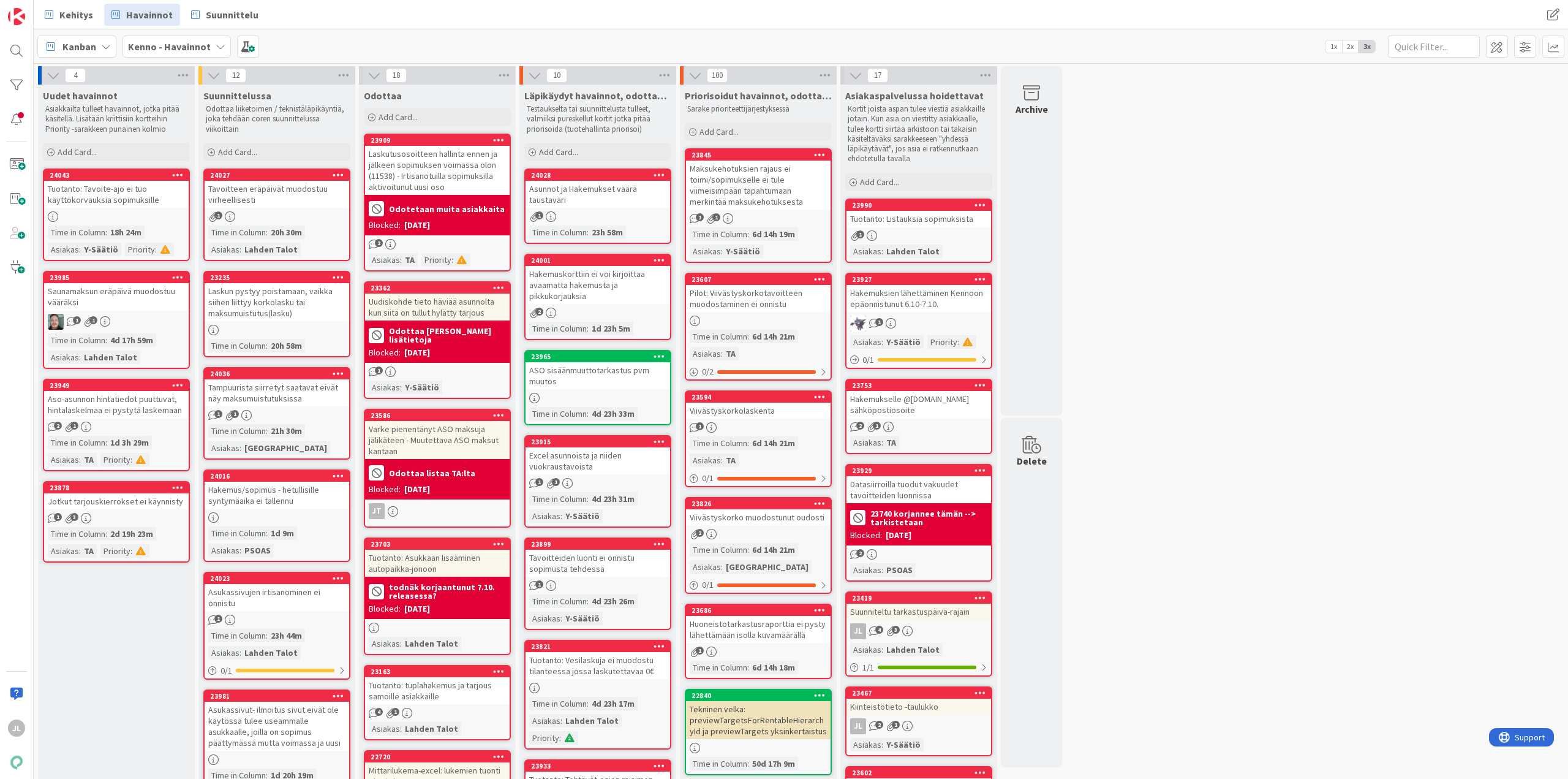
click at [276, 491] on div "Hakemus/sopimus - hetullisille syntymäaika ei tallennu" at bounding box center [277, 495] width 144 height 27
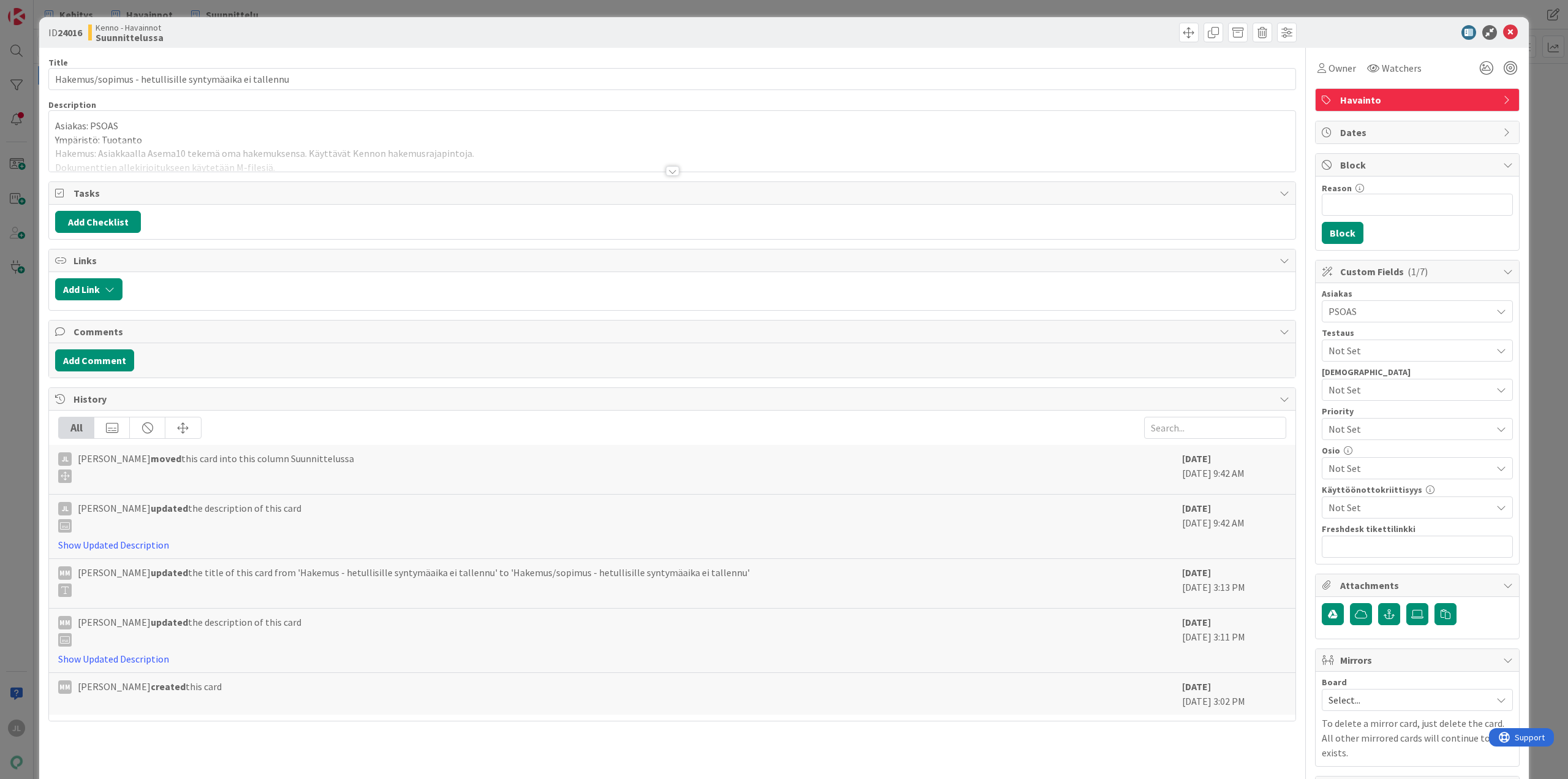
click at [252, 139] on p "Ympäristö: Tuotanto" at bounding box center [672, 140] width 1234 height 14
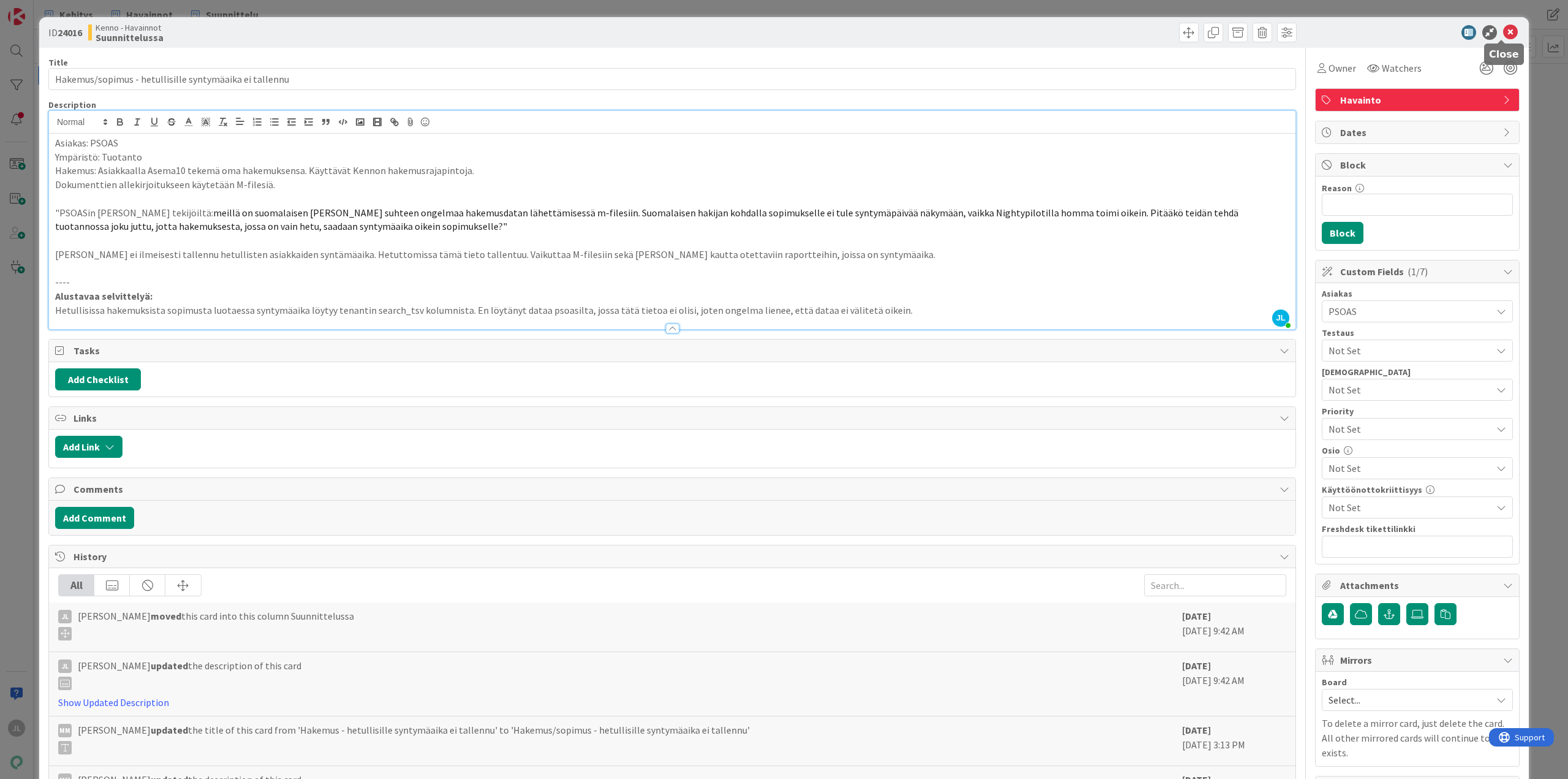
click at [1503, 28] on icon at bounding box center [1510, 32] width 14 height 14
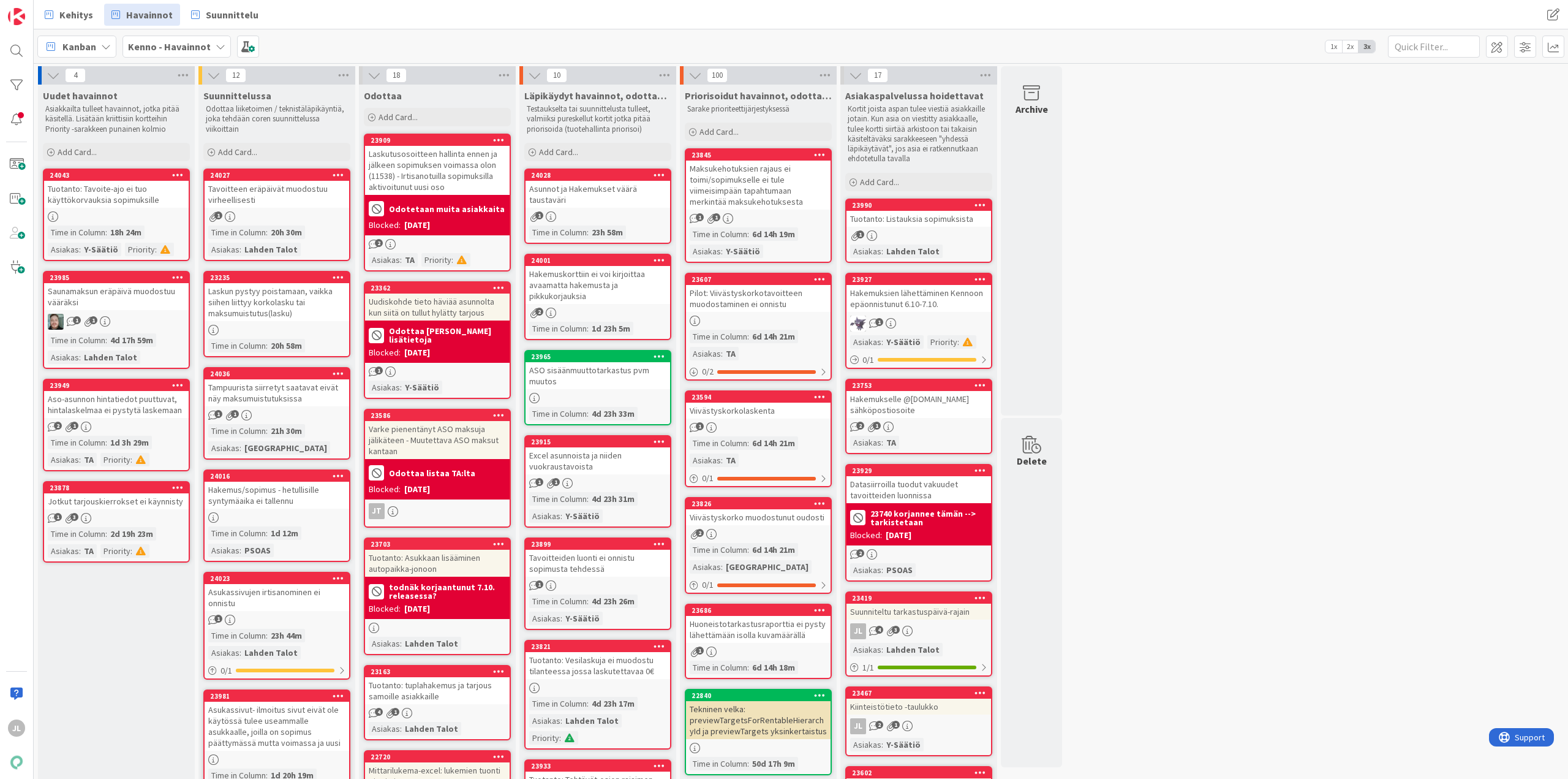
click at [274, 300] on div "Laskun pystyy poistamaan, vaikka siihen liittyy korkolasku tai maksumuistutus(l…" at bounding box center [277, 302] width 144 height 38
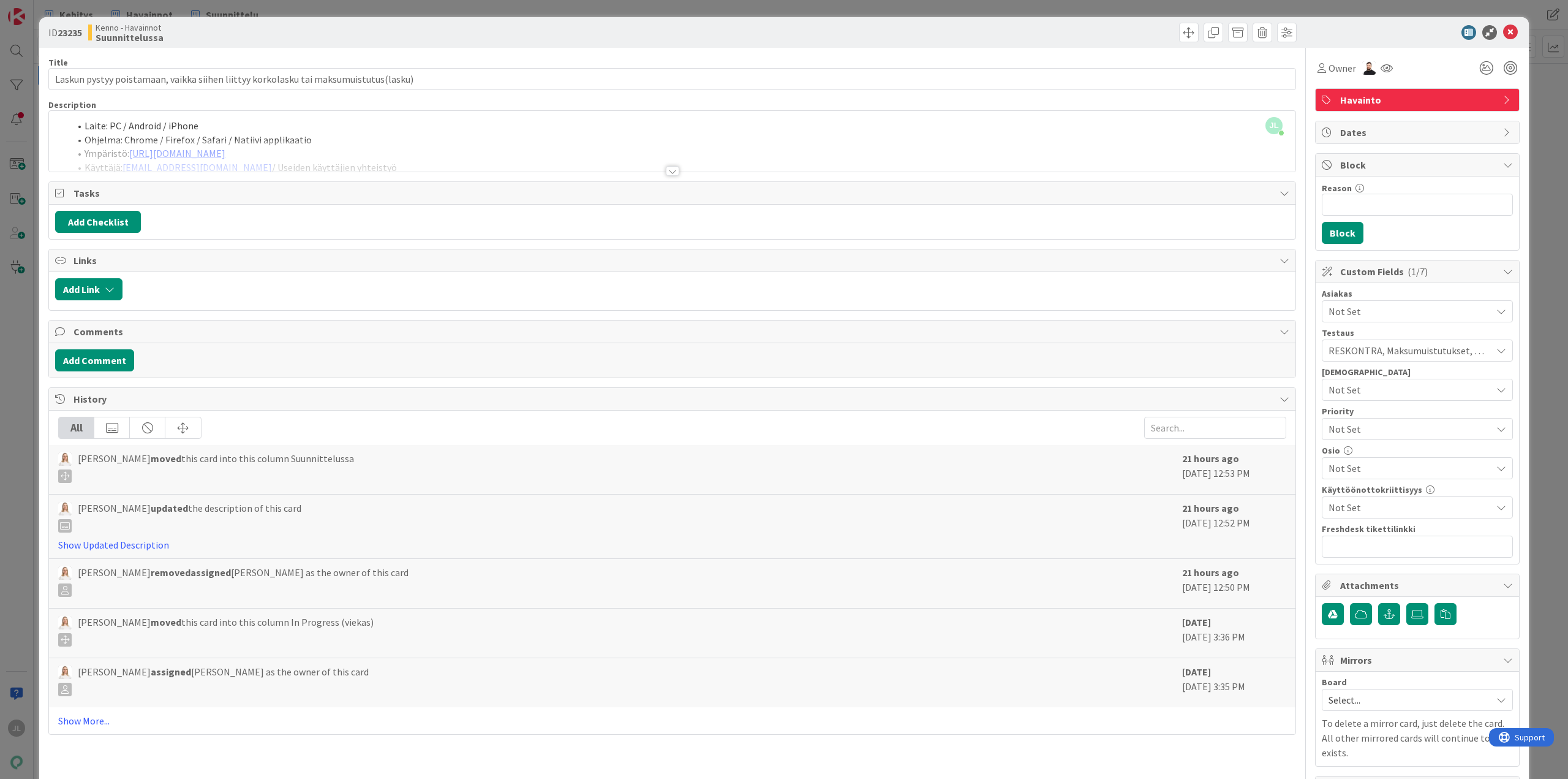
click at [450, 148] on div at bounding box center [672, 156] width 1246 height 31
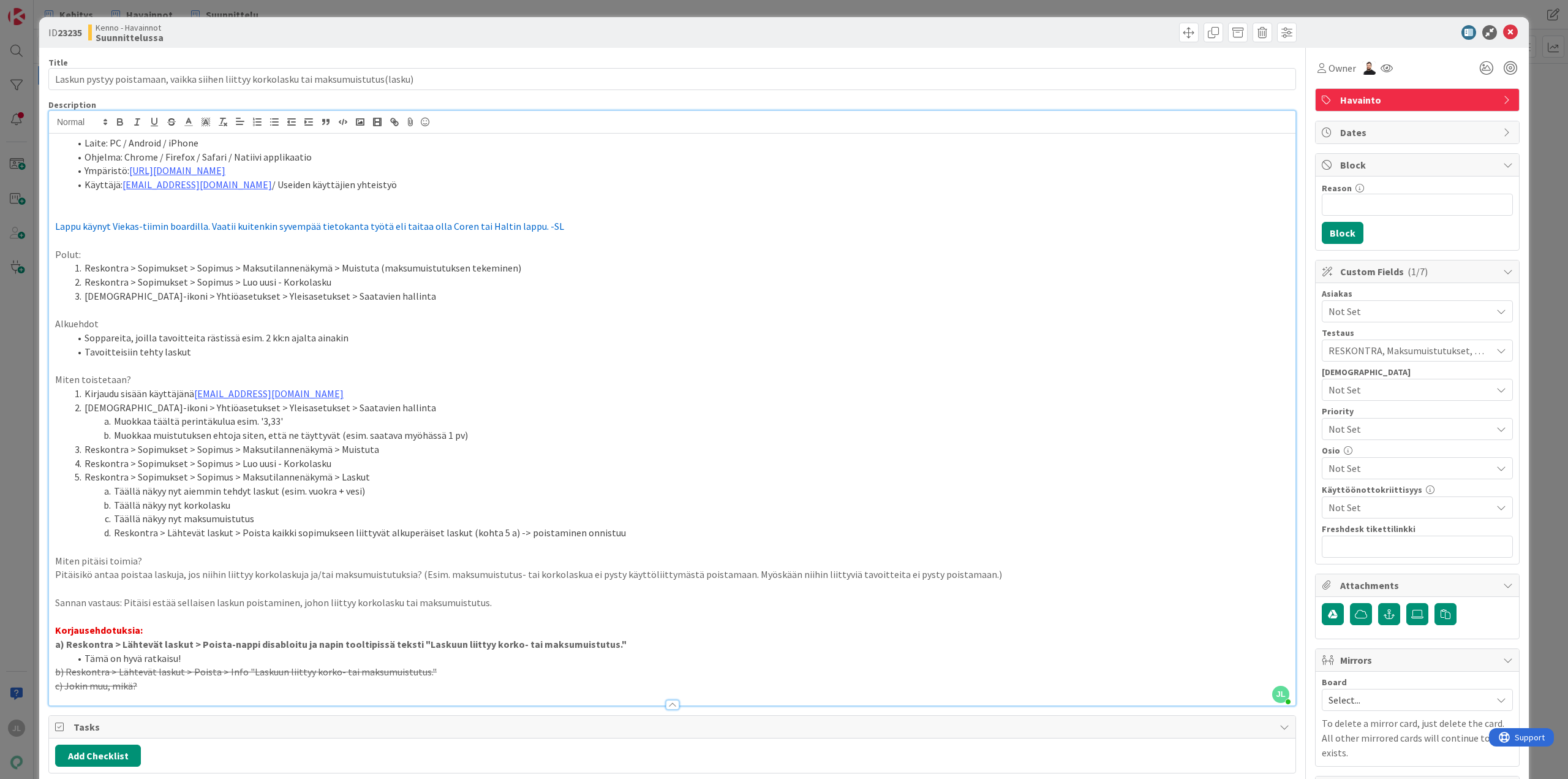
click at [17, 324] on div "ID 23235 Kenno - Havainnot Suunnittelussa Title 84 / 128 Laskun pystyy poistama…" at bounding box center [784, 389] width 1568 height 779
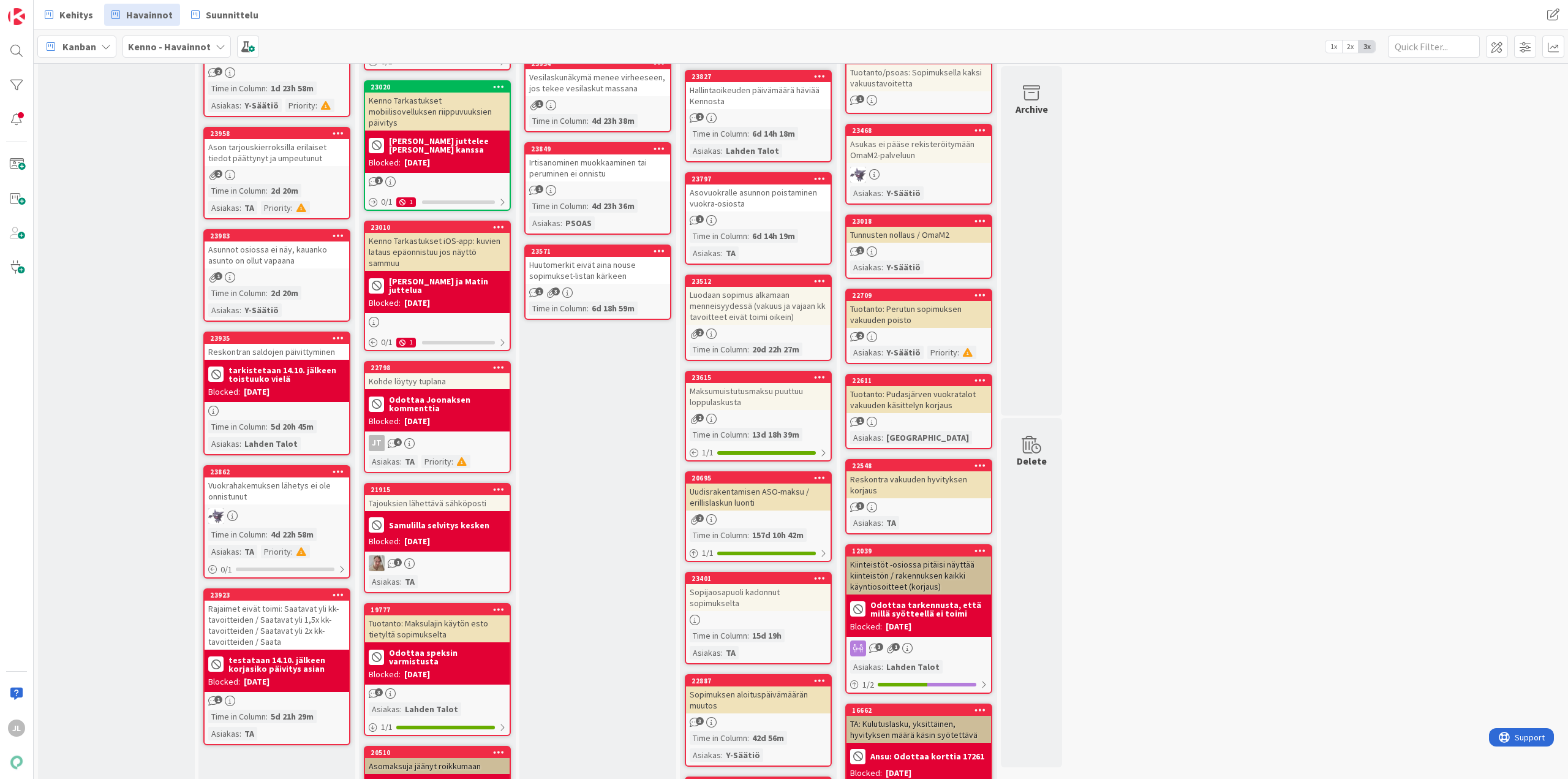
scroll to position [797, 0]
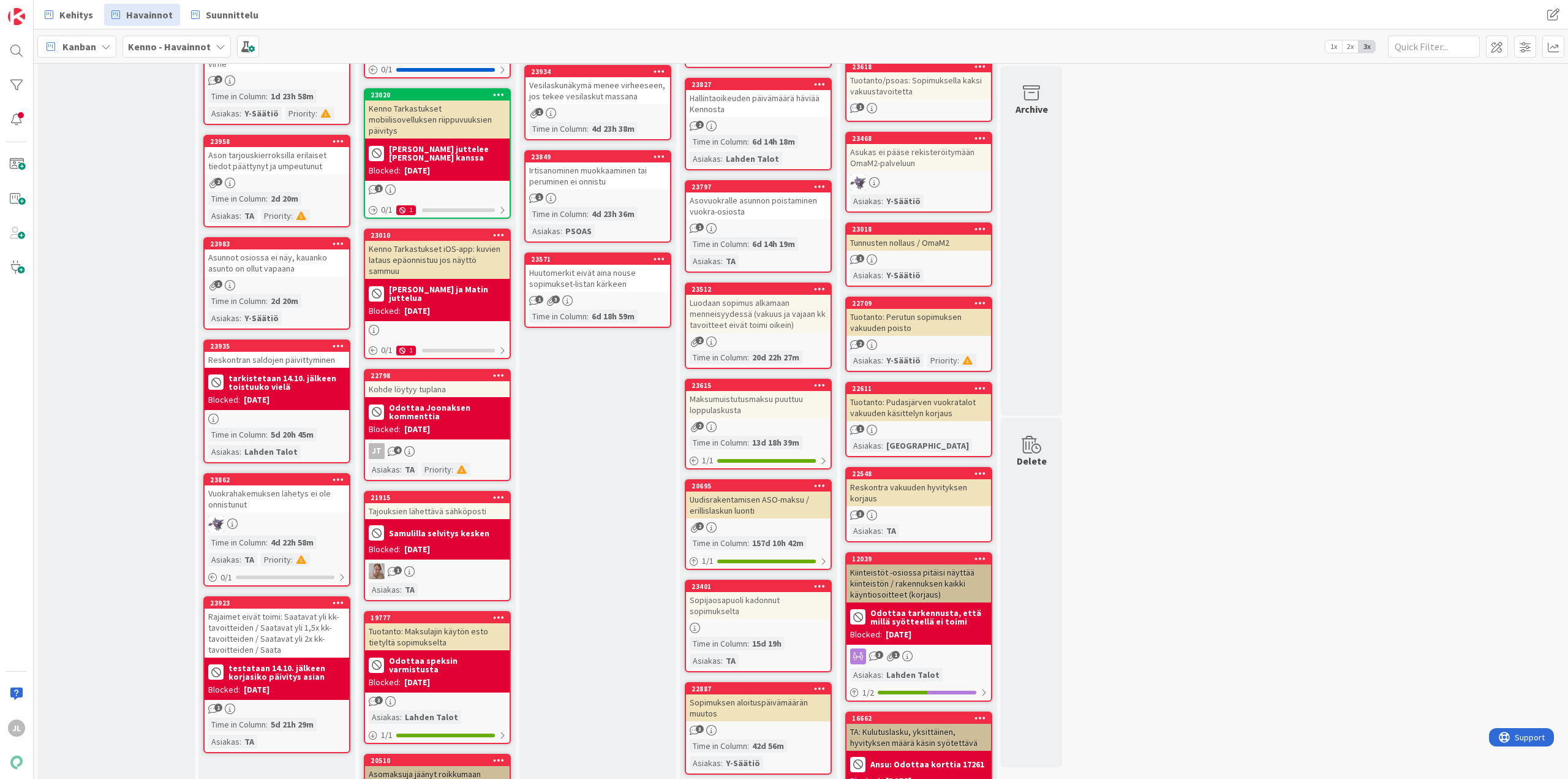
drag, startPoint x: 364, startPoint y: 0, endPoint x: 75, endPoint y: 317, distance: 429.0
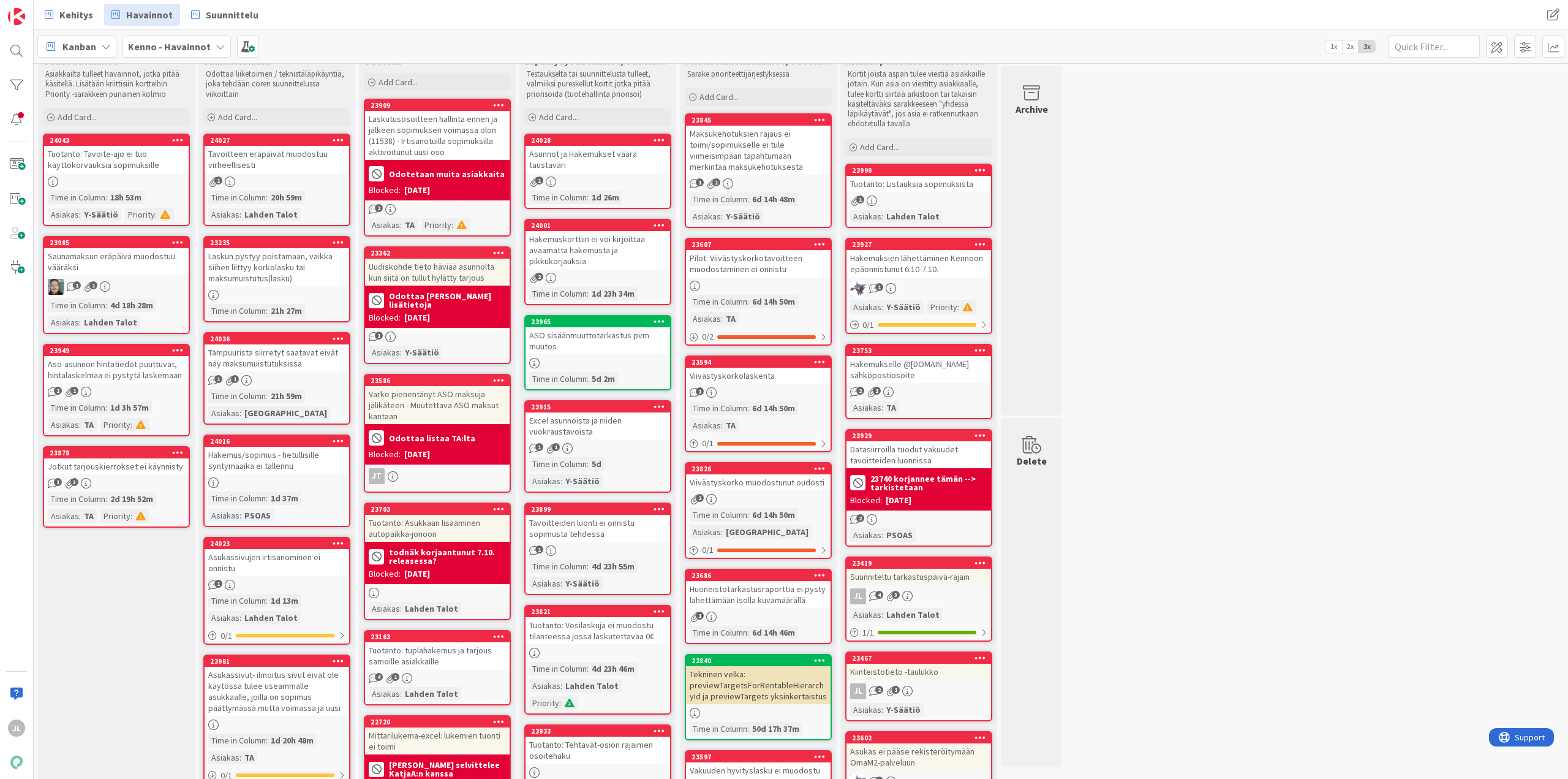
scroll to position [0, 0]
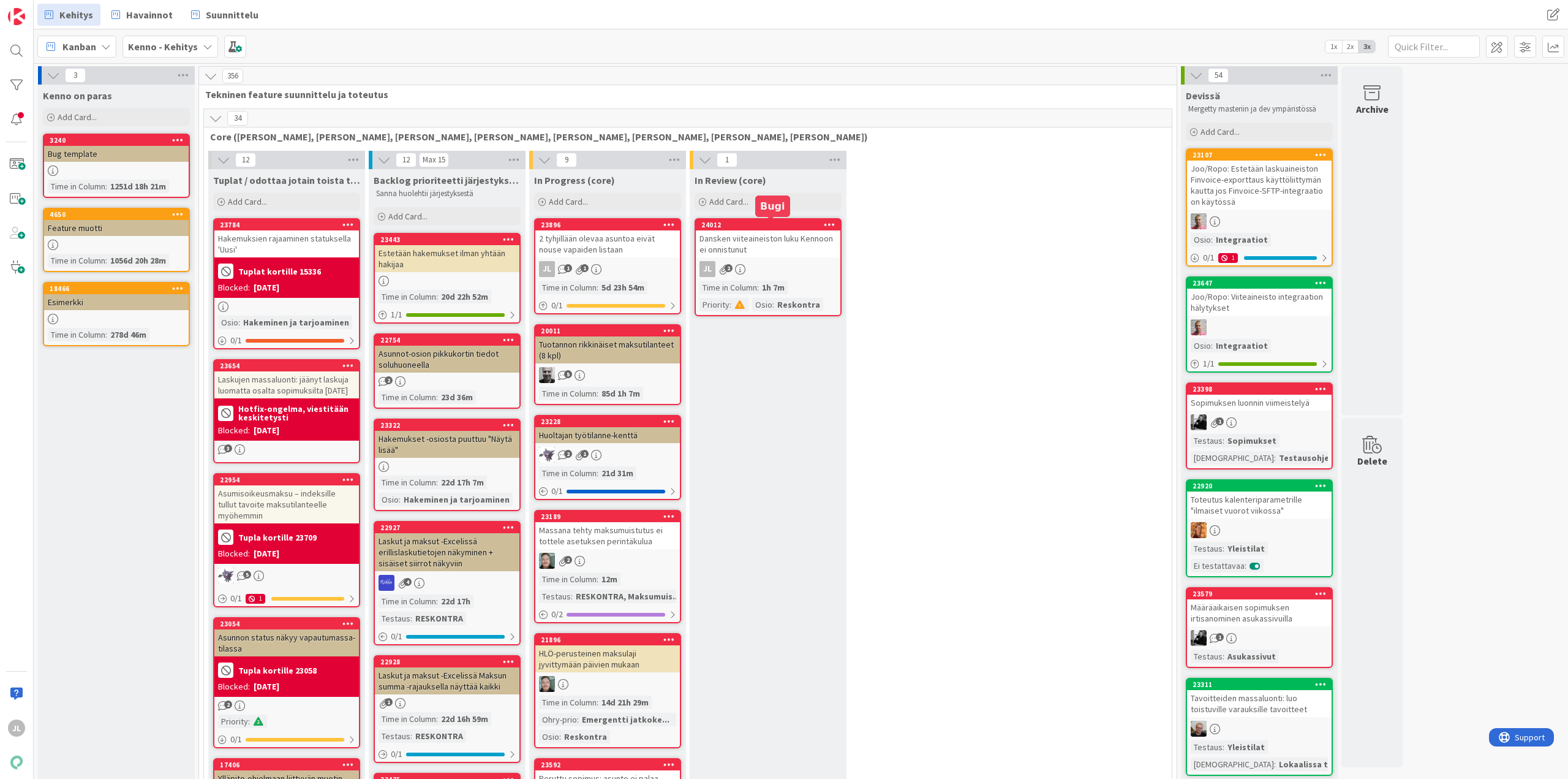
click at [782, 226] on div "24012" at bounding box center [770, 225] width 139 height 9
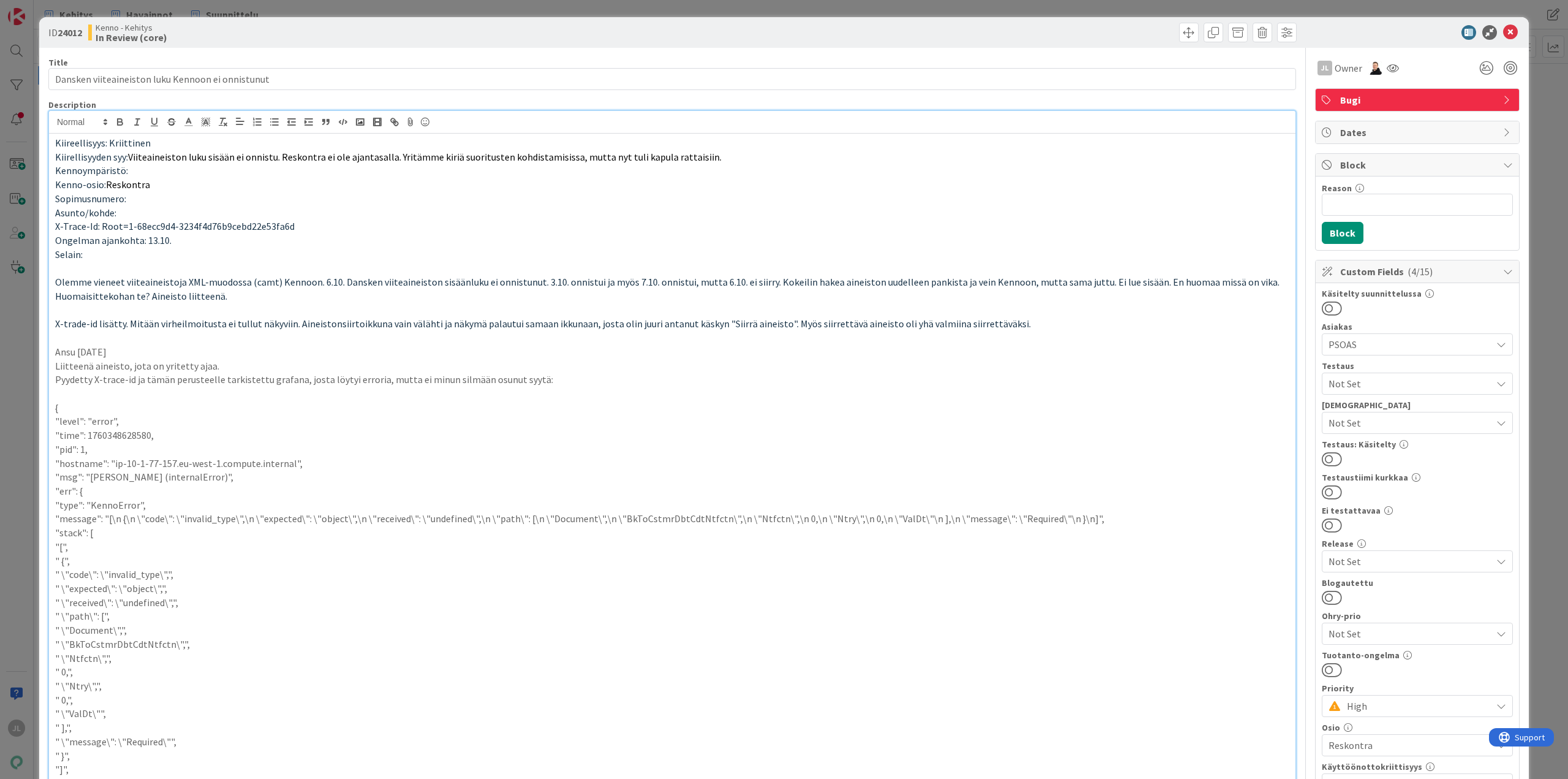
click at [828, 128] on div "Kiireellisyys: Kriittinen Kiirellisyyden syy: Viiteaineiston luku sisään ei onn…" at bounding box center [672, 714] width 1246 height 1206
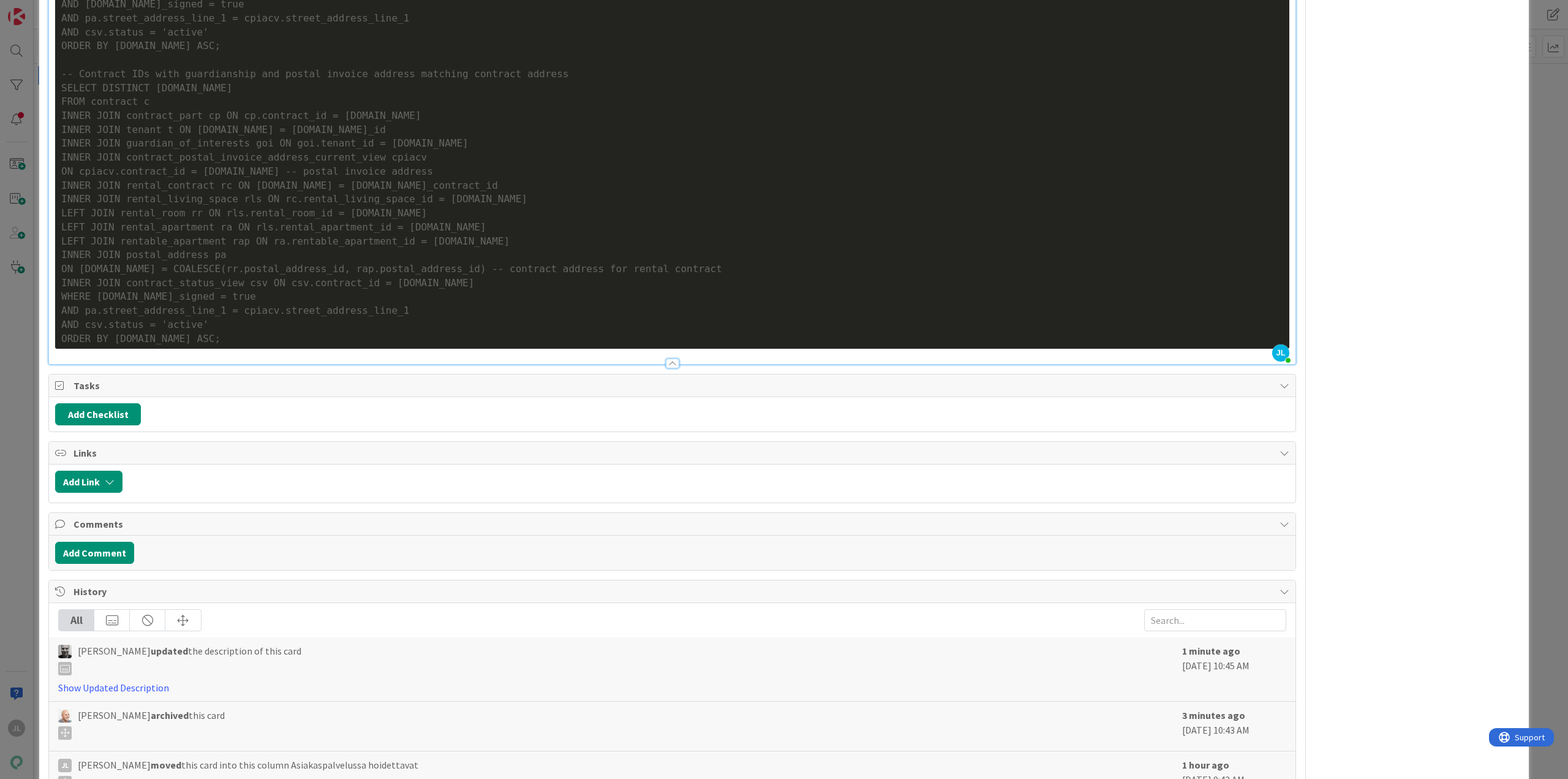
scroll to position [5021, 0]
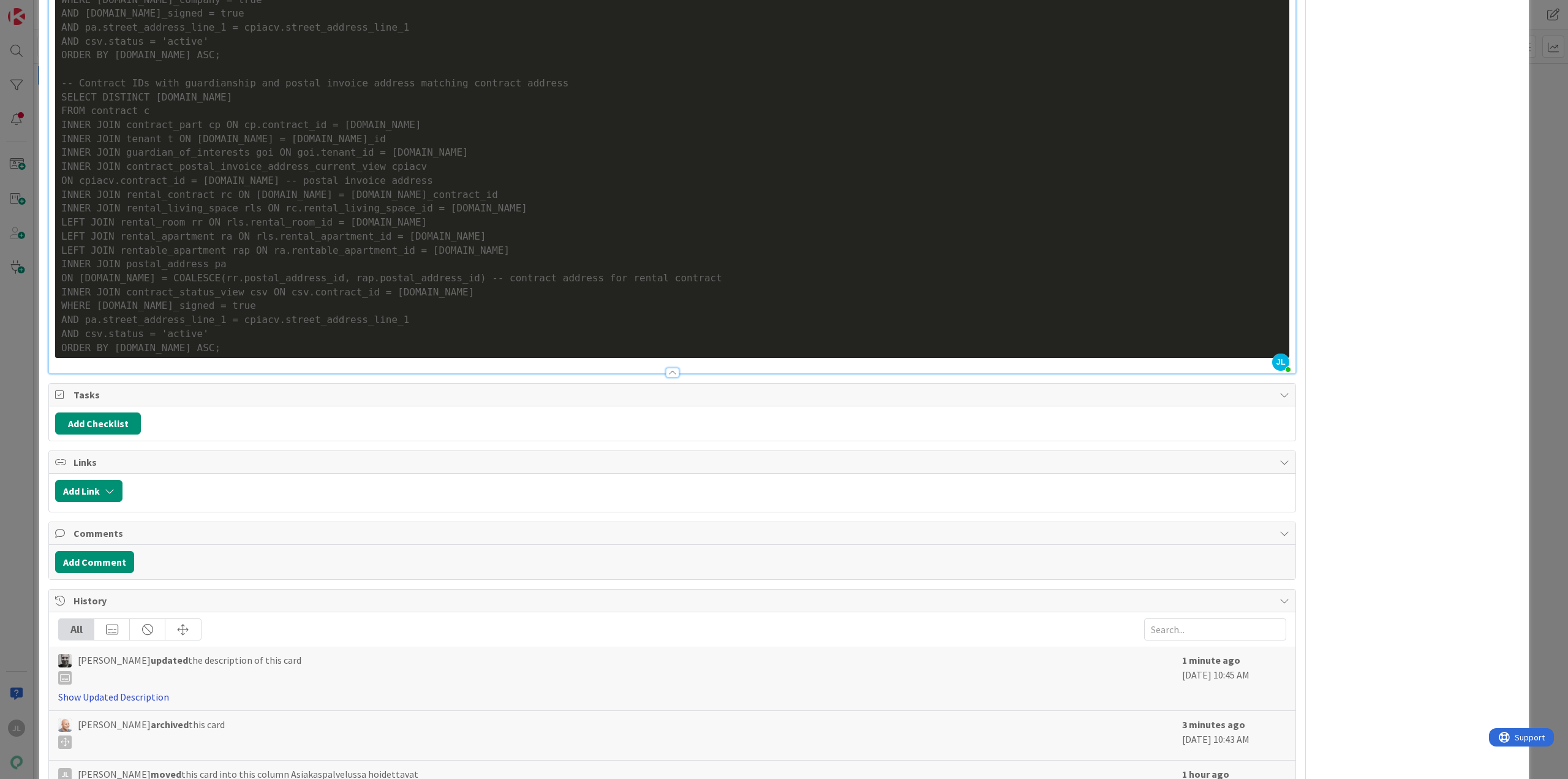
click at [143, 698] on link "Show Updated Description" at bounding box center [114, 697] width 111 height 13
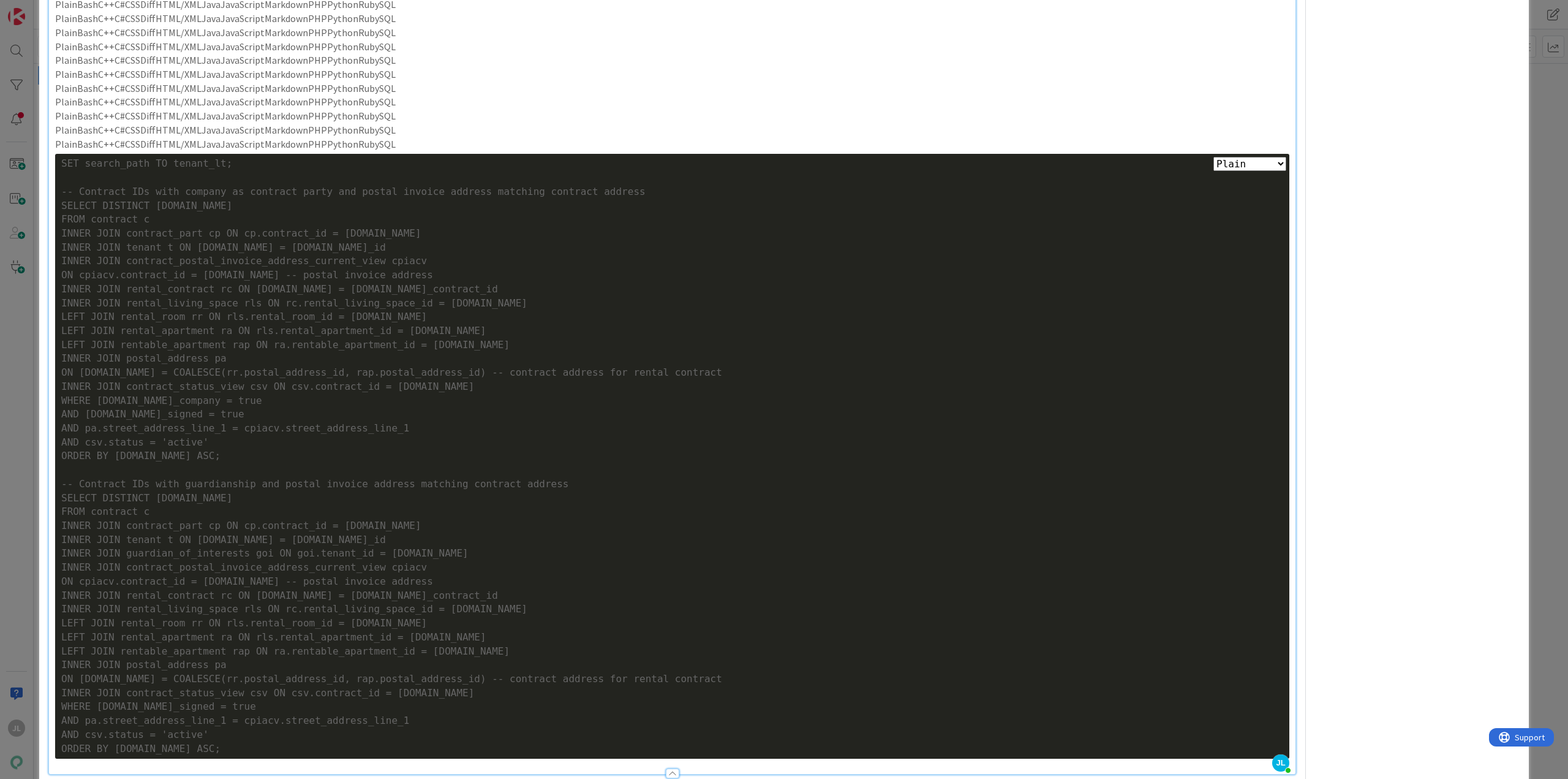
scroll to position [4534, 0]
